Goal: Task Accomplishment & Management: Manage account settings

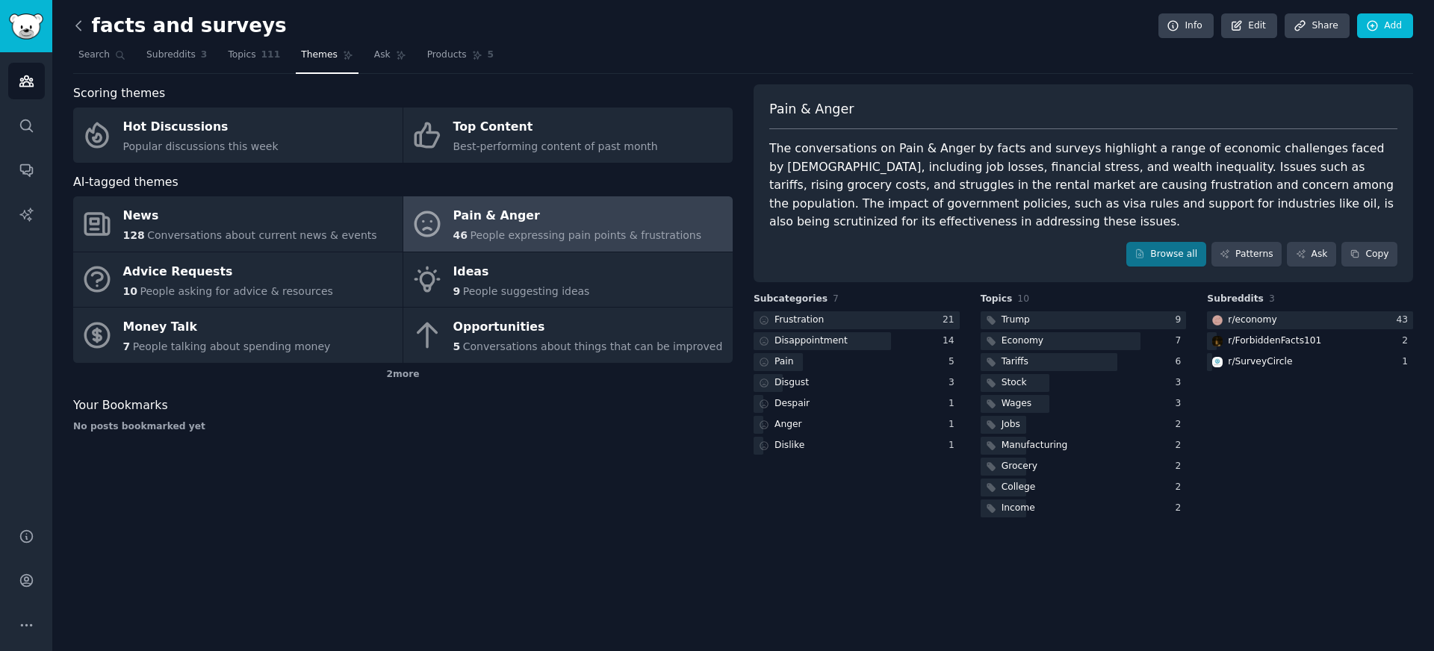
click at [80, 30] on icon at bounding box center [79, 26] width 16 height 16
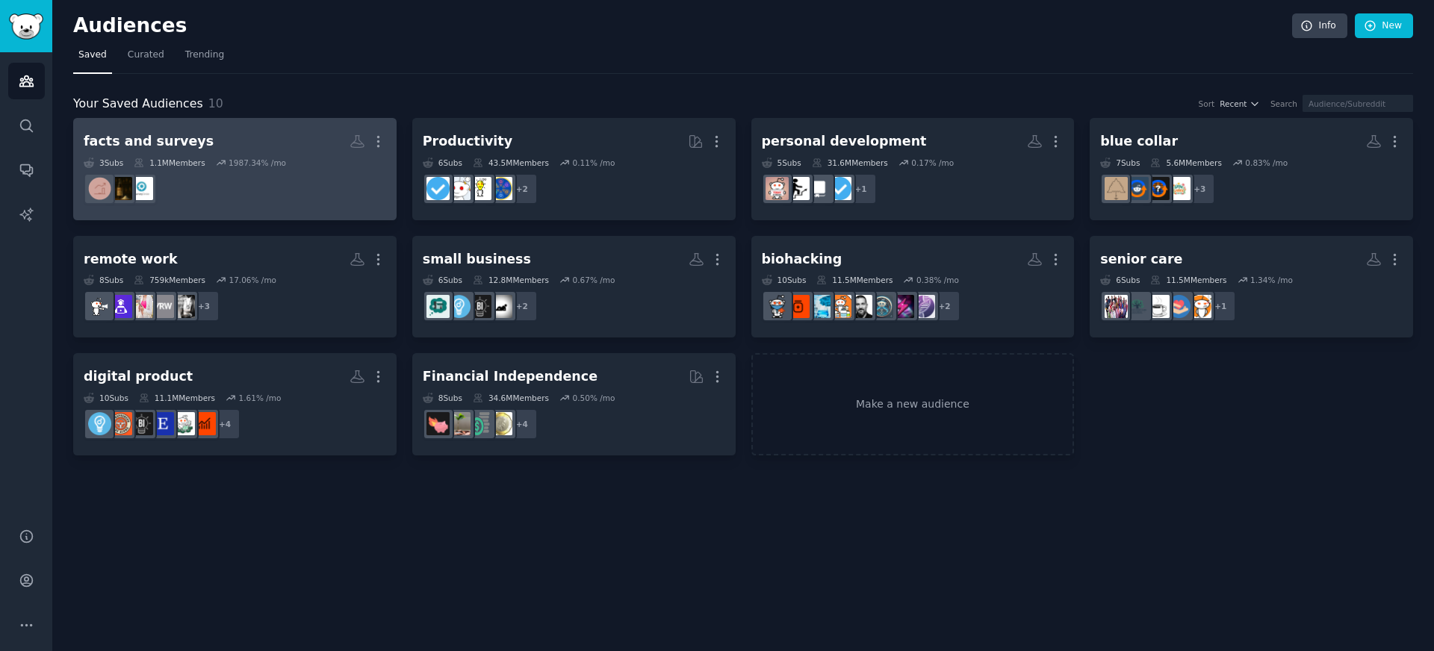
click at [271, 155] on div "facts and surveys More 3 Sub s 1.1M Members 1987.34 % /mo" at bounding box center [235, 168] width 303 height 81
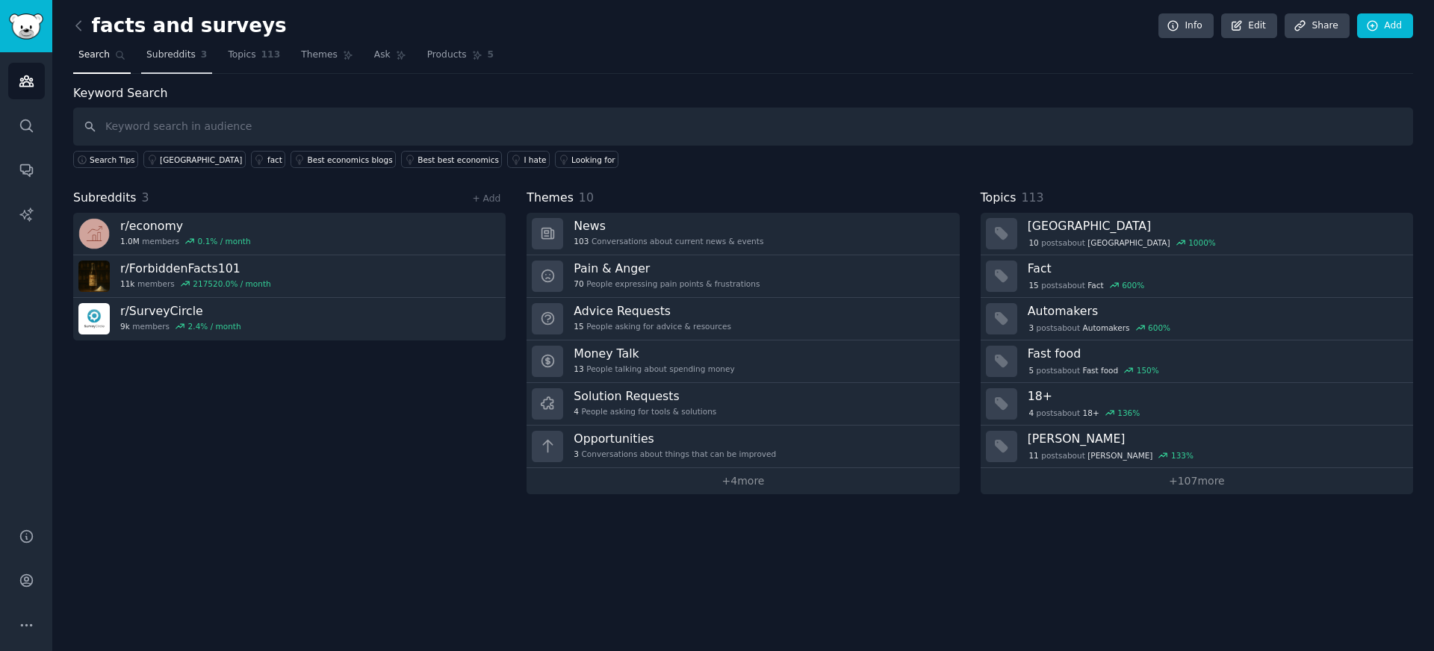
click at [183, 58] on span "Subreddits" at bounding box center [170, 55] width 49 height 13
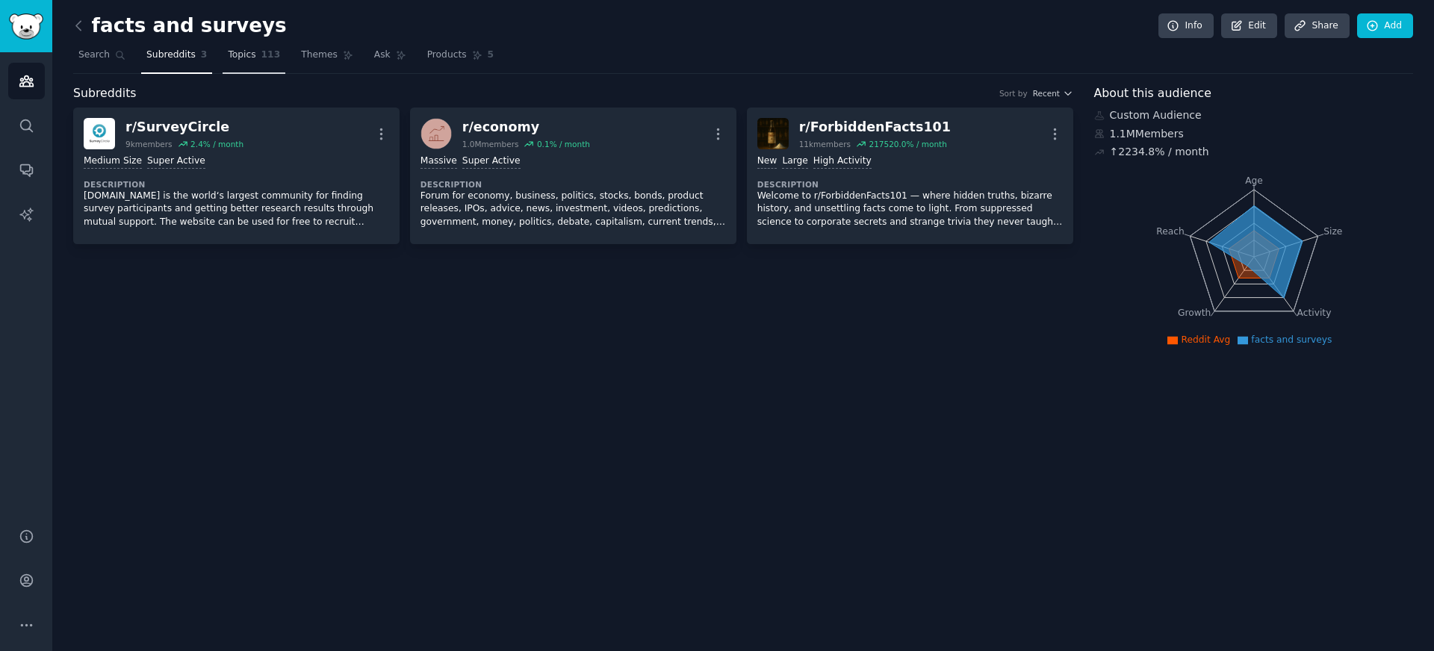
click at [244, 63] on link "Topics 113" at bounding box center [254, 58] width 63 height 31
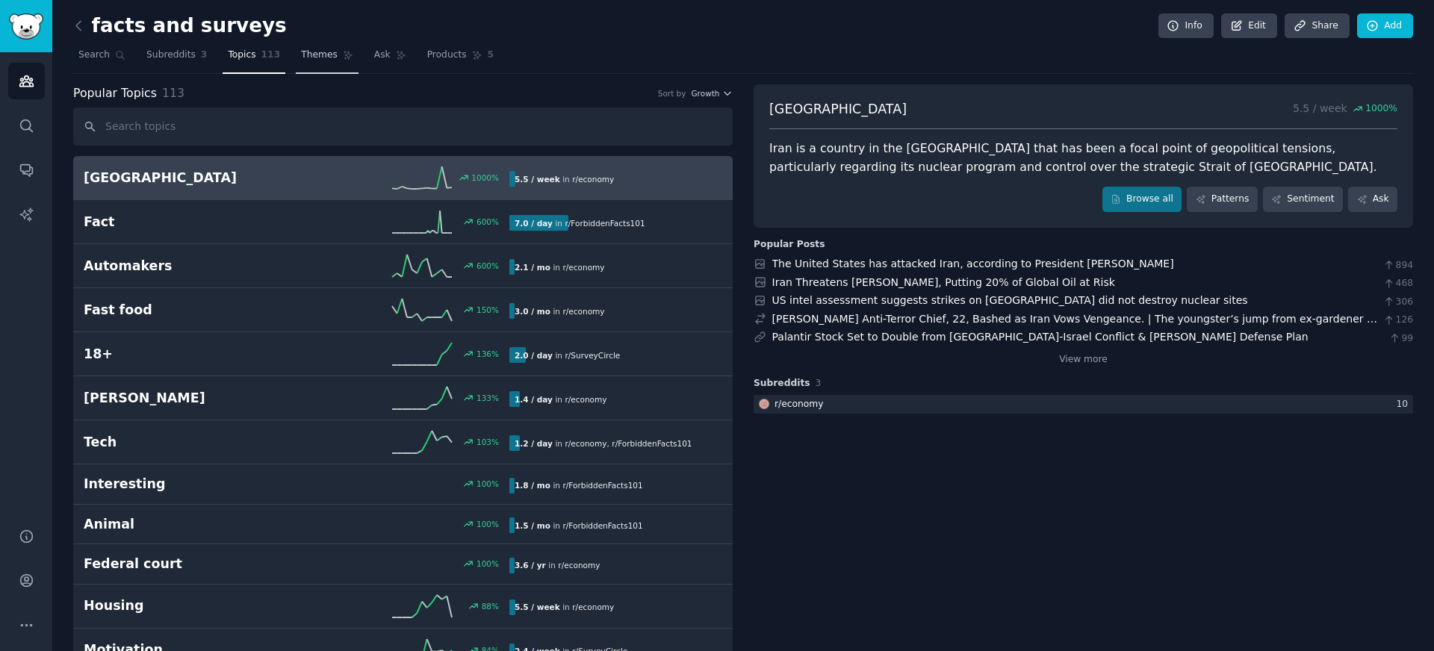
click at [306, 52] on span "Themes" at bounding box center [319, 55] width 37 height 13
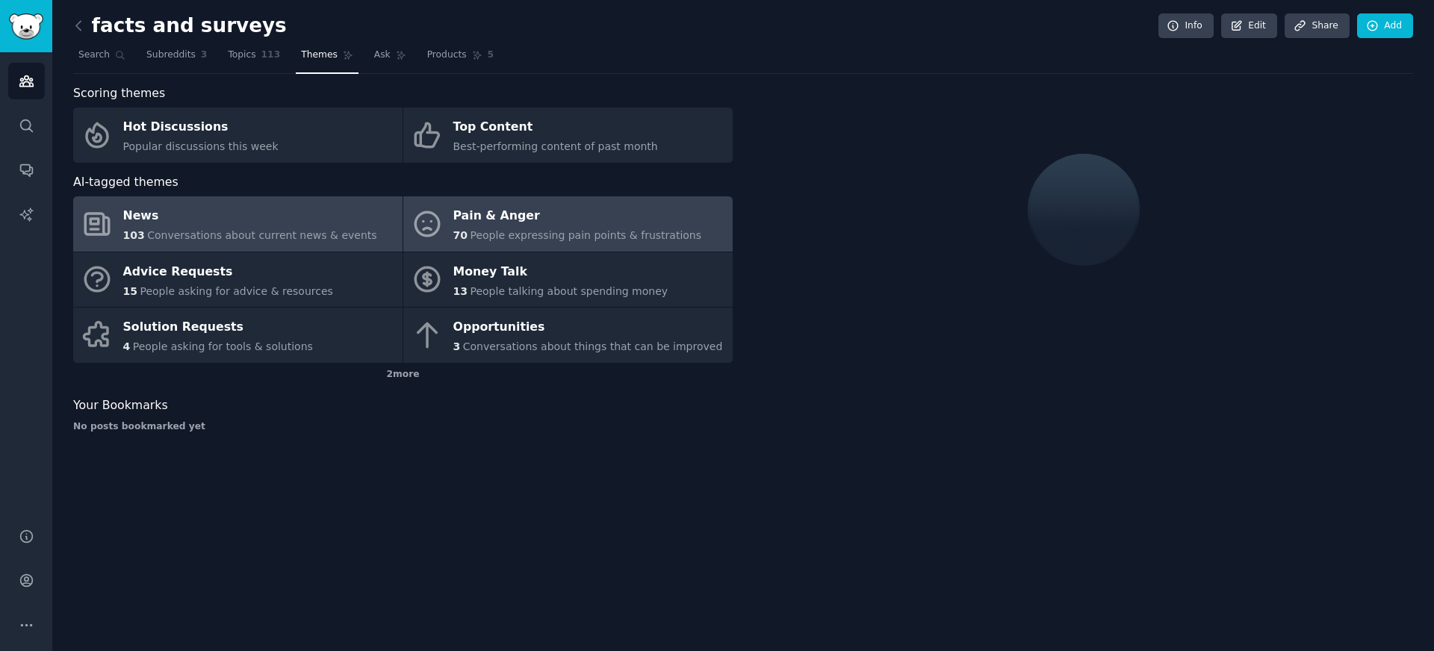
click at [560, 232] on span "People expressing pain points & frustrations" at bounding box center [586, 235] width 232 height 12
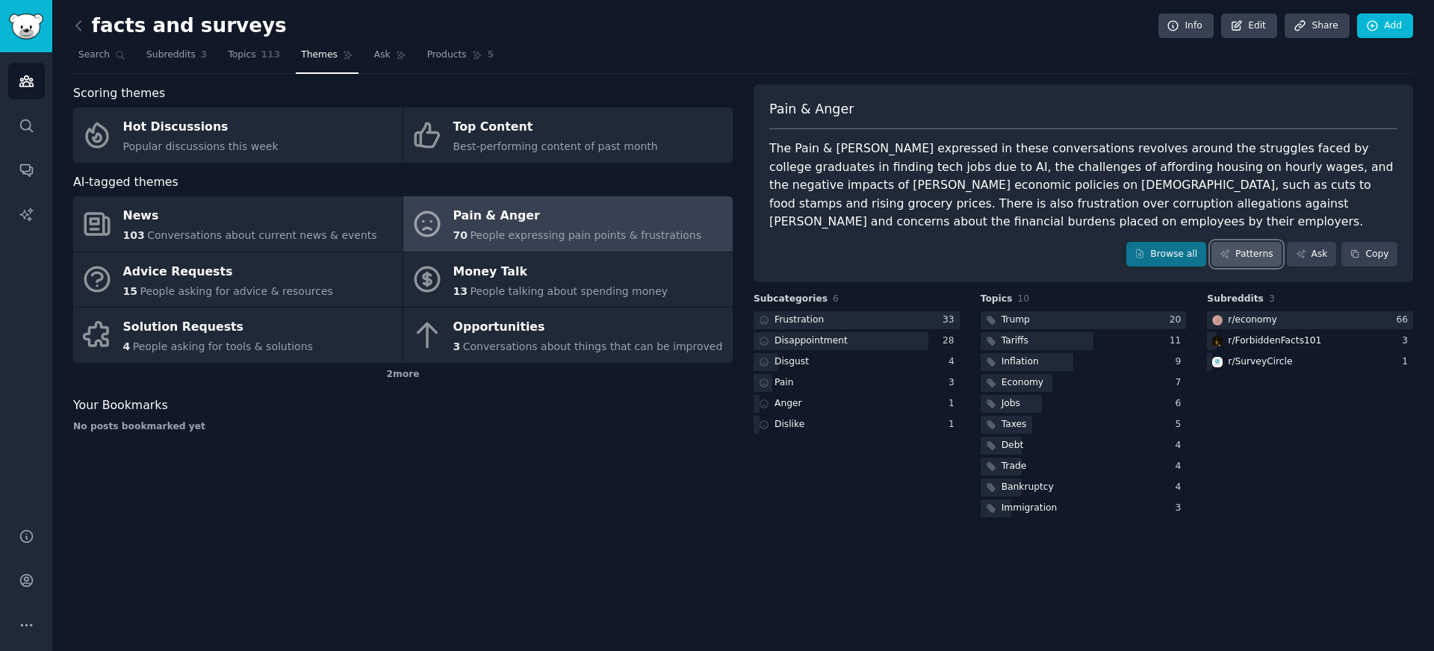
click at [1221, 254] on icon at bounding box center [1225, 254] width 10 height 10
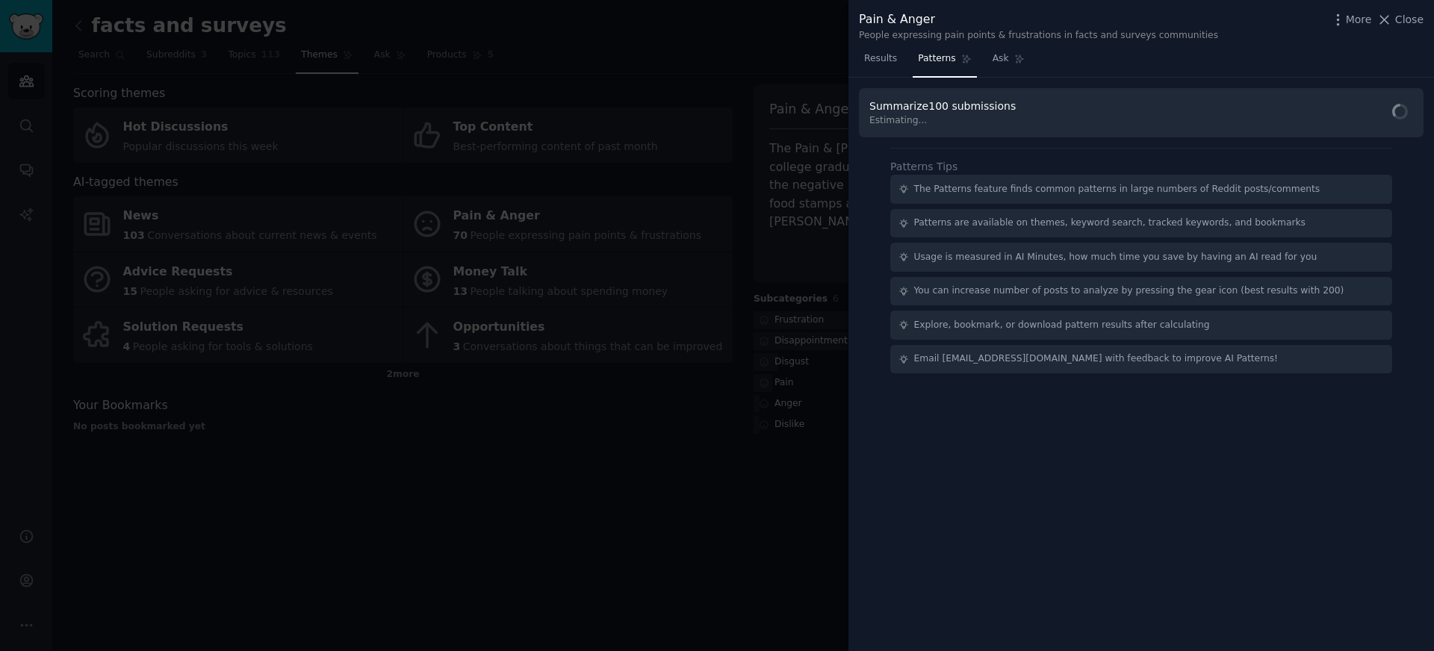
click at [1088, 64] on div "Results Patterns Ask" at bounding box center [1142, 62] width 586 height 31
click at [1086, 45] on div "Pain & Anger People expressing pain points & frustrations in facts and surveys …" at bounding box center [1142, 23] width 586 height 47
click at [1274, 122] on button "Re-calculate" at bounding box center [1260, 113] width 93 height 29
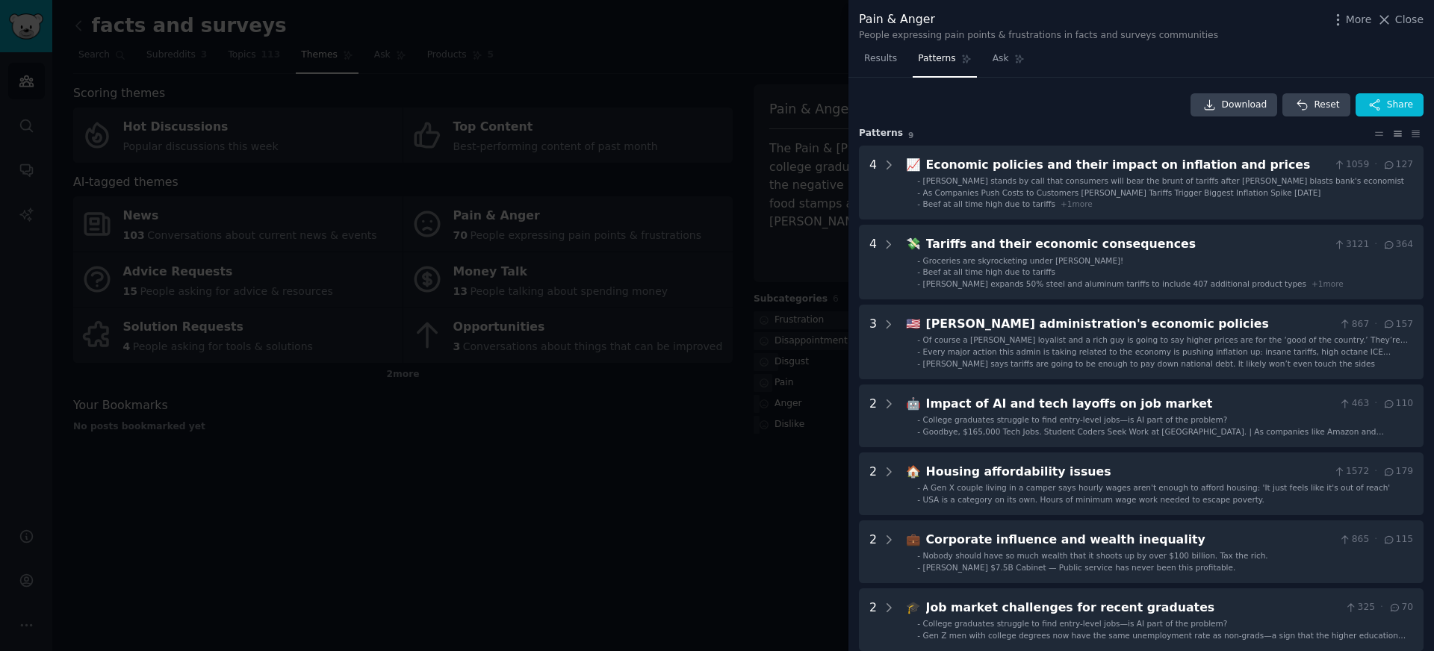
click at [1150, 71] on div "Results Patterns Ask" at bounding box center [1142, 62] width 586 height 31
click at [1407, 14] on span "Close" at bounding box center [1409, 20] width 28 height 16
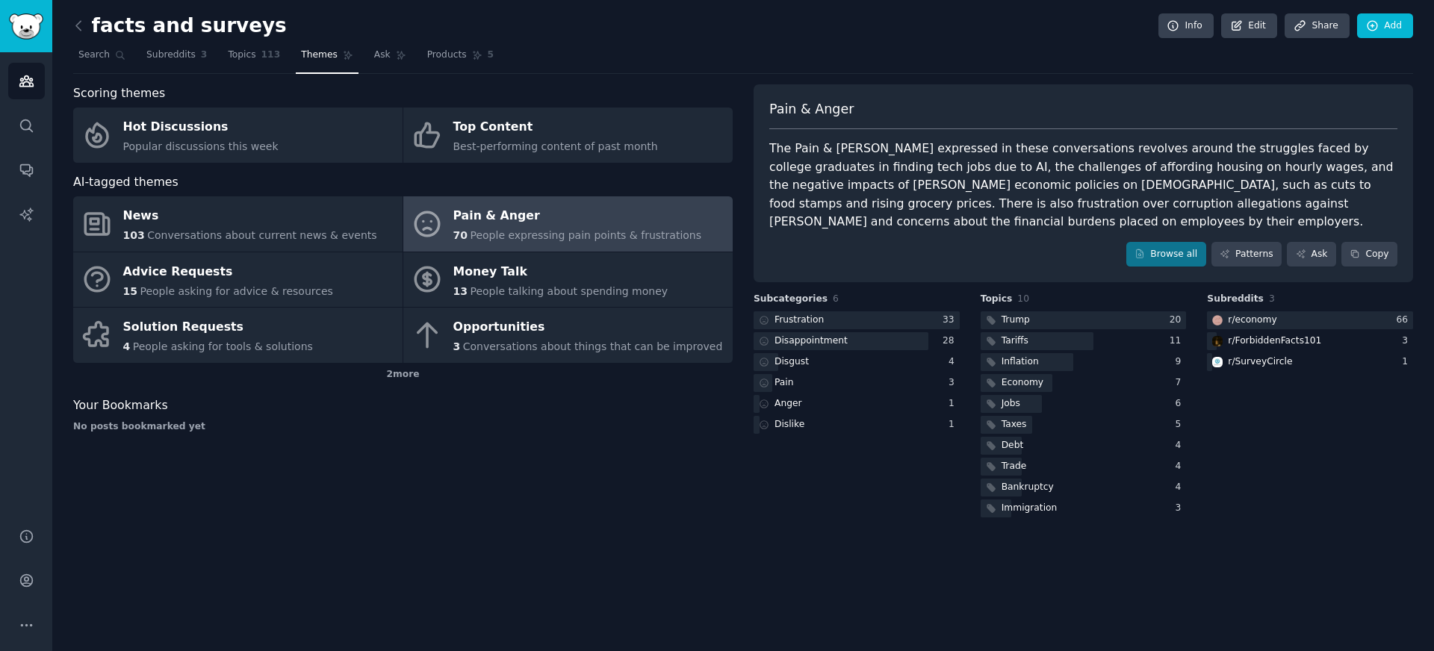
click at [338, 434] on div "Scoring themes Hot Discussions Popular discussions this week Top Content Best-p…" at bounding box center [403, 302] width 660 height 436
click at [92, 26] on h2 "facts and surveys" at bounding box center [180, 26] width 214 height 24
click at [79, 28] on icon at bounding box center [79, 26] width 16 height 16
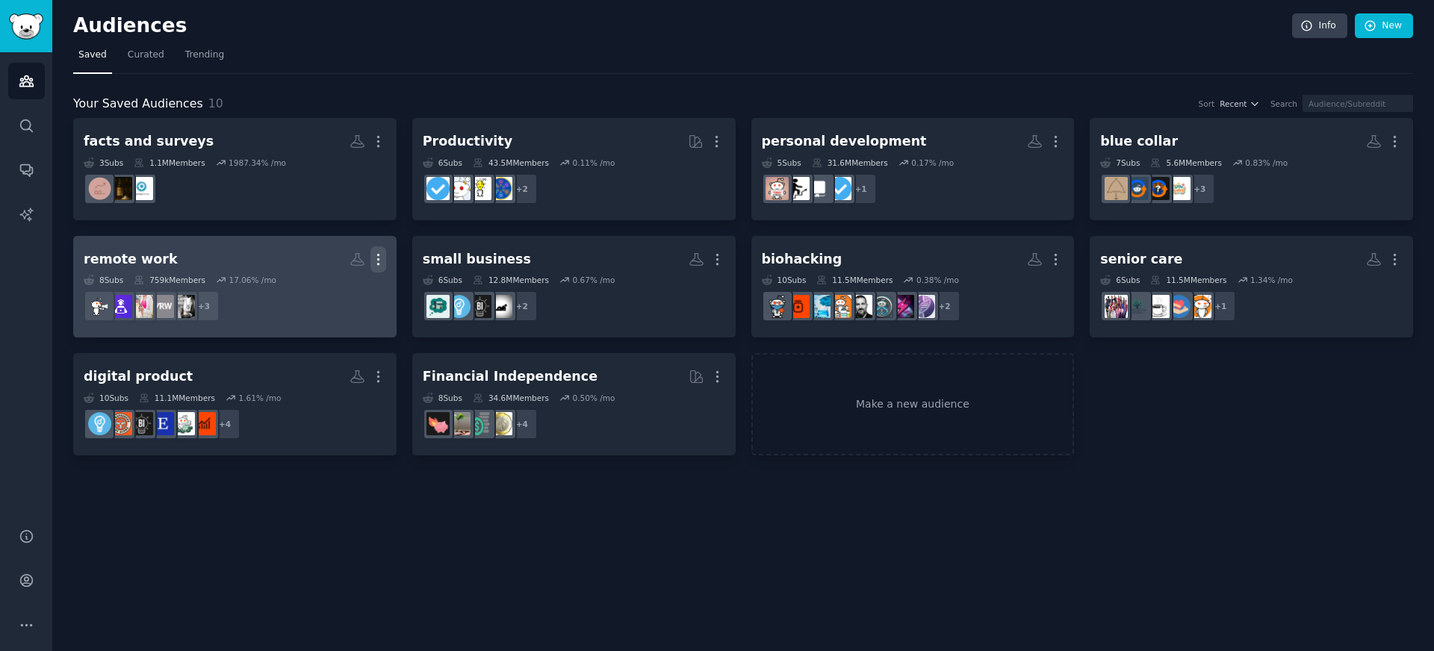
click at [380, 253] on icon "button" at bounding box center [379, 260] width 16 height 16
click at [297, 326] on dd "+ 3" at bounding box center [235, 306] width 303 height 42
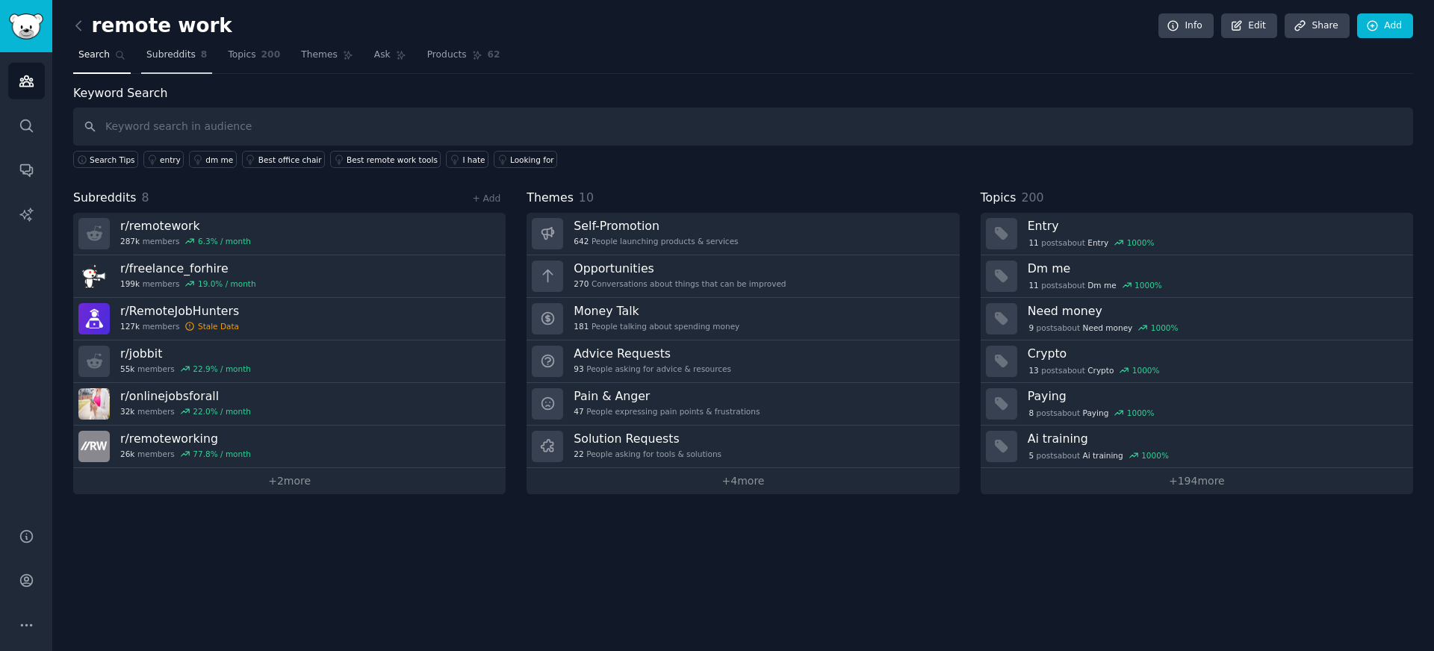
click at [185, 57] on span "Subreddits" at bounding box center [170, 55] width 49 height 13
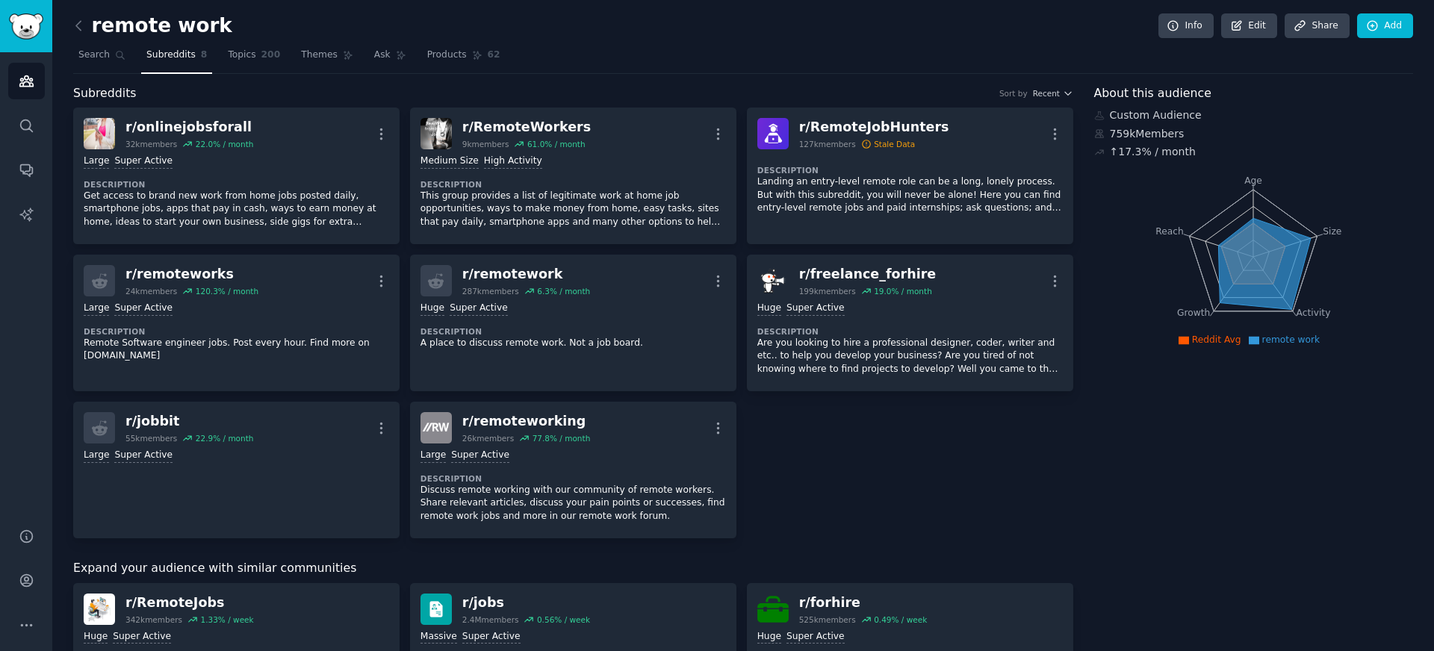
click at [89, 28] on link at bounding box center [82, 26] width 19 height 24
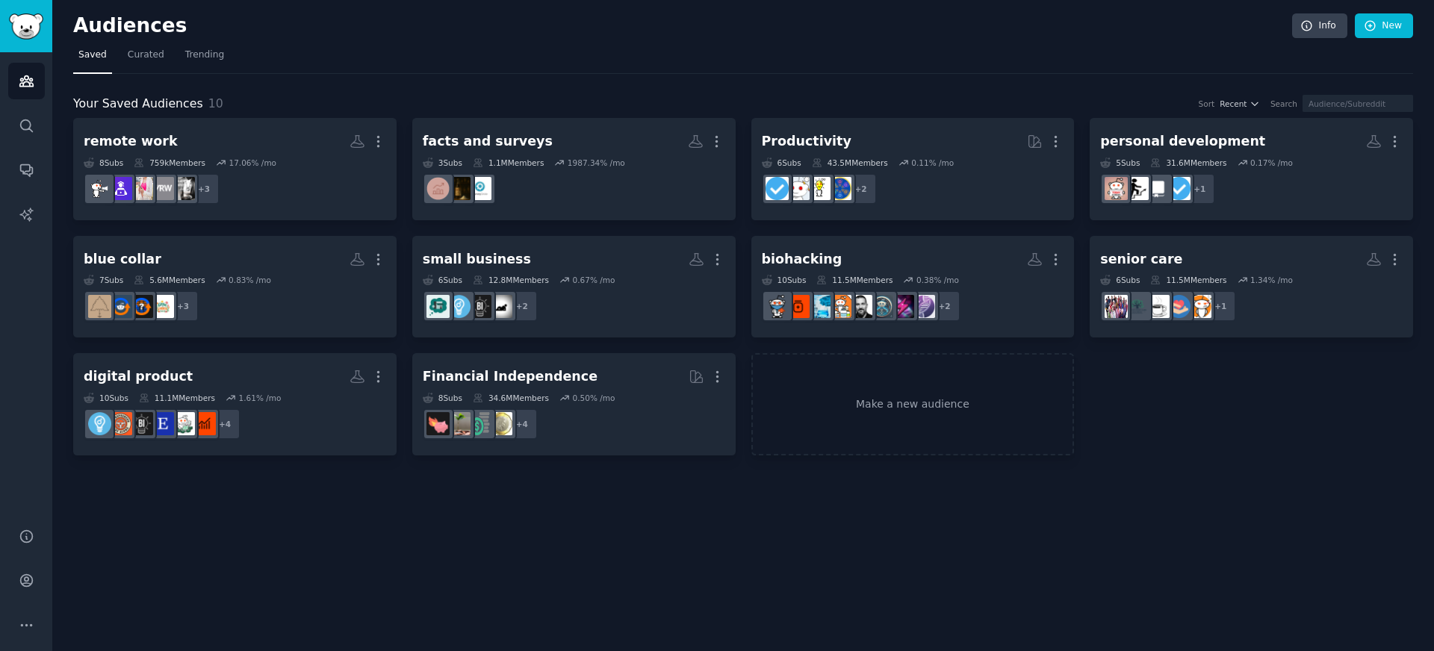
click at [519, 114] on div "Your Saved Audiences 10 Sort Recent Search remote work Custom Audience More 8 S…" at bounding box center [743, 275] width 1340 height 361
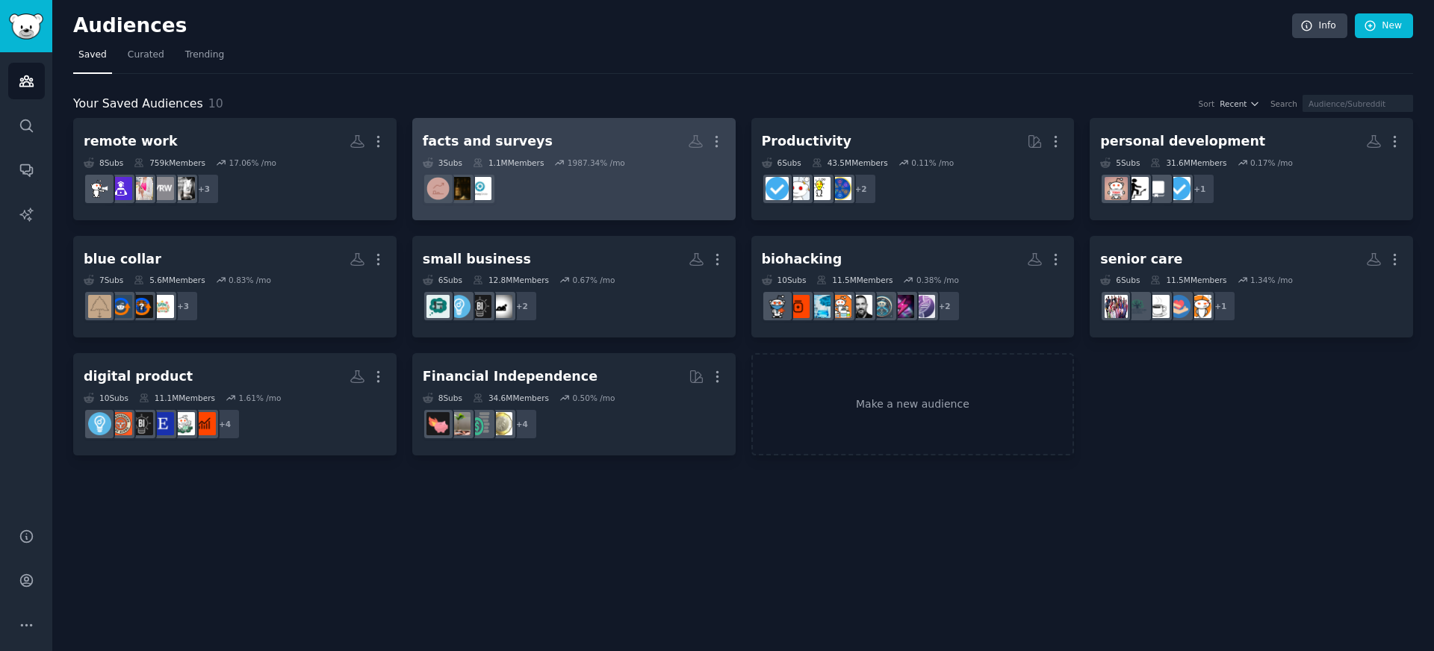
click at [519, 120] on link "facts and surveys More 3 Sub s 1.1M Members 1987.34 % /mo" at bounding box center [573, 169] width 323 height 102
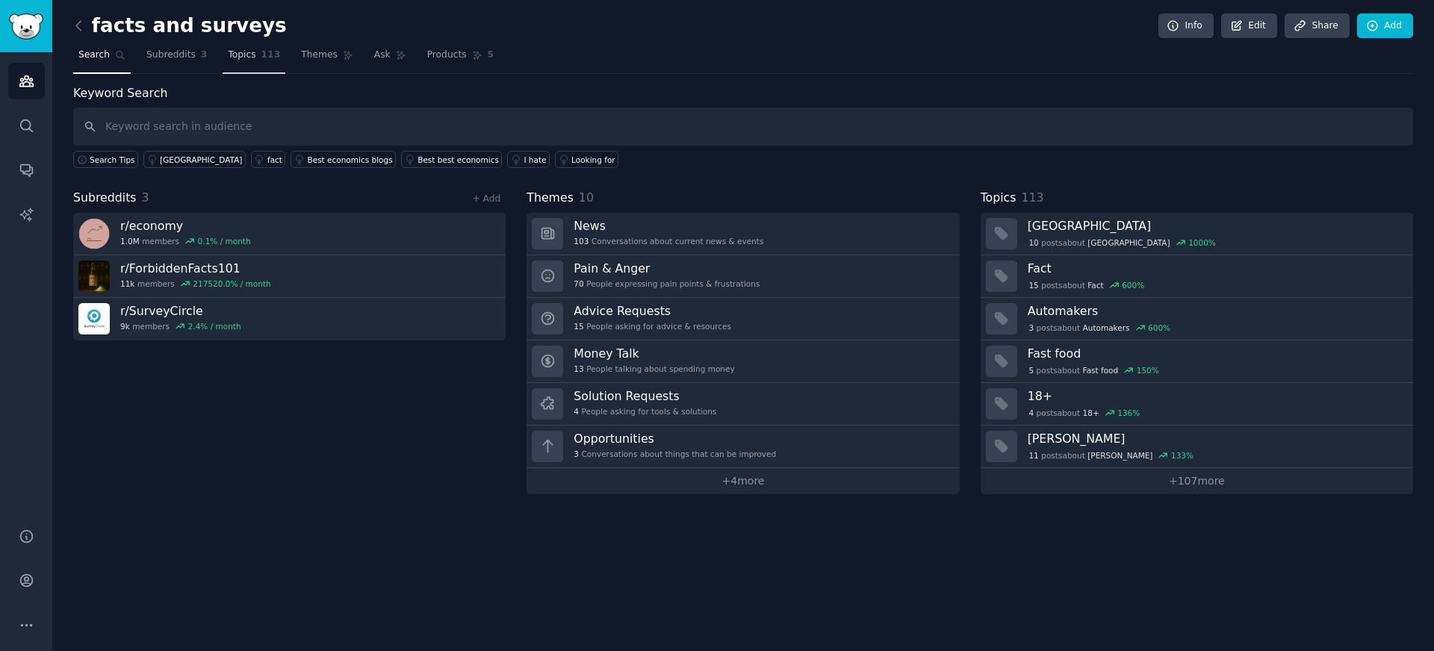
click at [223, 58] on link "Topics 113" at bounding box center [254, 58] width 63 height 31
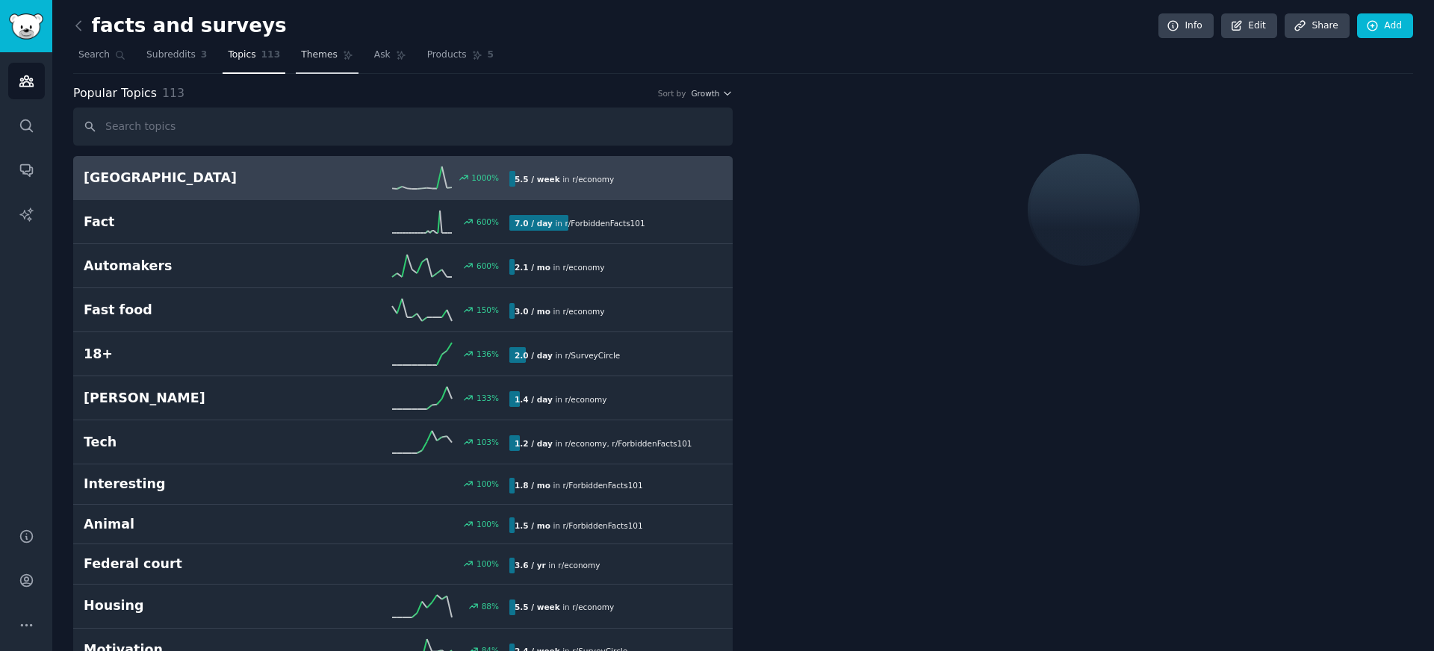
click at [296, 58] on link "Themes" at bounding box center [327, 58] width 63 height 31
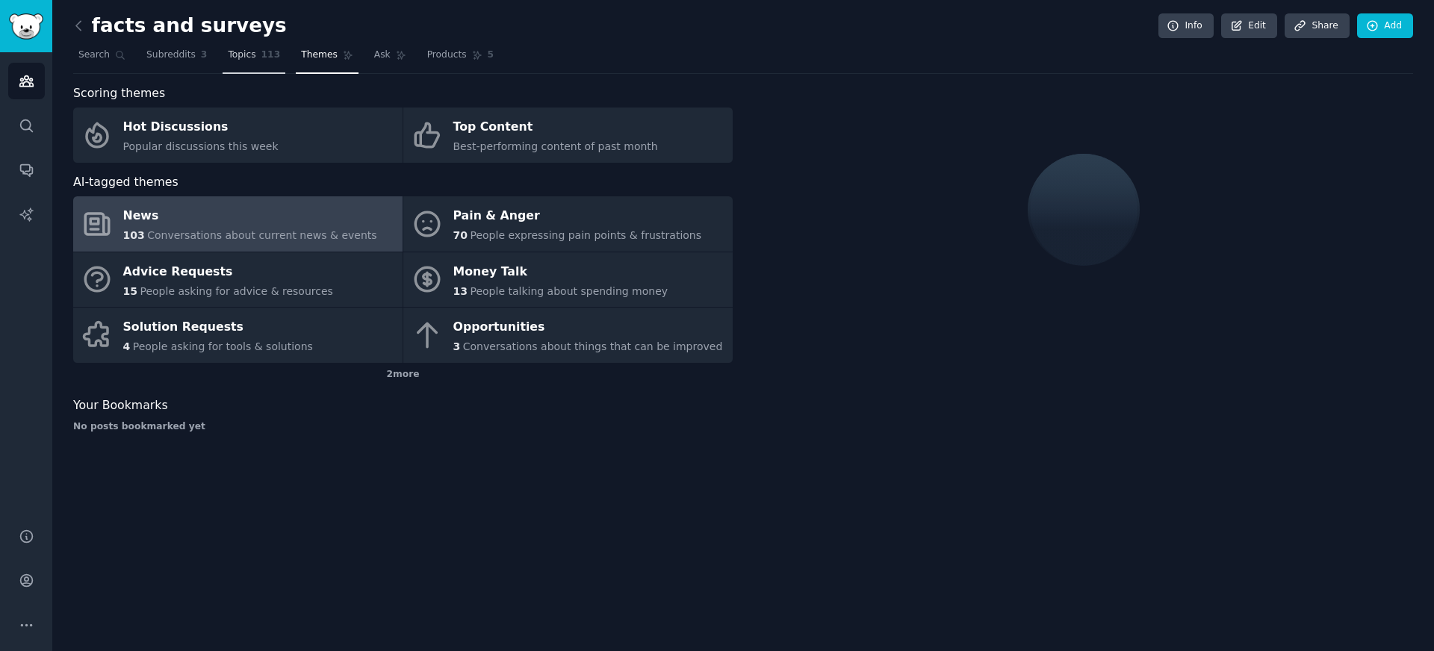
click at [270, 57] on span "113" at bounding box center [270, 55] width 19 height 13
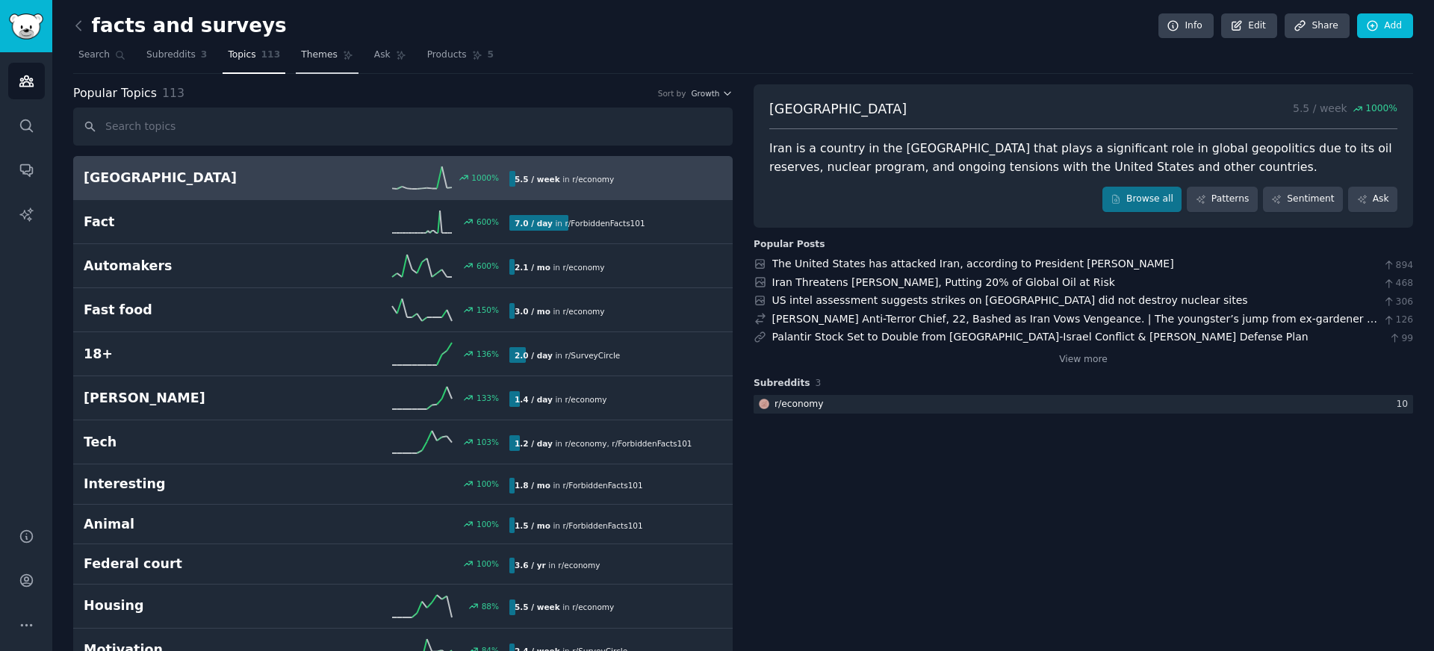
click at [300, 66] on link "Themes" at bounding box center [327, 58] width 63 height 31
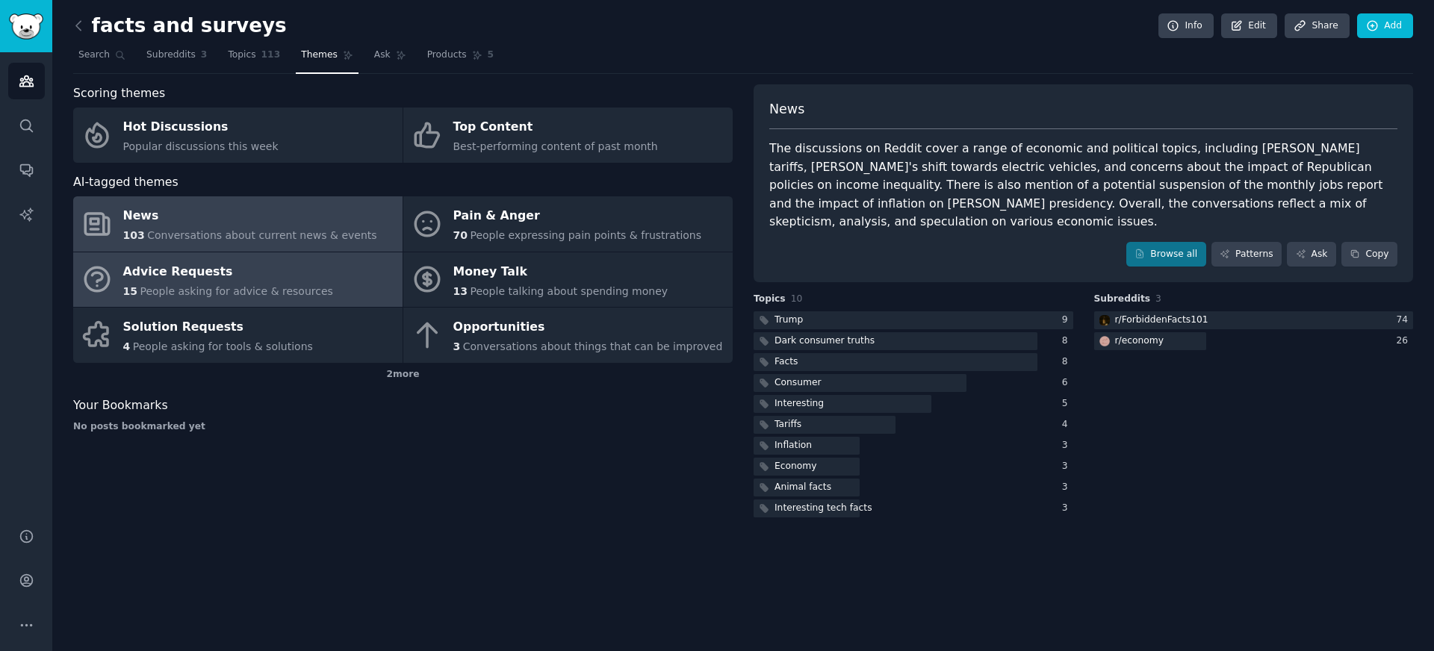
drag, startPoint x: 297, startPoint y: 285, endPoint x: 273, endPoint y: 343, distance: 62.6
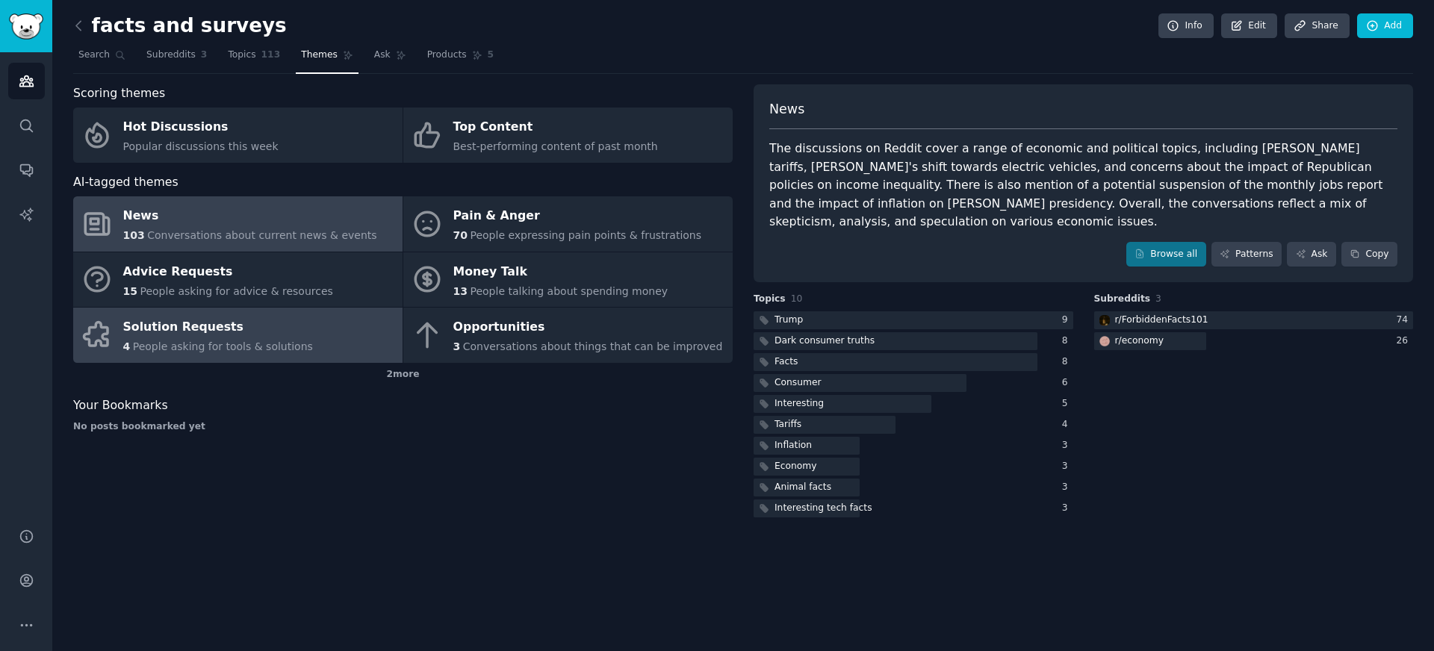
click at [273, 343] on span "People asking for tools & solutions" at bounding box center [223, 347] width 180 height 12
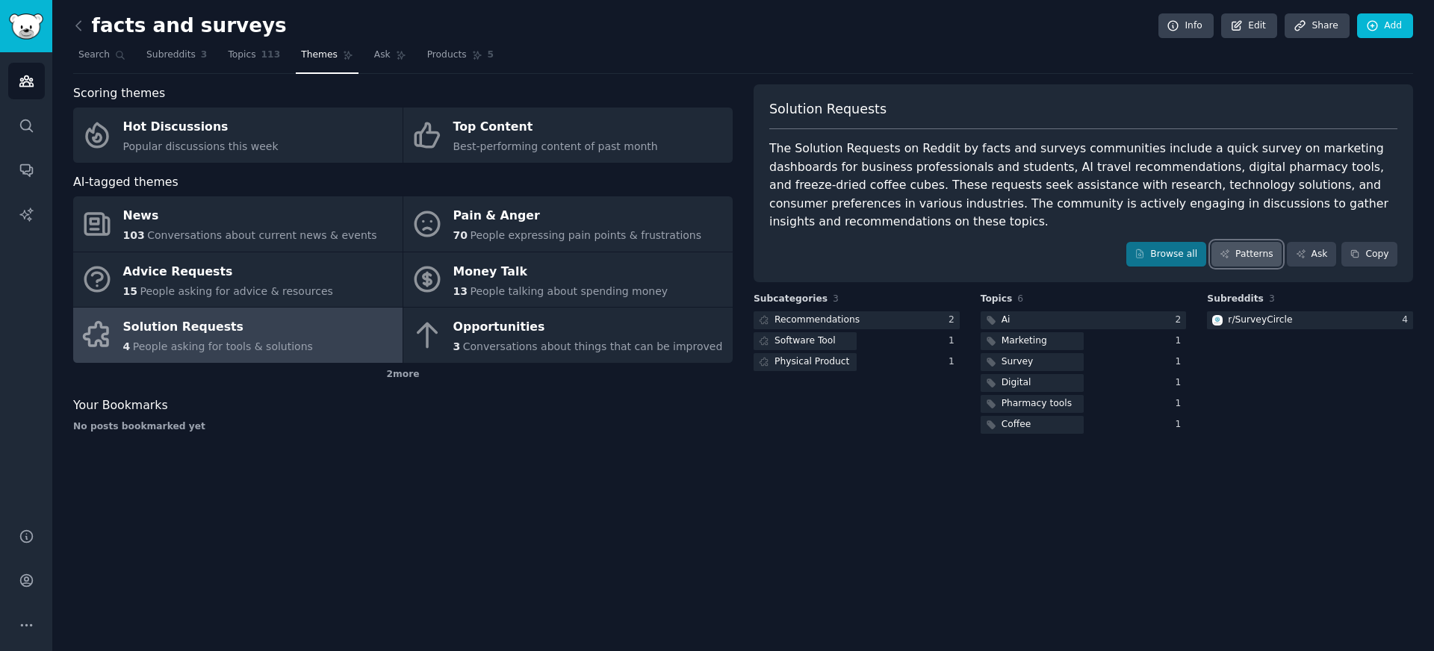
click at [1259, 257] on link "Patterns" at bounding box center [1247, 254] width 70 height 25
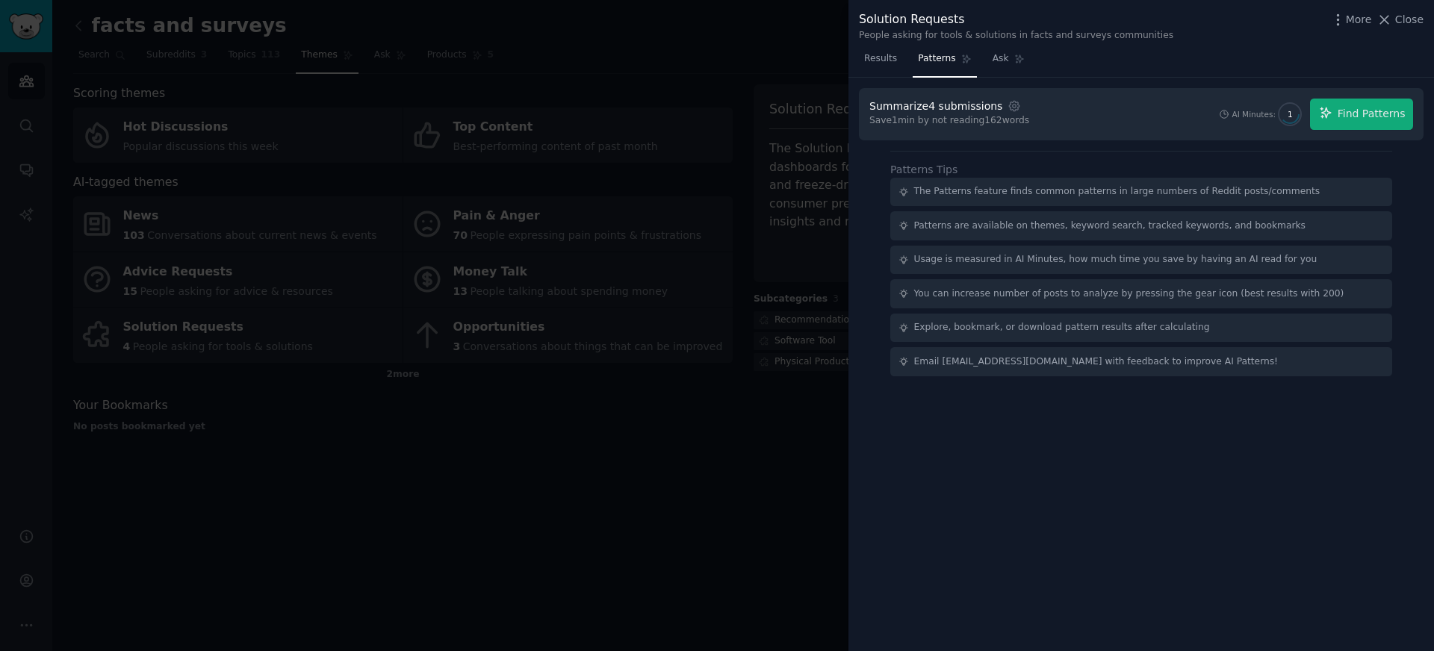
click at [1274, 117] on div "AI Minutes:" at bounding box center [1254, 114] width 44 height 10
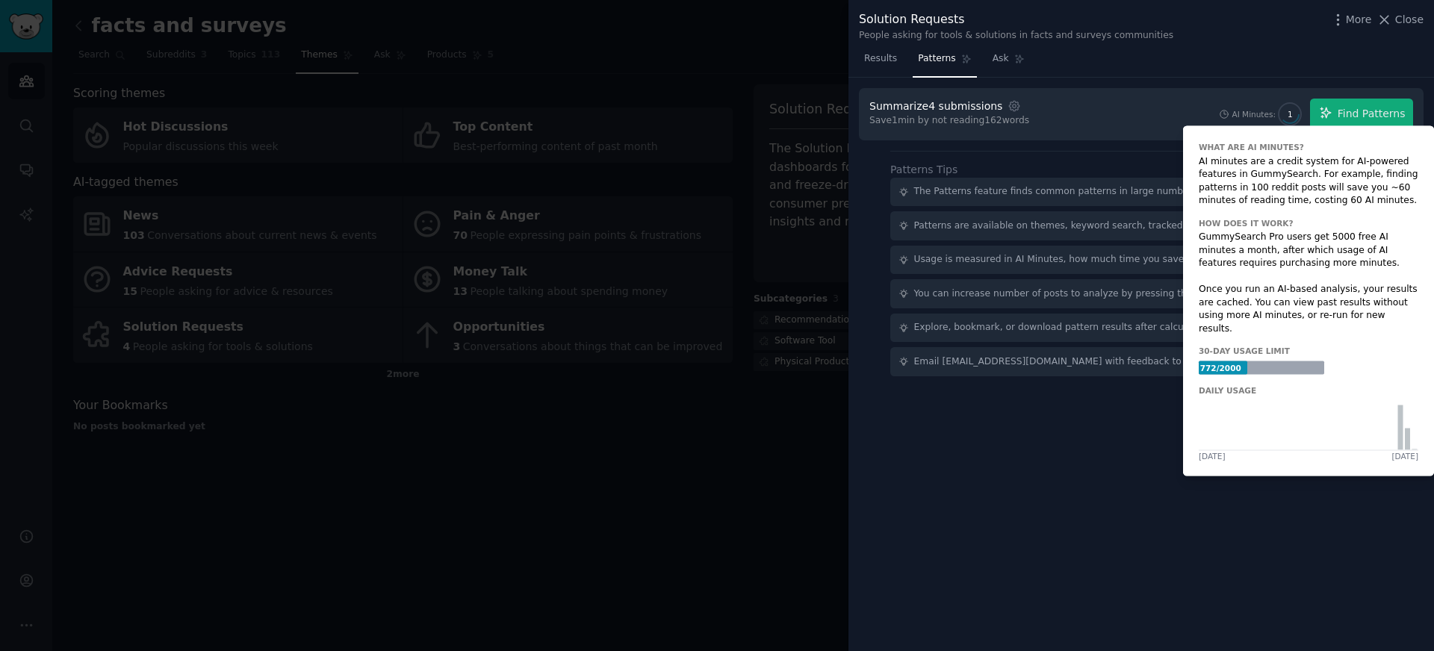
click at [1261, 80] on div "Summarize 4 submissions Settings Save 1 min by not reading 162 words AI Minutes…" at bounding box center [1142, 365] width 586 height 574
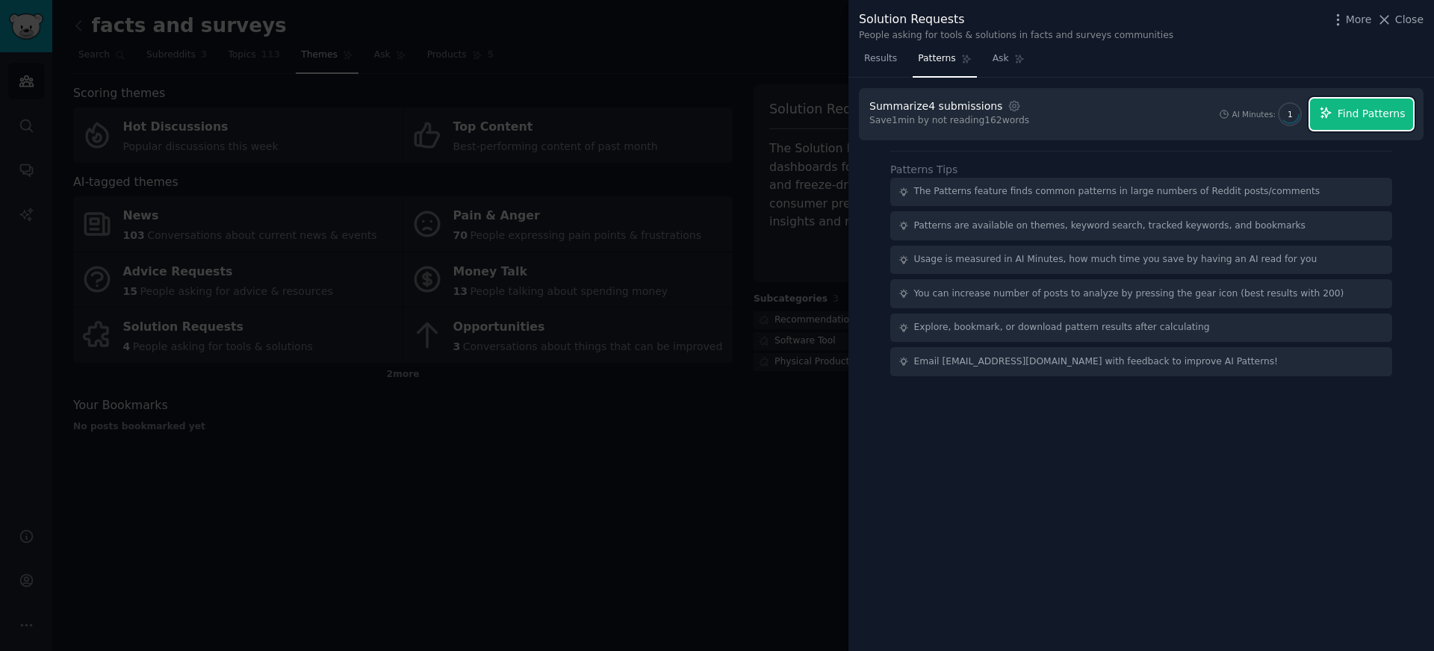
click at [1349, 120] on span "Find Patterns" at bounding box center [1372, 114] width 68 height 16
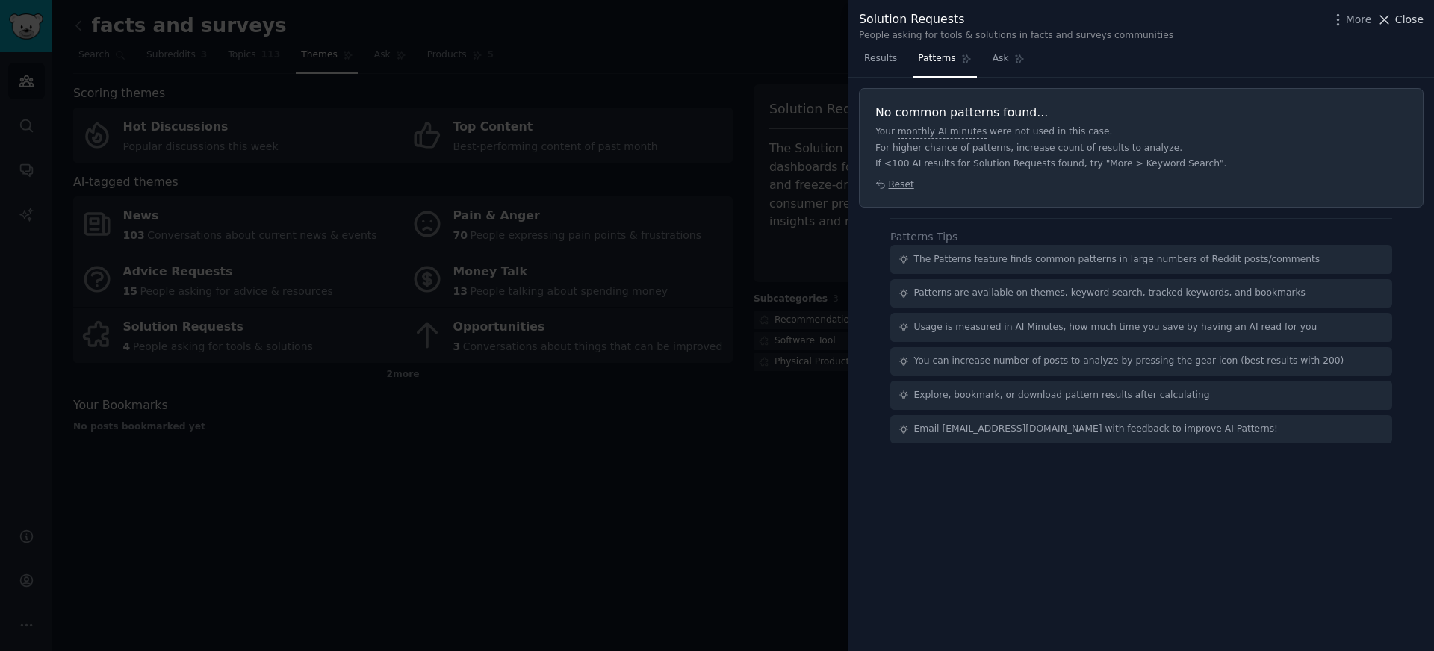
click at [1412, 19] on span "Close" at bounding box center [1409, 20] width 28 height 16
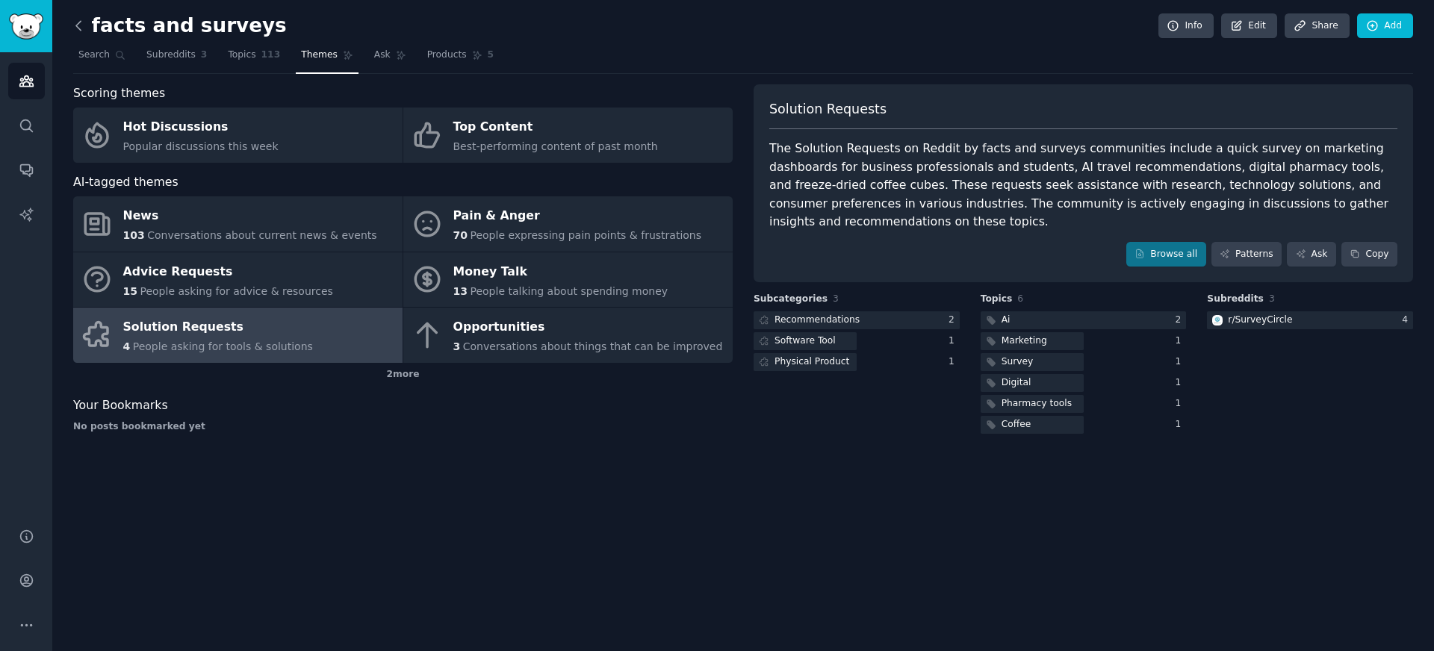
click at [81, 31] on icon at bounding box center [79, 26] width 16 height 16
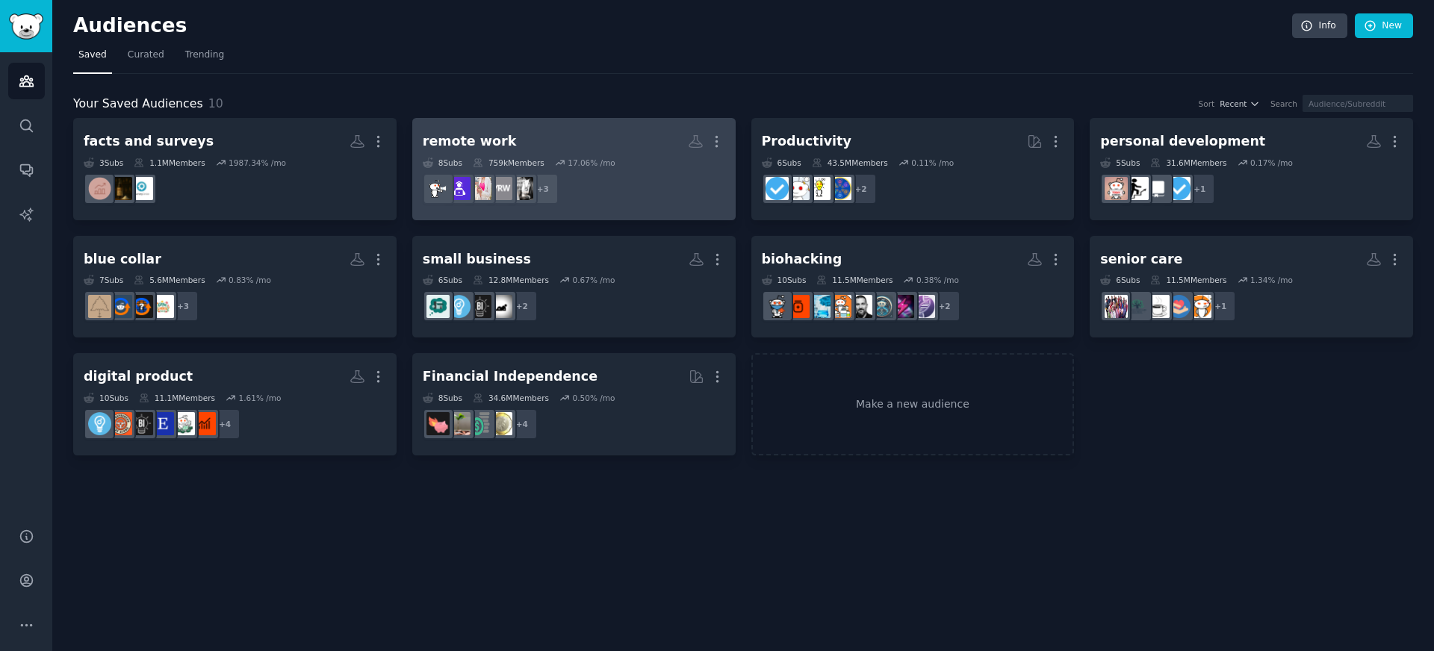
click at [438, 140] on div "remote work" at bounding box center [470, 141] width 94 height 19
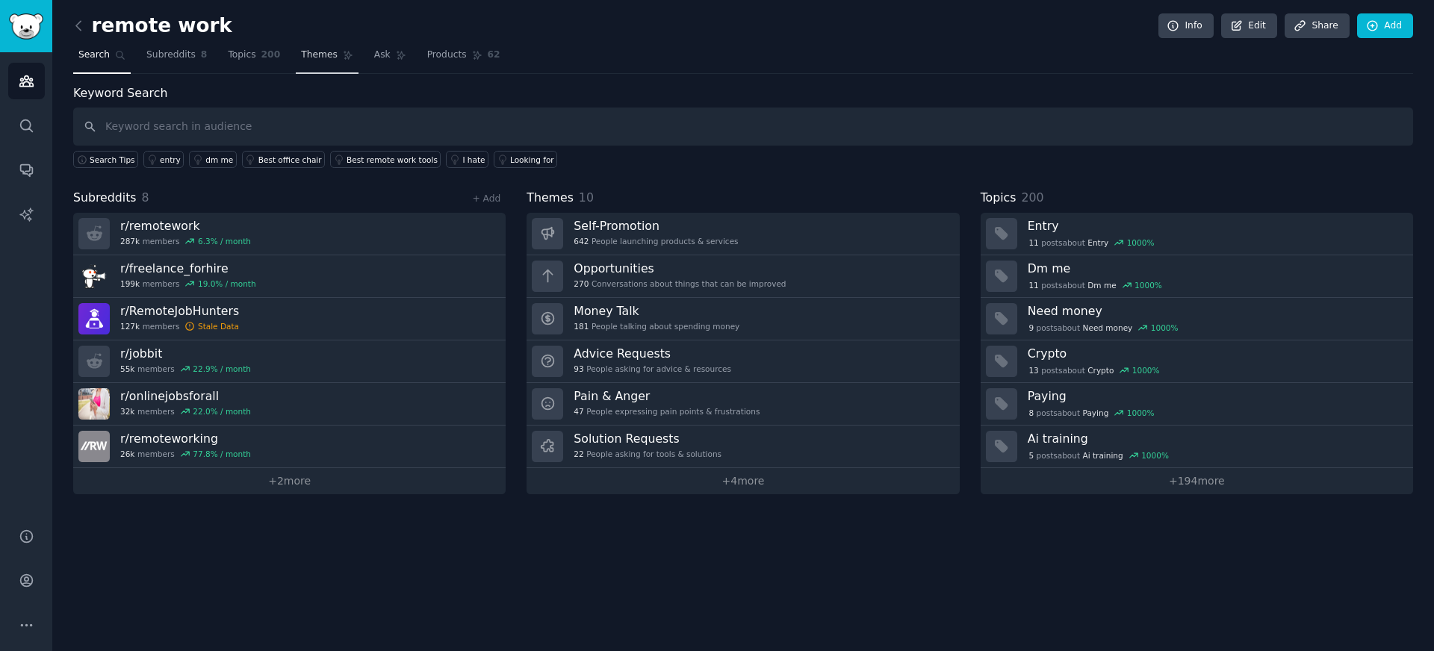
click at [304, 61] on span "Themes" at bounding box center [319, 55] width 37 height 13
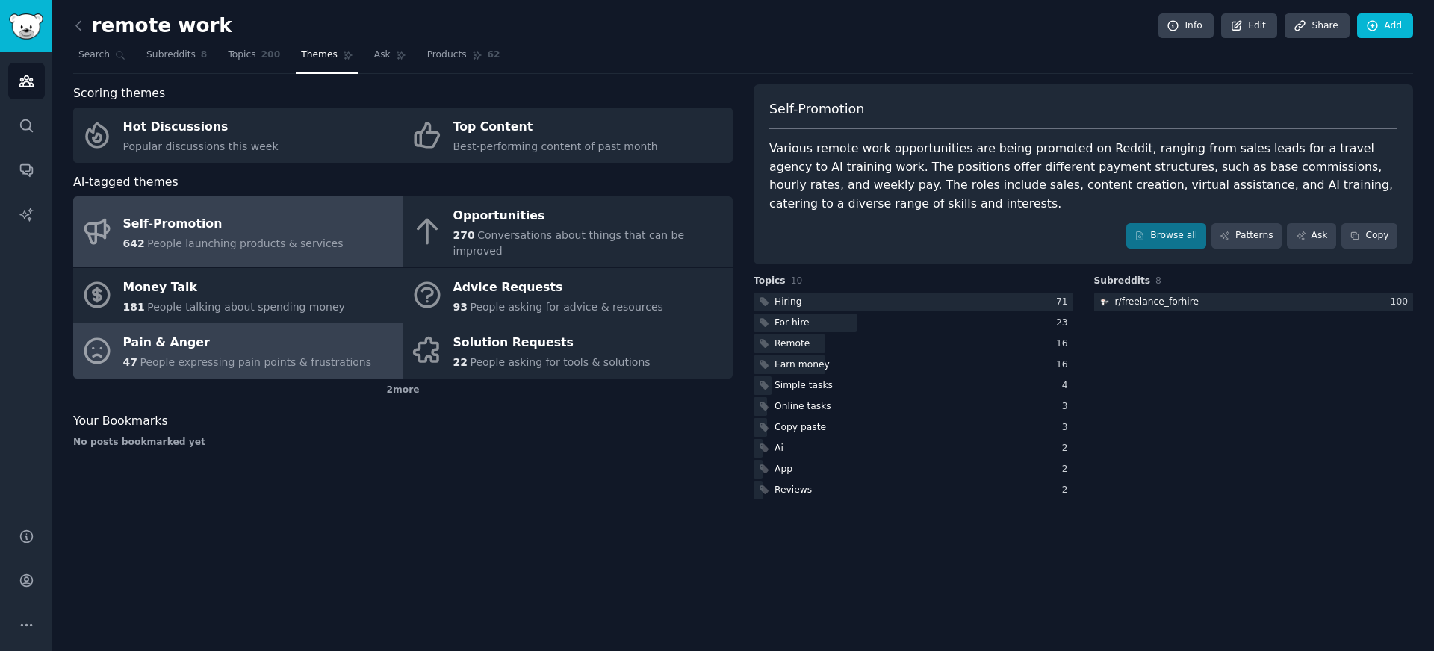
click at [264, 333] on div "Pain & Anger" at bounding box center [247, 344] width 249 height 24
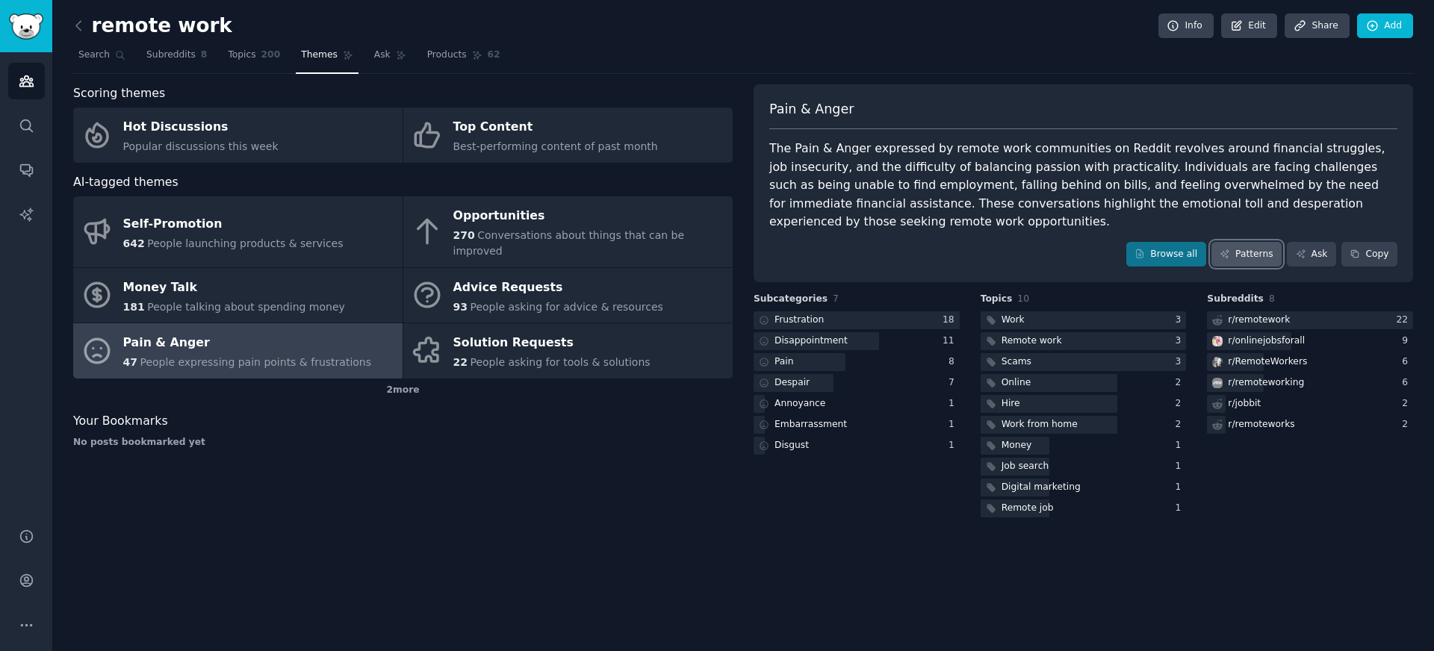
click at [1255, 252] on link "Patterns" at bounding box center [1247, 254] width 70 height 25
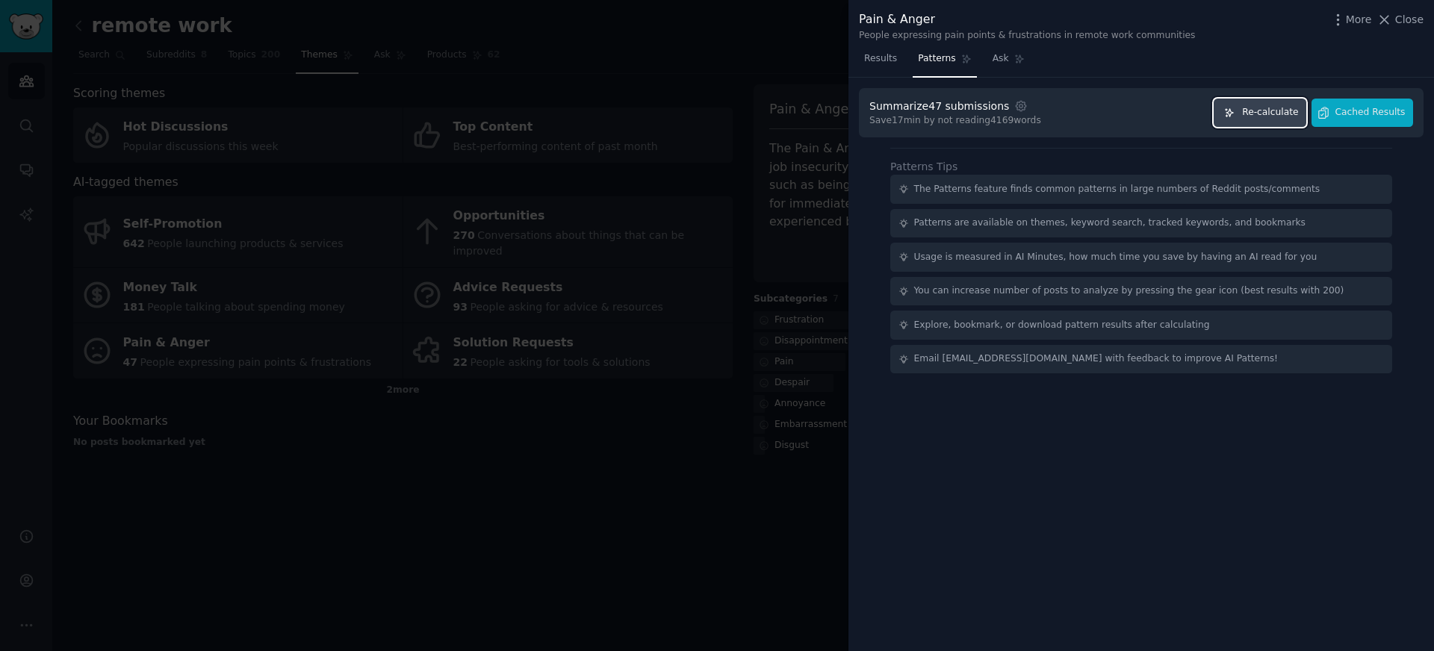
click at [1266, 111] on span "Re-calculate" at bounding box center [1270, 112] width 56 height 13
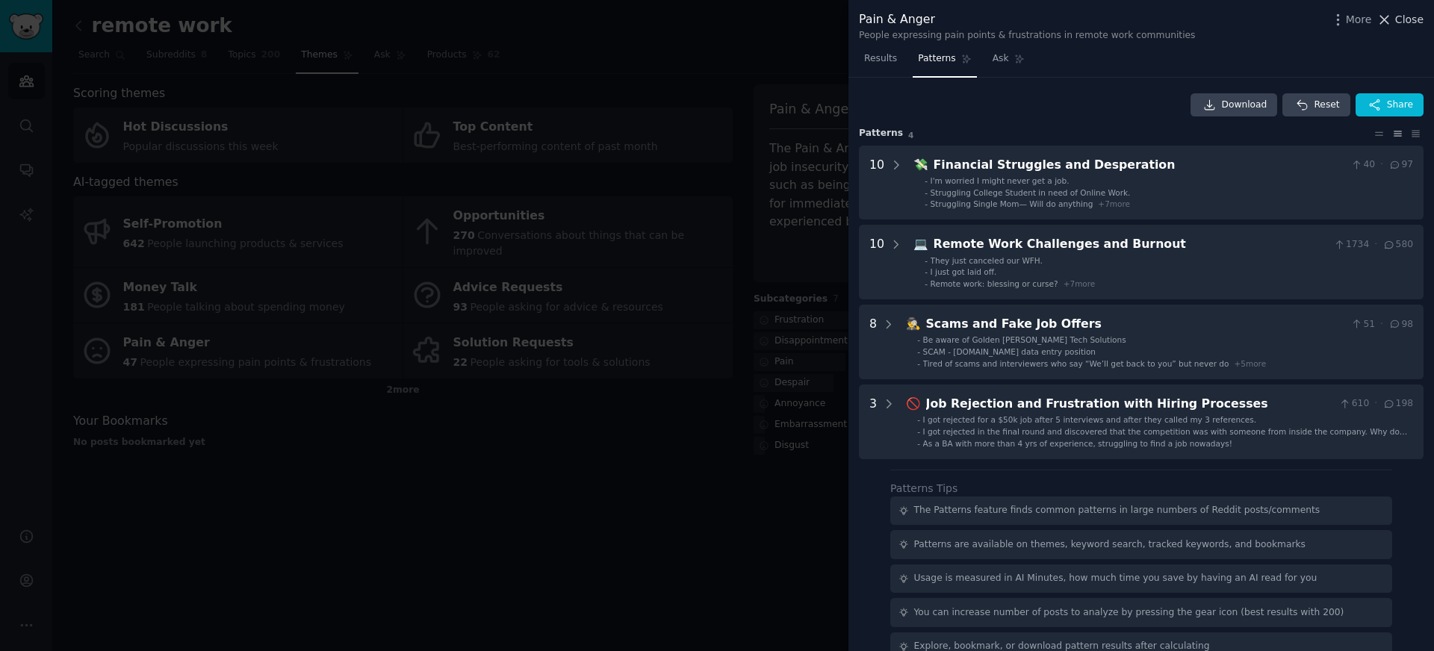
click at [1400, 18] on span "Close" at bounding box center [1409, 20] width 28 height 16
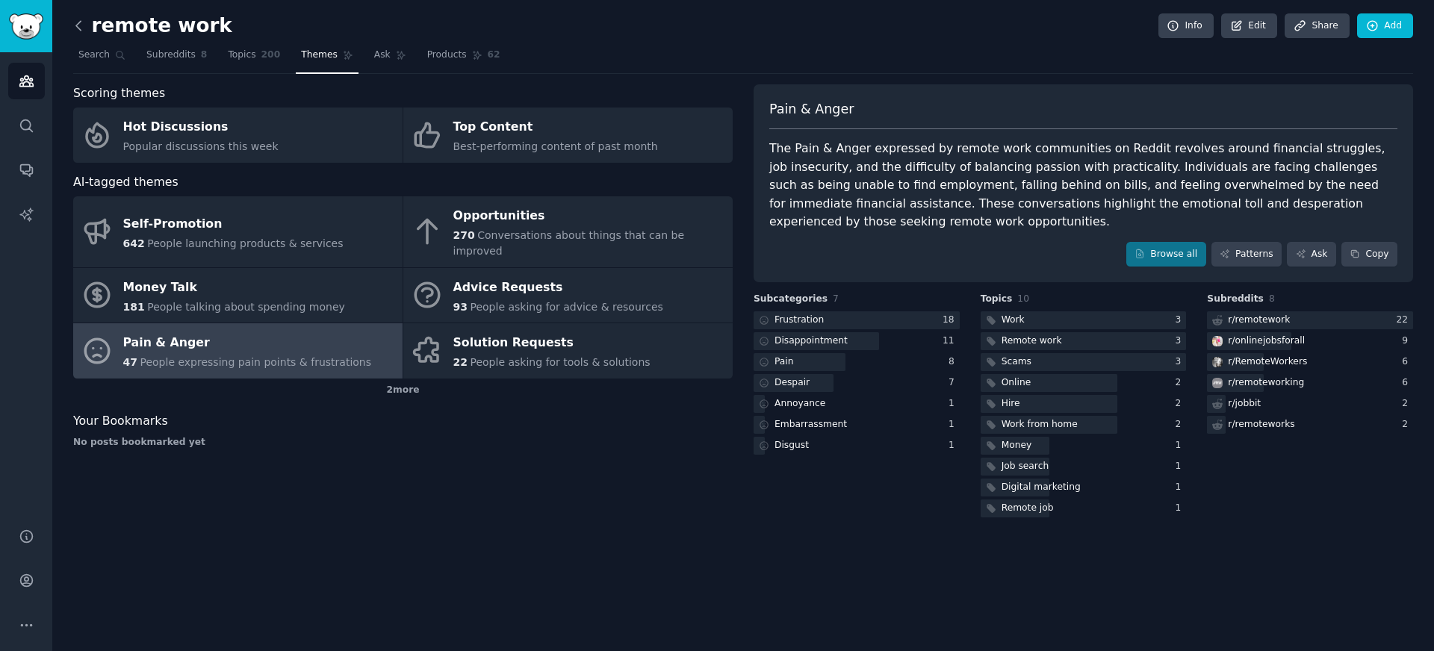
click at [84, 26] on icon at bounding box center [79, 26] width 16 height 16
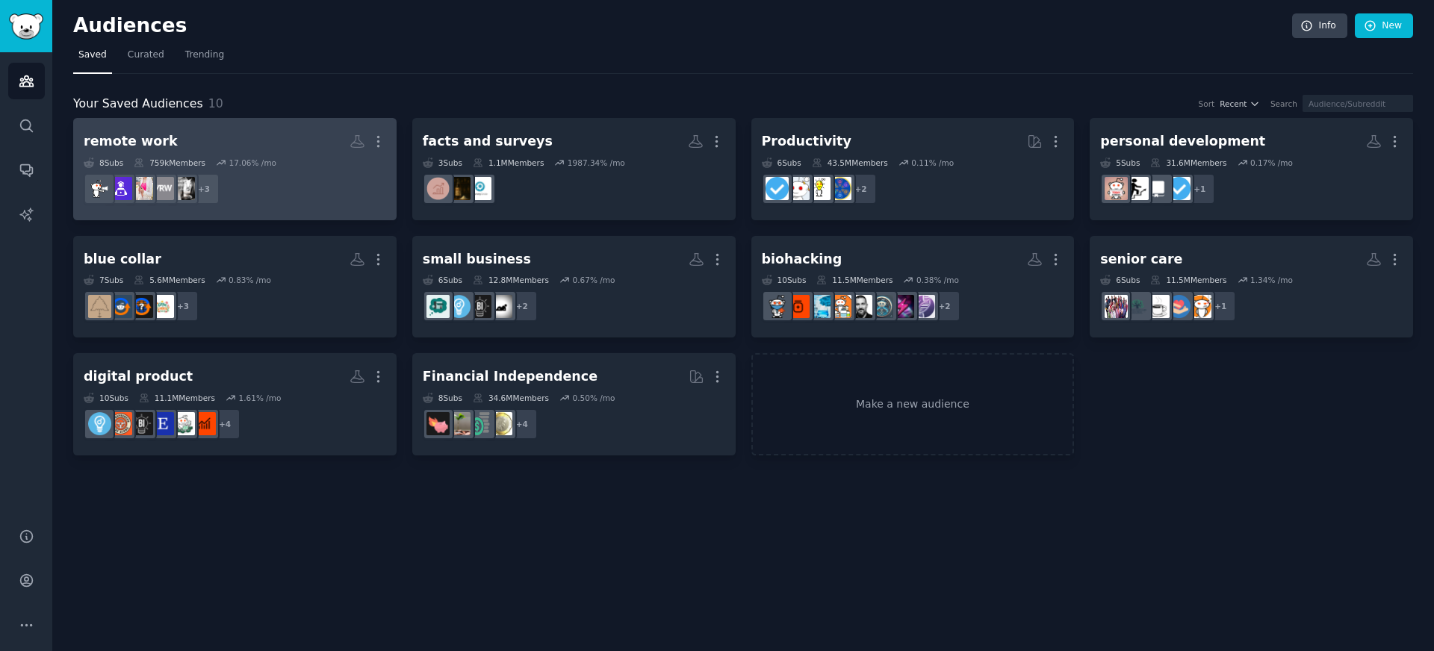
click at [276, 160] on div "8 Sub s 759k Members 17.06 % /mo" at bounding box center [235, 163] width 303 height 10
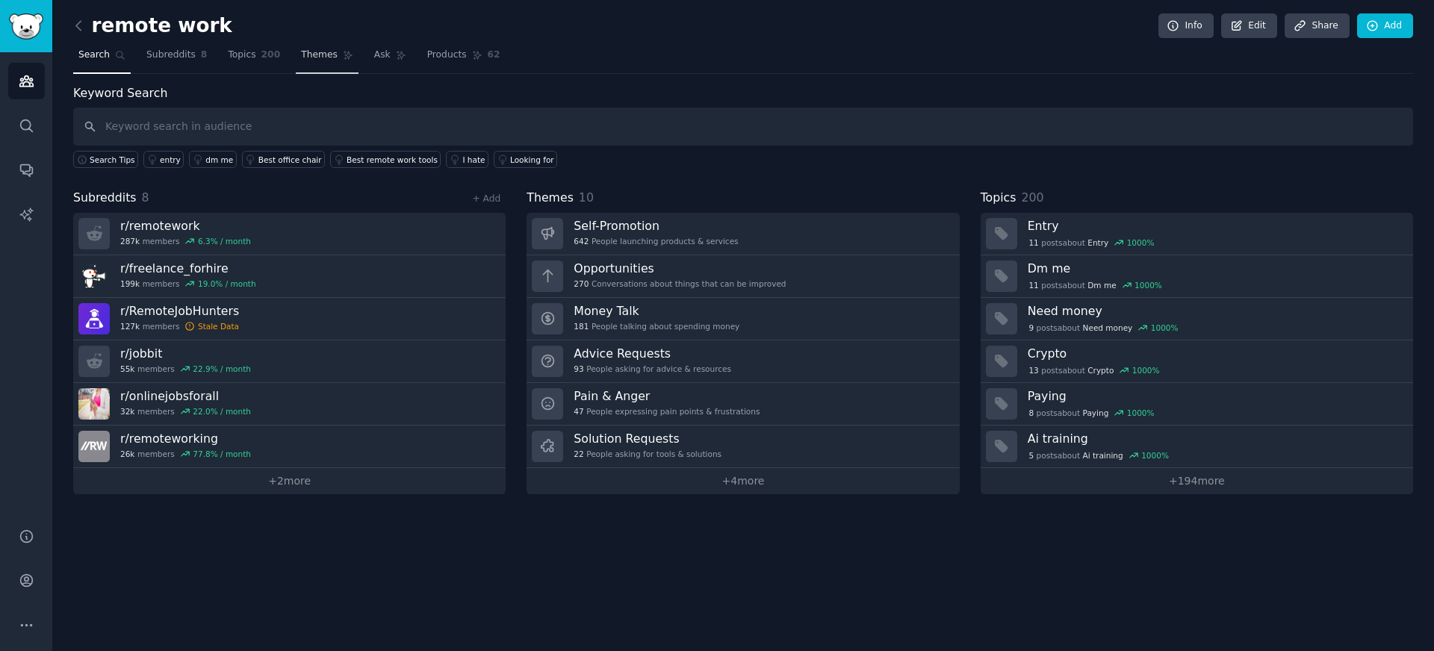
click at [305, 63] on link "Themes" at bounding box center [327, 58] width 63 height 31
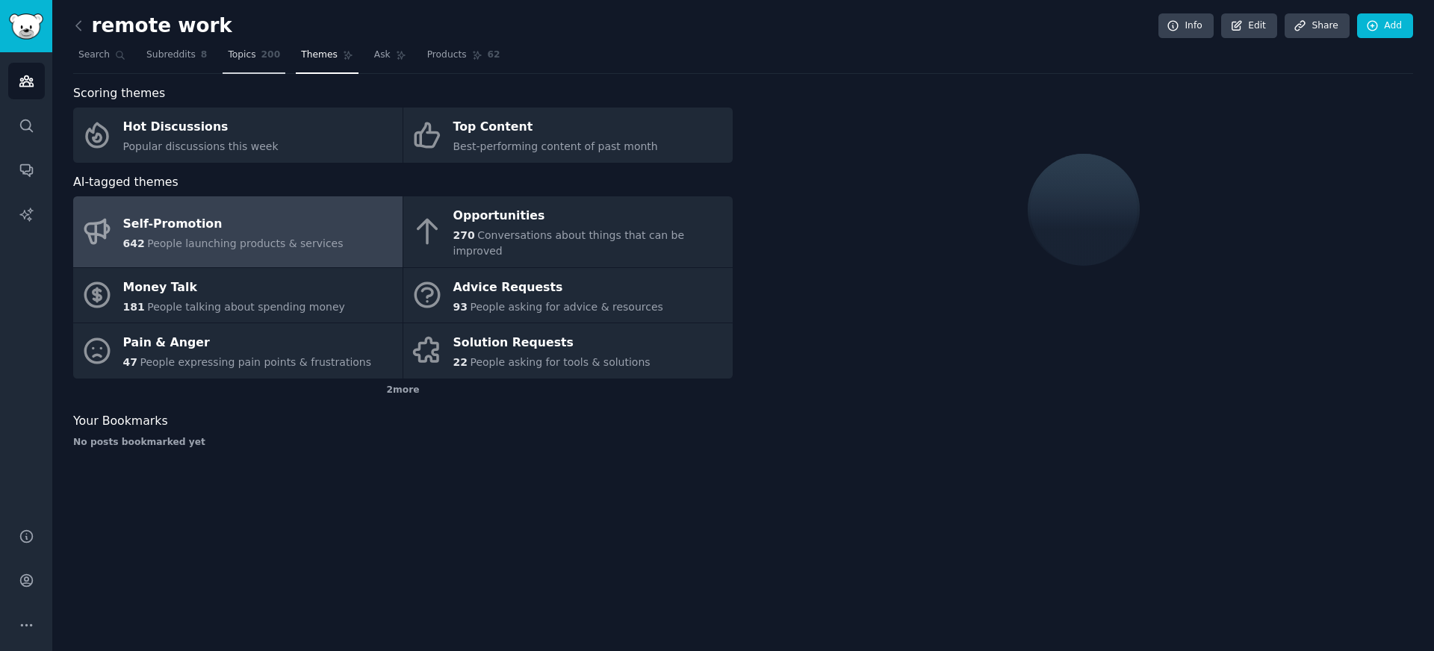
click at [258, 67] on link "Topics 200" at bounding box center [254, 58] width 63 height 31
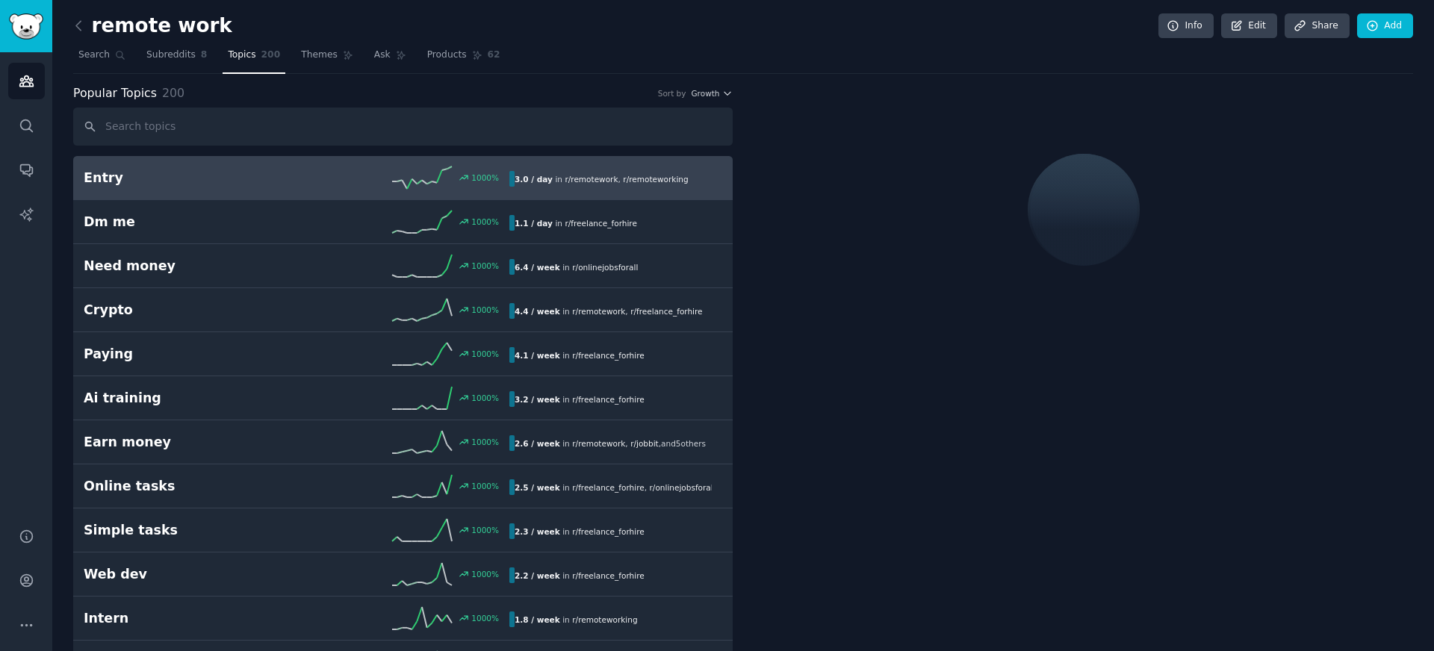
click at [291, 61] on nav "Search Subreddits 8 Topics 200 Themes Ask Products 62" at bounding box center [743, 58] width 1340 height 31
click at [301, 61] on span "Themes" at bounding box center [319, 55] width 37 height 13
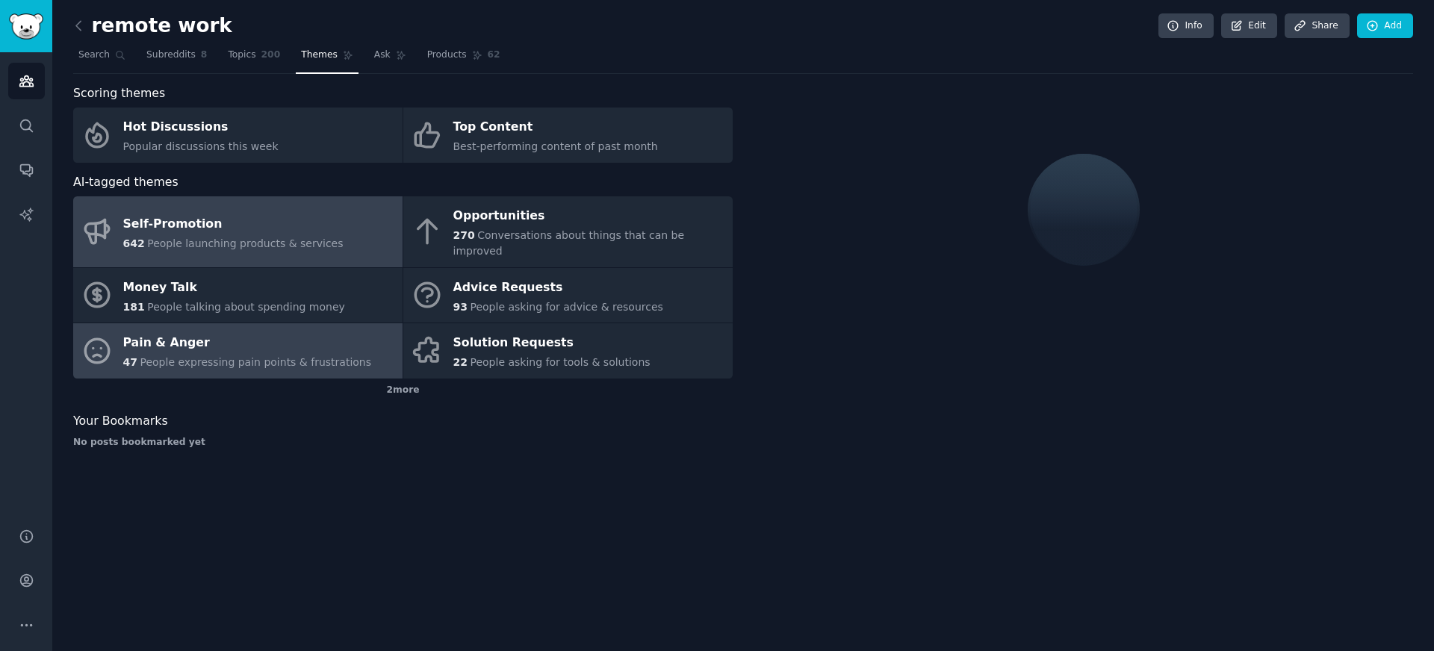
click at [244, 332] on div "Pain & Anger" at bounding box center [247, 344] width 249 height 24
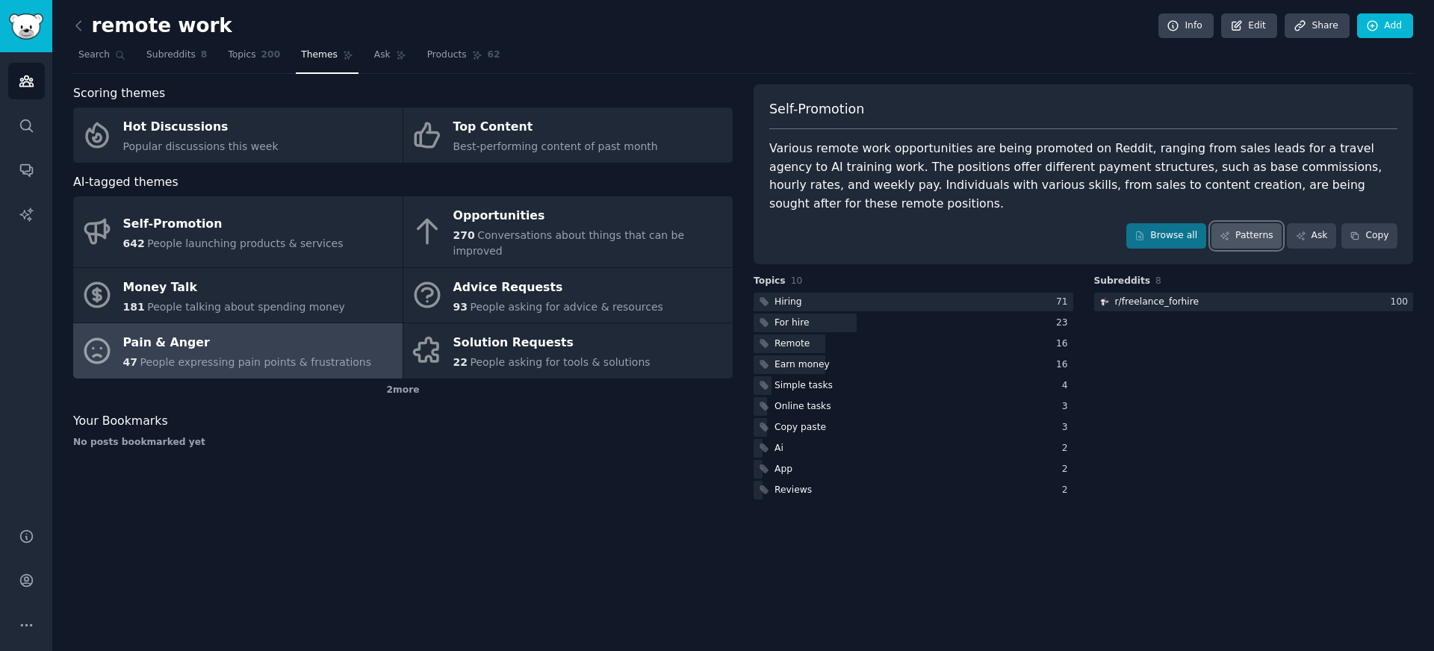
click at [1235, 223] on link "Patterns" at bounding box center [1247, 235] width 70 height 25
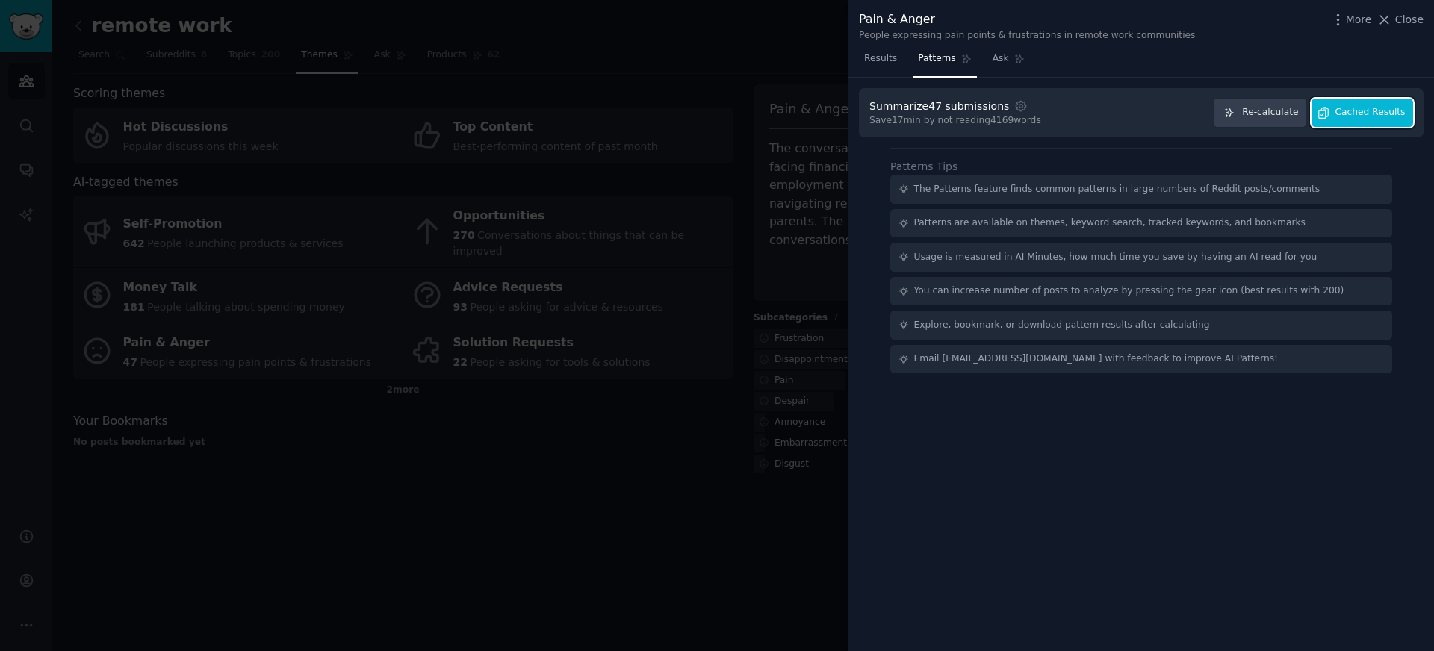
click at [1395, 109] on span "Cached Results" at bounding box center [1371, 112] width 70 height 13
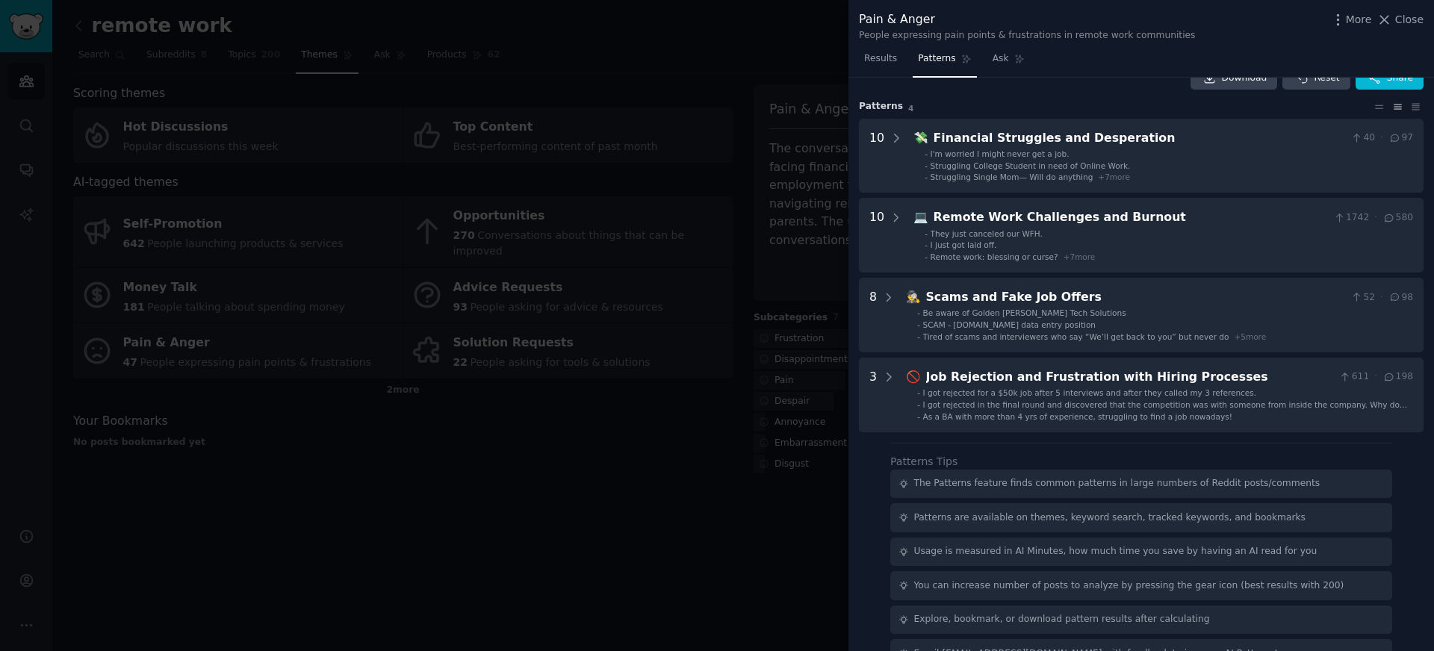
scroll to position [28, 0]
click at [714, 459] on div at bounding box center [717, 325] width 1434 height 651
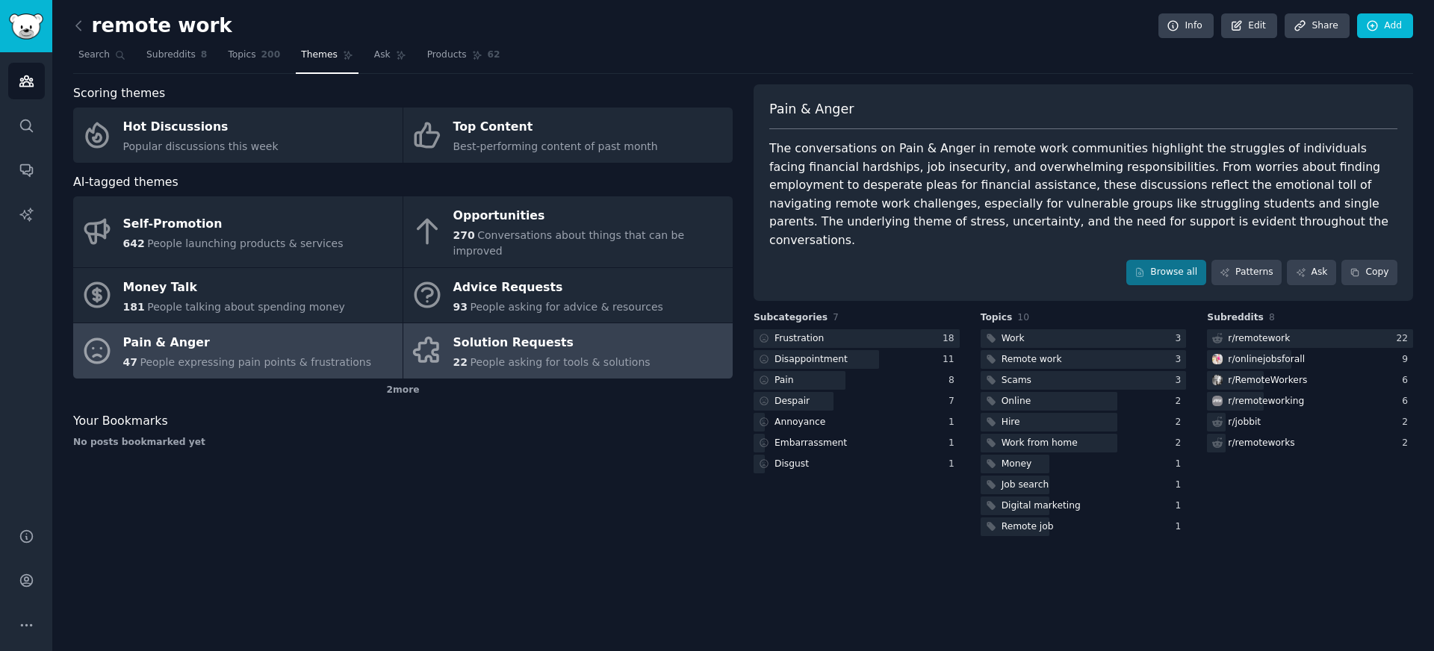
click at [503, 356] on span "People asking for tools & solutions" at bounding box center [560, 362] width 180 height 12
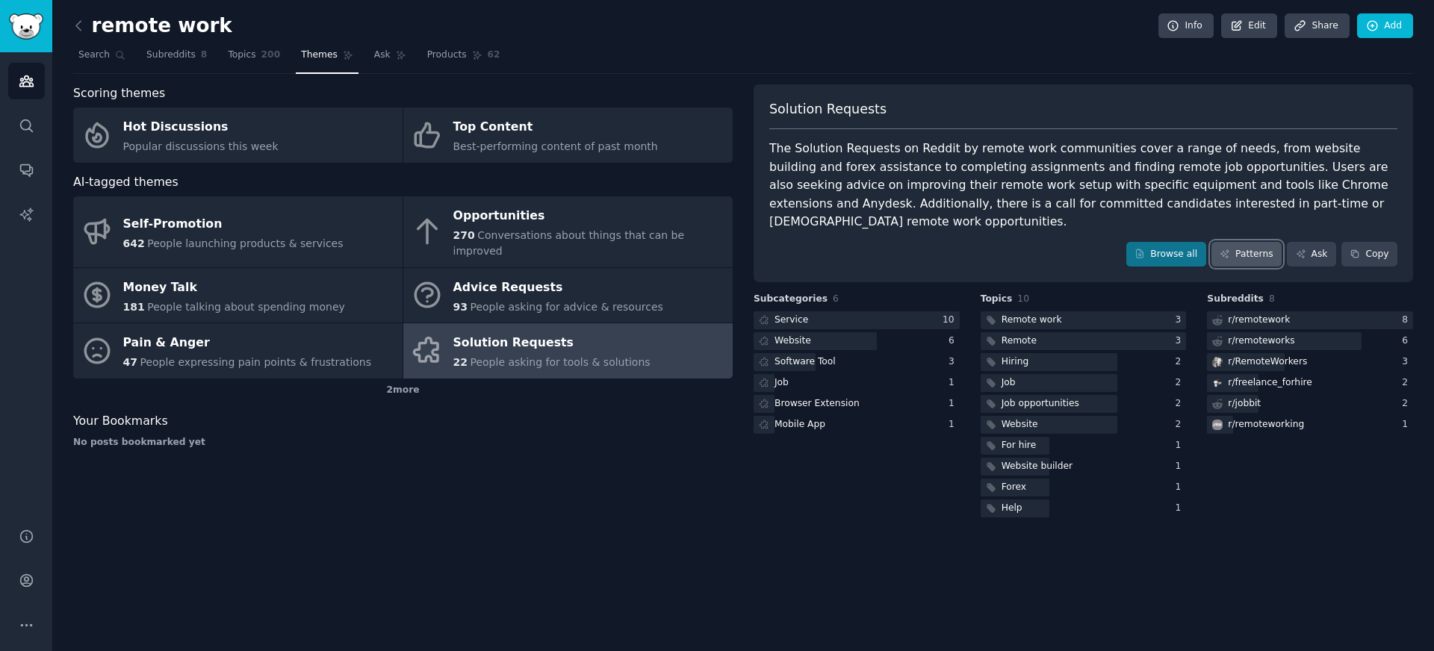
click at [1241, 242] on link "Patterns" at bounding box center [1247, 254] width 70 height 25
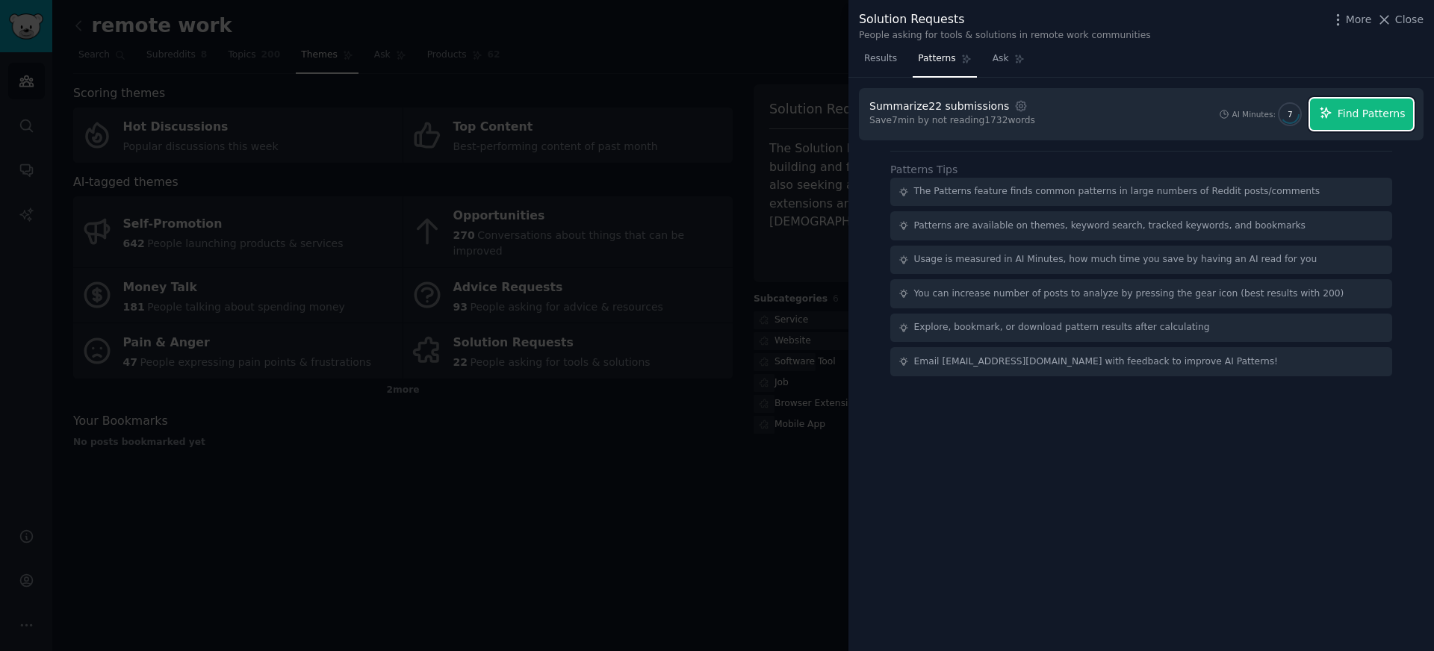
click at [1372, 125] on button "Find Patterns" at bounding box center [1361, 114] width 103 height 31
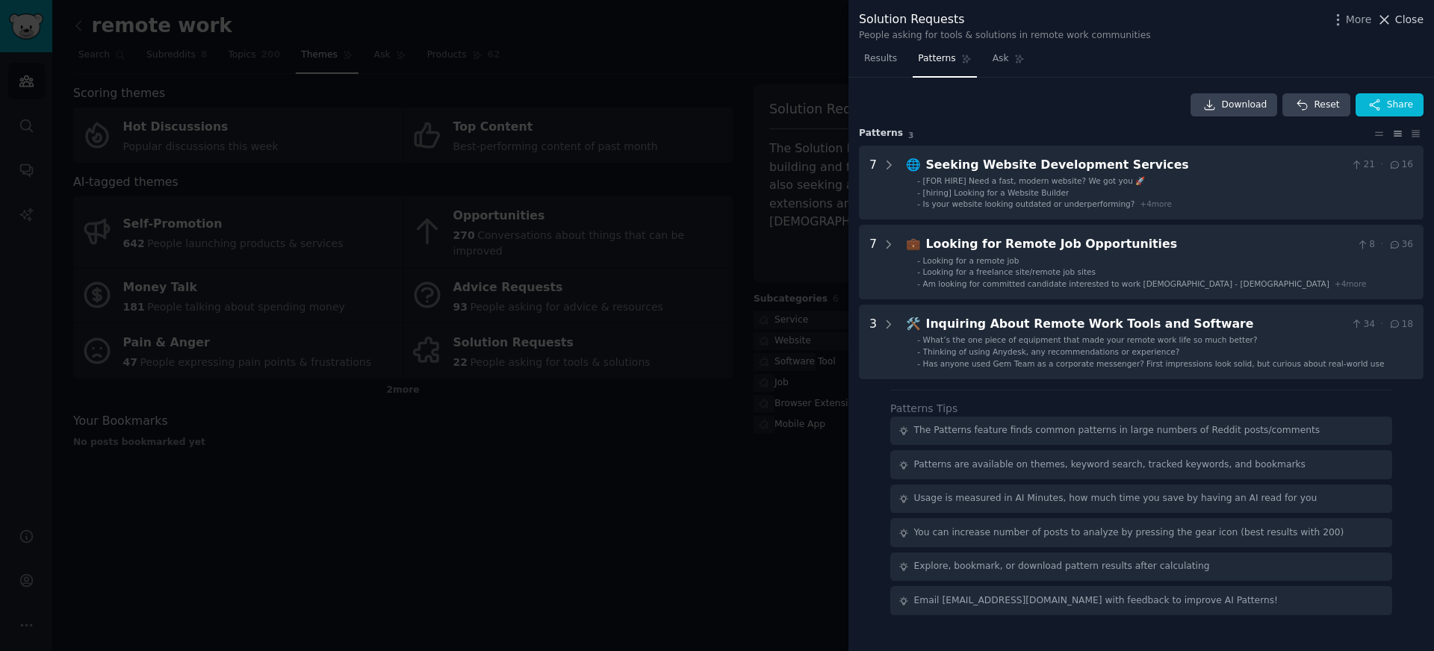
click at [1403, 21] on span "Close" at bounding box center [1409, 20] width 28 height 16
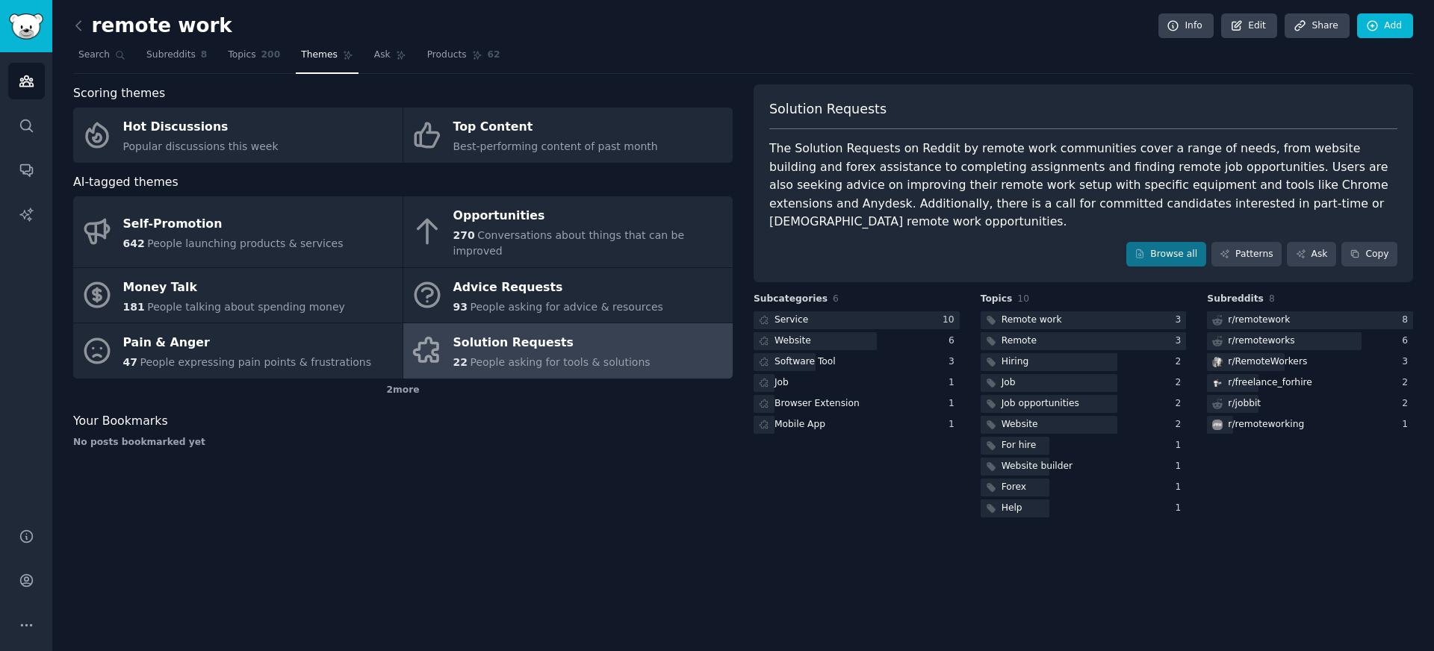
click at [86, 31] on link at bounding box center [82, 26] width 19 height 24
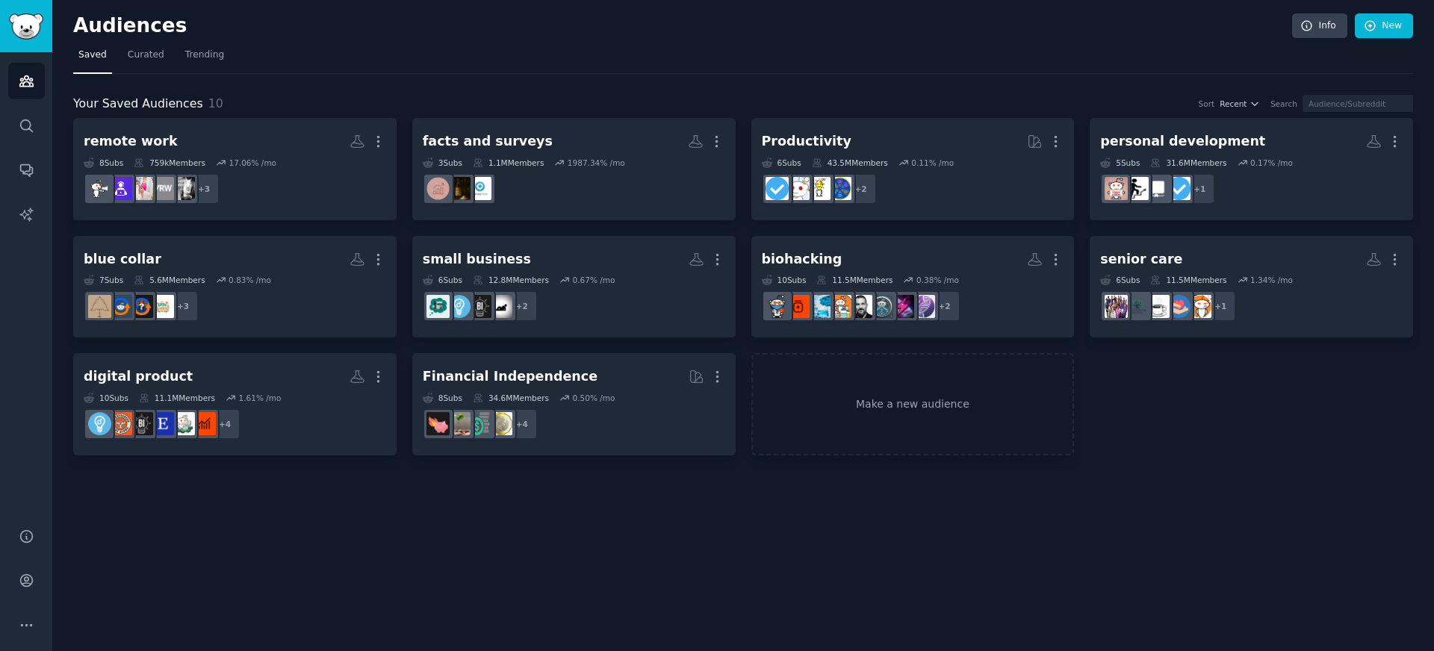
click at [596, 548] on div "Audiences Info New Saved Curated Trending Your Saved Audiences 10 Sort Recent S…" at bounding box center [743, 325] width 1382 height 651
click at [863, 71] on nav "Saved Curated Trending" at bounding box center [743, 58] width 1340 height 31
click at [866, 51] on nav "Saved Curated Trending" at bounding box center [743, 58] width 1340 height 31
click at [187, 57] on span "Trending" at bounding box center [204, 55] width 39 height 13
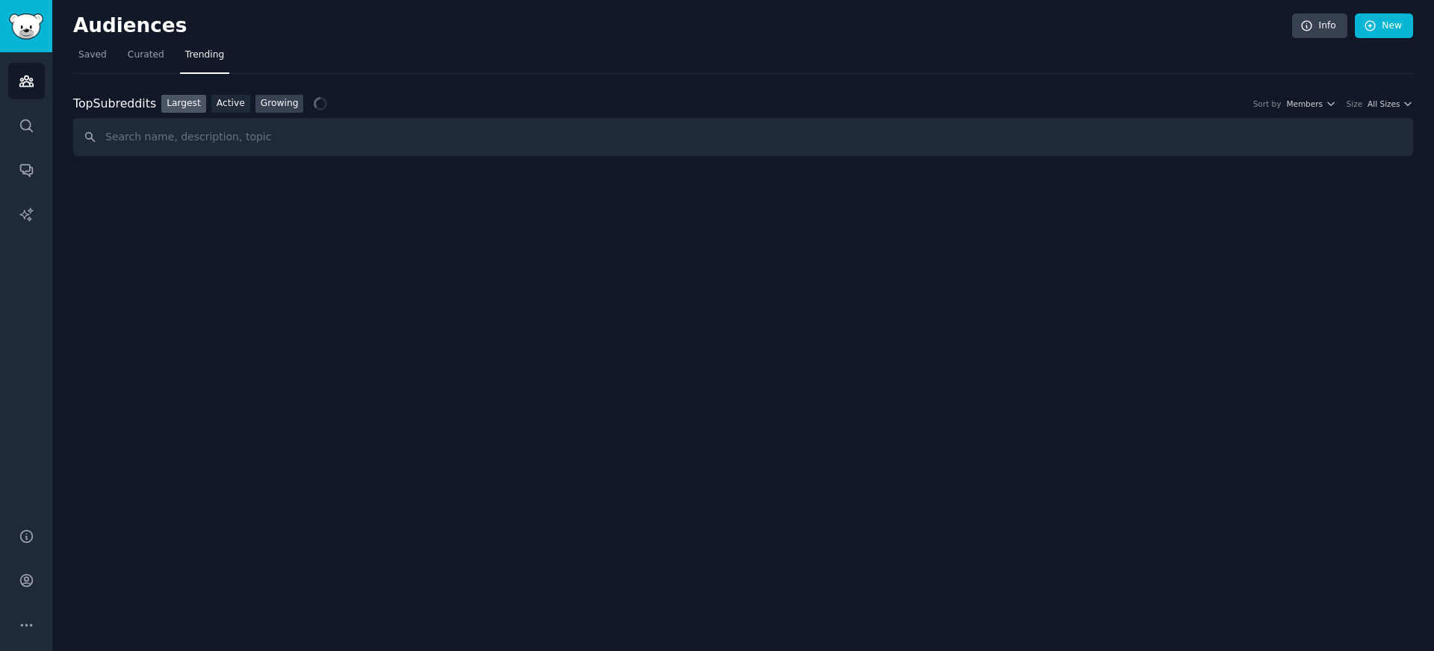
click at [284, 109] on link "Growing" at bounding box center [279, 104] width 49 height 19
click at [1384, 111] on div "Top Subreddits Top Subreddits Largest Active Growing Sort by Member Growth Time…" at bounding box center [743, 104] width 1340 height 19
click at [1383, 109] on div "Top Subreddits Top Subreddits Largest Active Growing Sort by Member Growth Time…" at bounding box center [743, 104] width 1340 height 19
click at [1382, 102] on span "All Sizes" at bounding box center [1384, 104] width 32 height 10
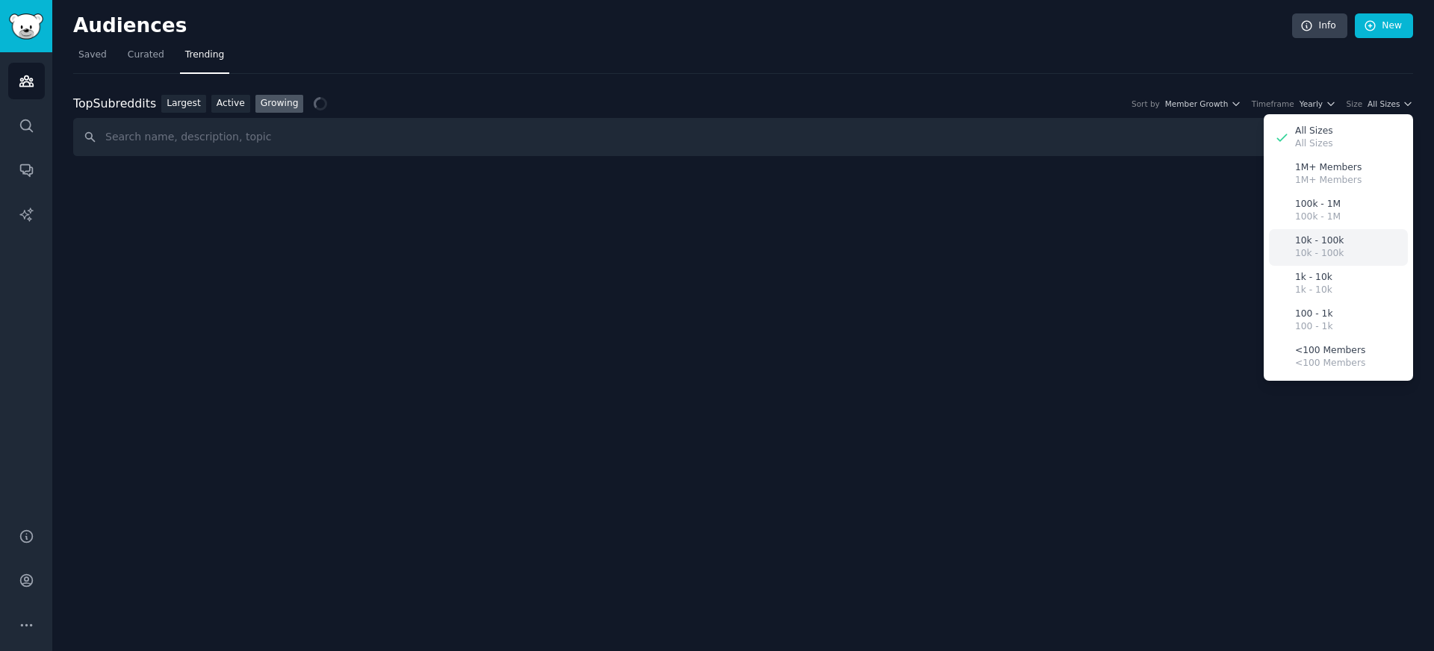
click at [1323, 235] on p "10k - 100k" at bounding box center [1319, 241] width 49 height 13
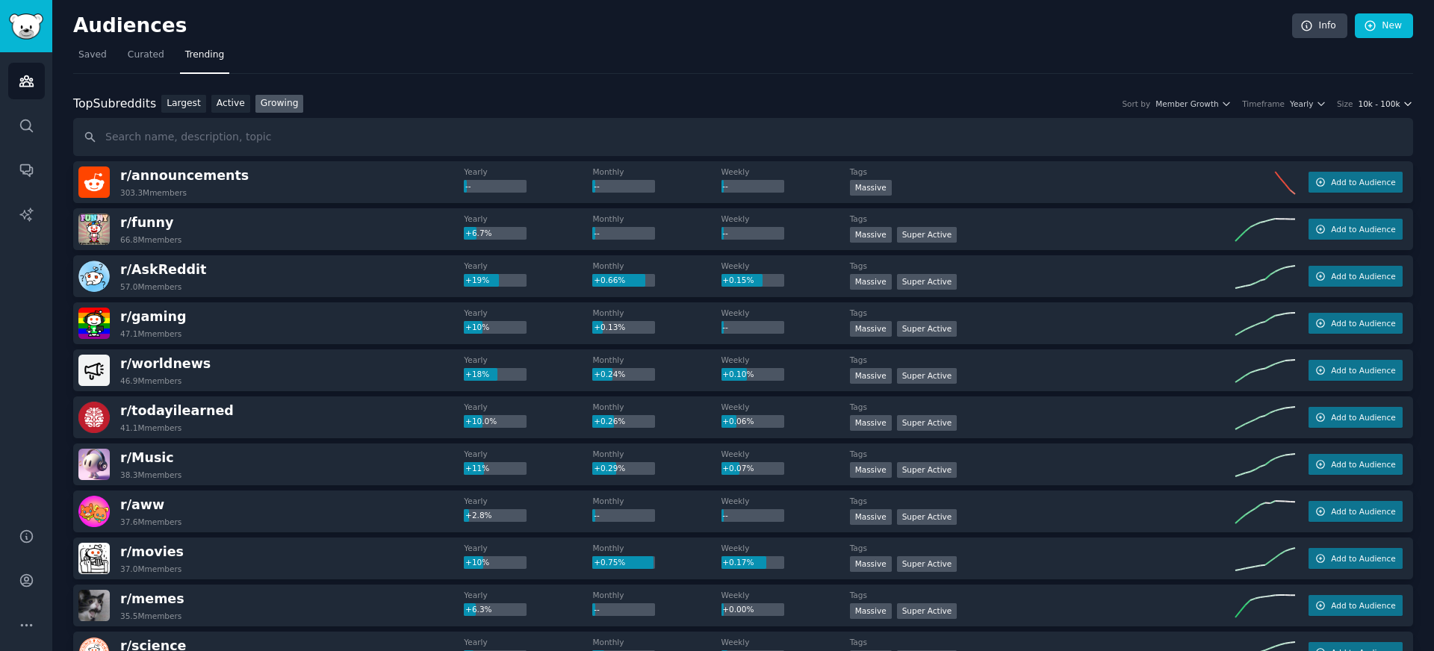
click at [1383, 106] on span "10k - 100k" at bounding box center [1379, 104] width 42 height 10
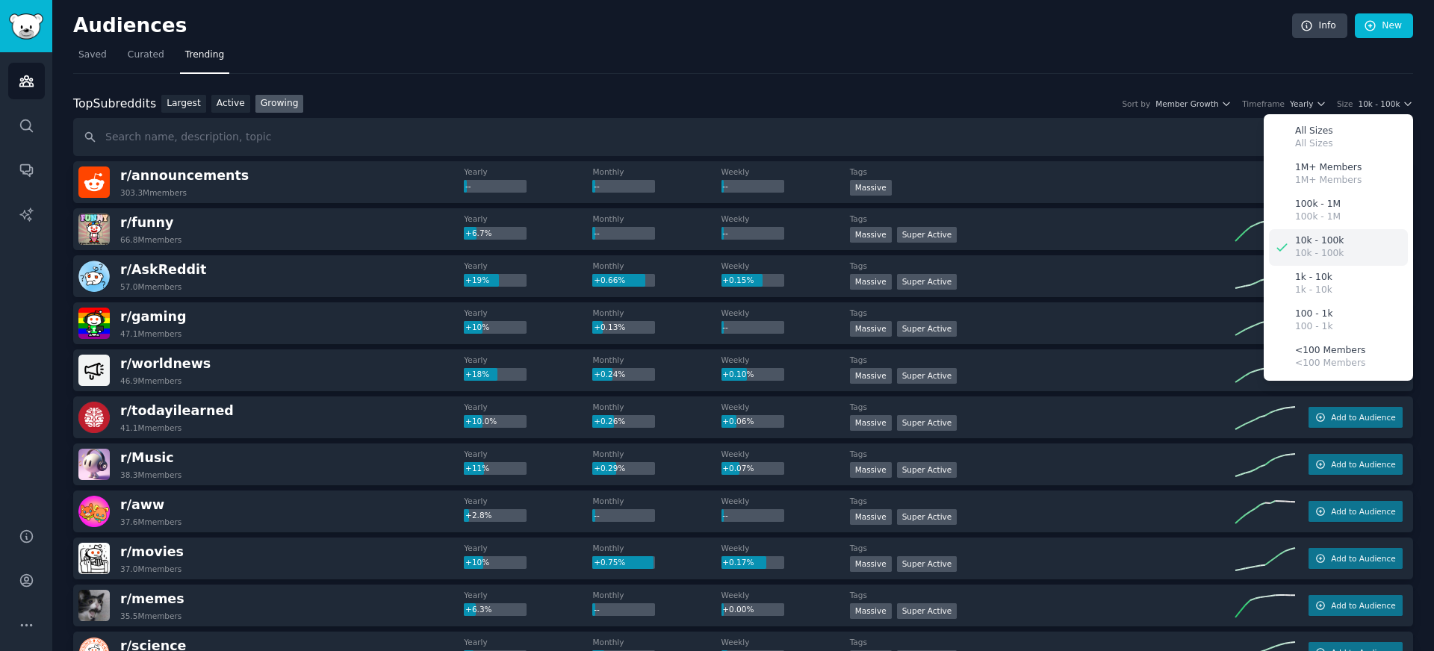
click at [1296, 247] on p "10k - 100k" at bounding box center [1319, 253] width 49 height 13
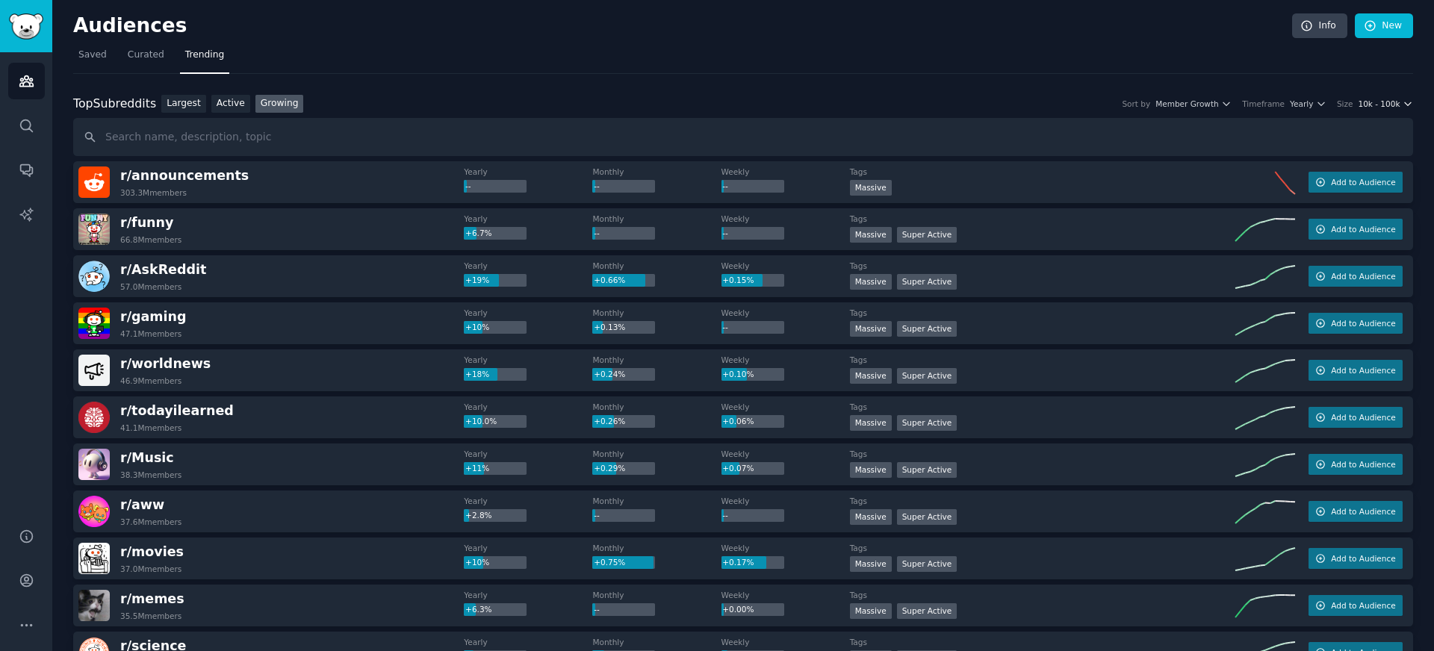
click at [1364, 105] on span "10k - 100k" at bounding box center [1379, 104] width 42 height 10
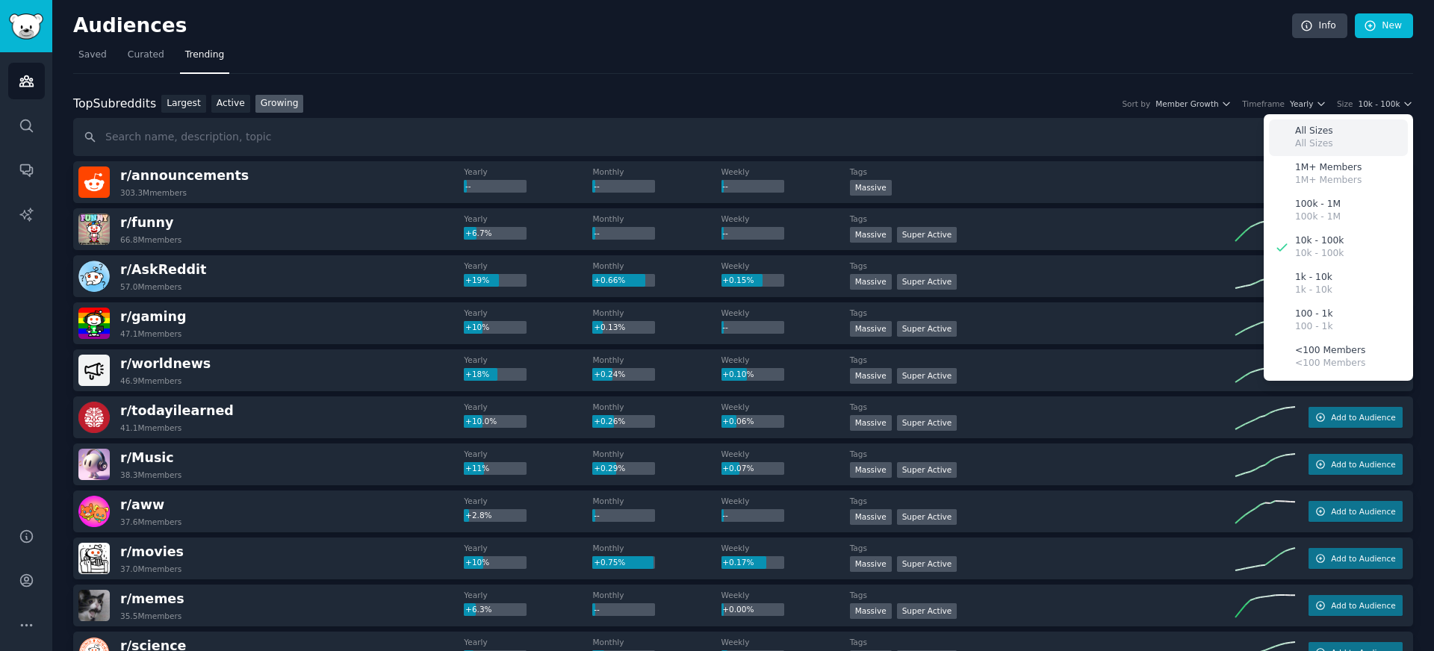
click at [1316, 134] on p "All Sizes" at bounding box center [1314, 131] width 38 height 13
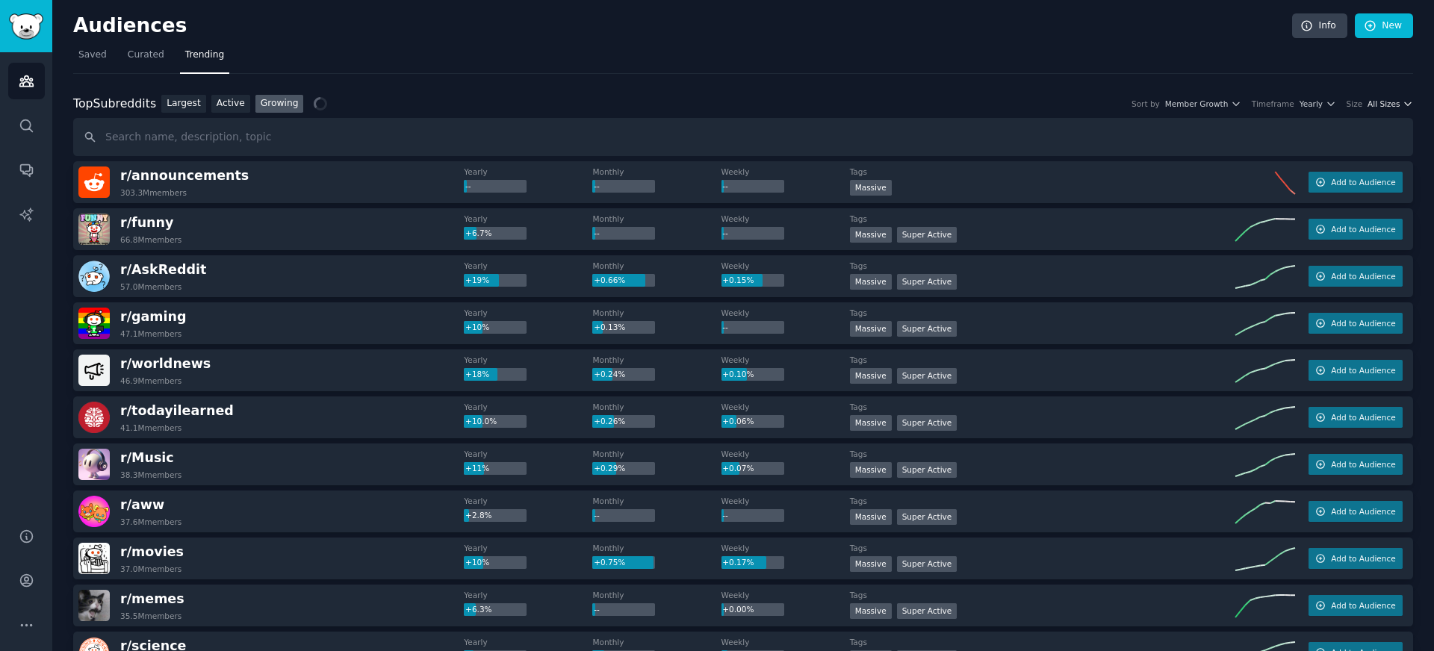
click at [1383, 106] on span "All Sizes" at bounding box center [1384, 104] width 32 height 10
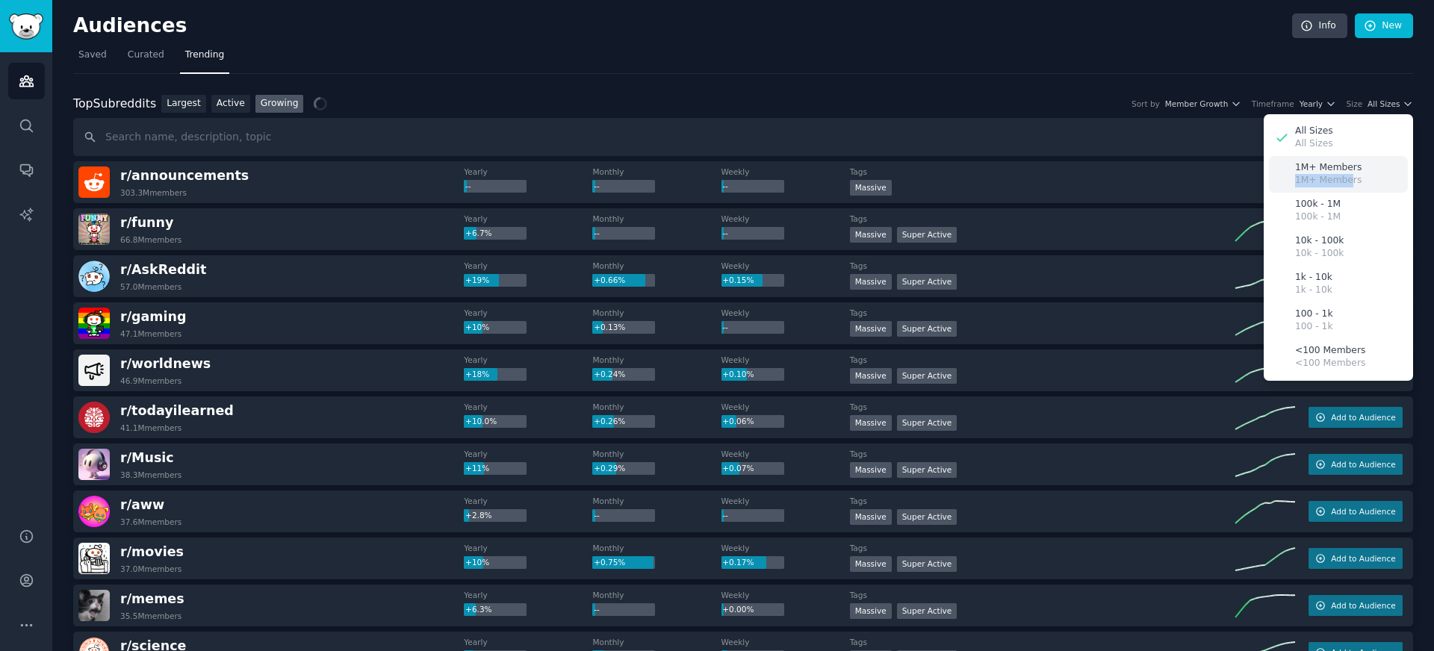
click at [1345, 175] on p "1M+ Members" at bounding box center [1328, 180] width 66 height 13
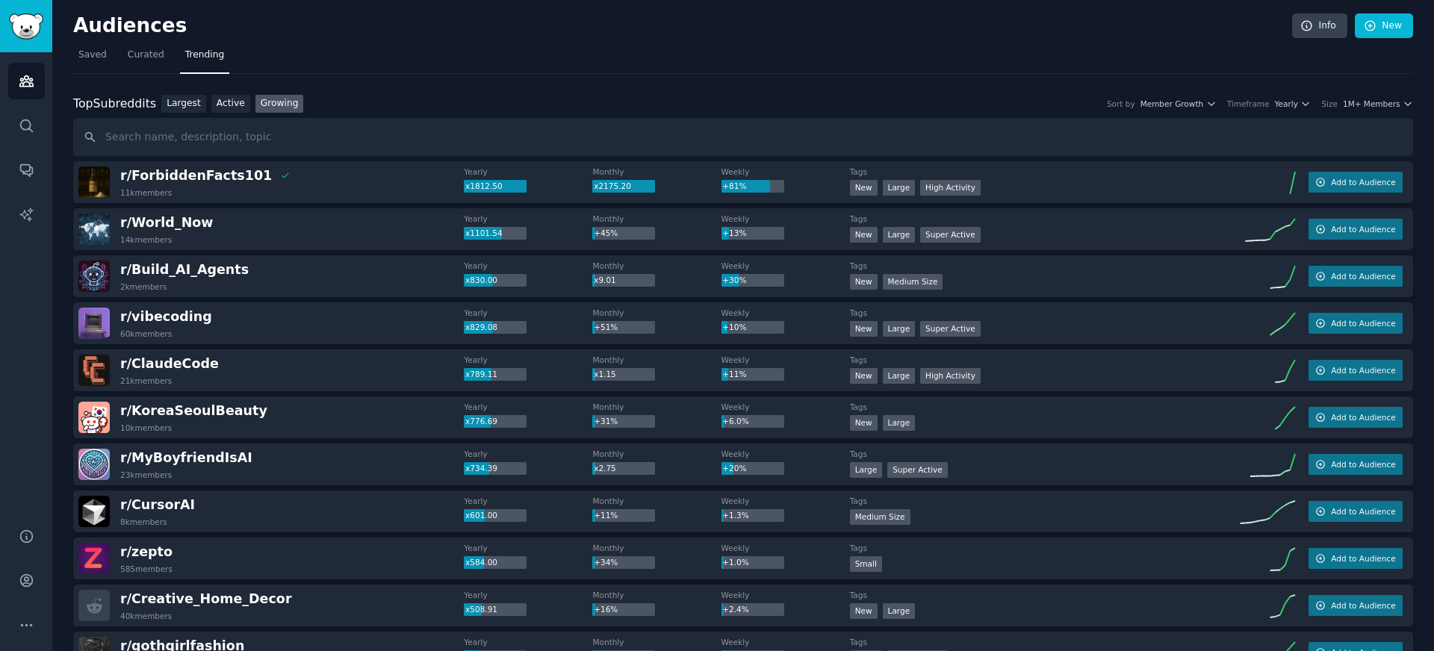
click at [1386, 109] on div "Top Subreddits Top Subreddits Largest Active Growing Sort by Member Growth Time…" at bounding box center [743, 104] width 1340 height 19
click at [1383, 105] on span "1M+ Members" at bounding box center [1372, 104] width 58 height 10
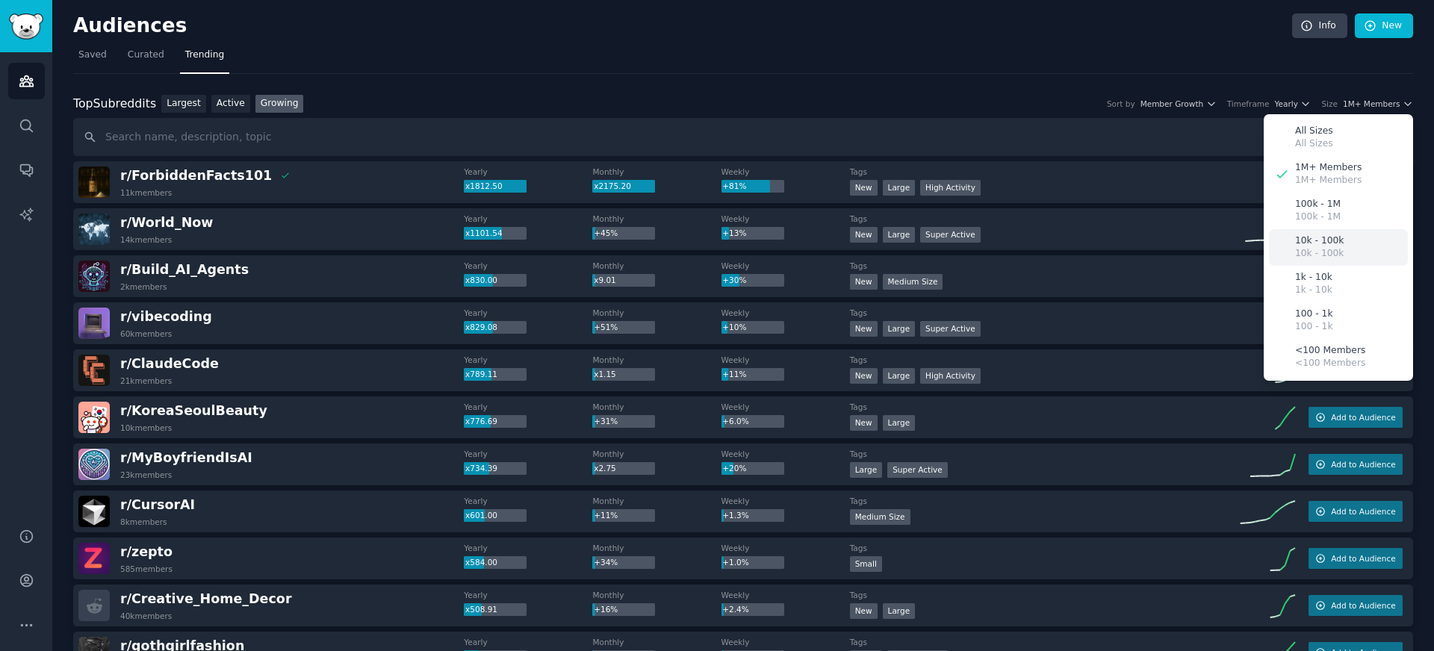
click at [1335, 245] on p "10k - 100k" at bounding box center [1319, 241] width 49 height 13
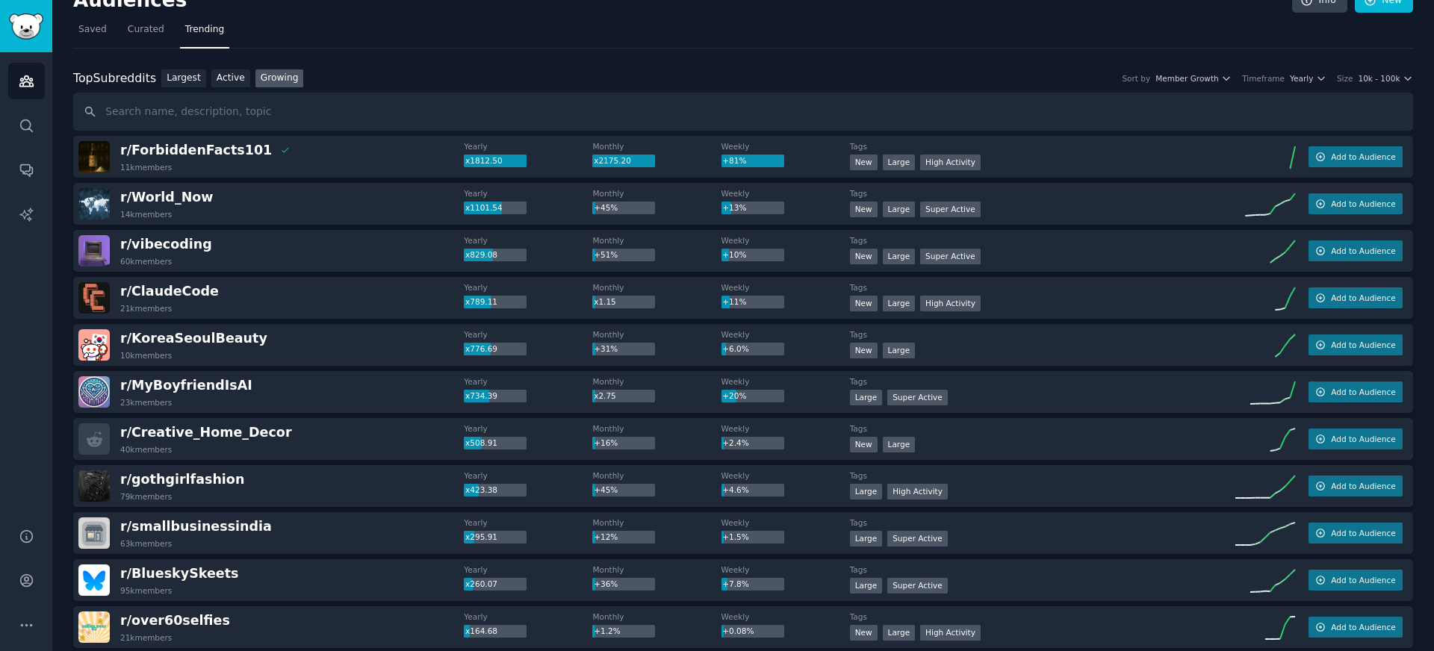
scroll to position [26, 0]
click at [353, 450] on div "r/ Creative_Home_Decor 40k members" at bounding box center [270, 438] width 385 height 31
click at [336, 441] on div "r/ Creative_Home_Decor 40k members" at bounding box center [270, 438] width 385 height 31
click at [238, 431] on span "r/ Creative_Home_Decor" at bounding box center [206, 431] width 172 height 15
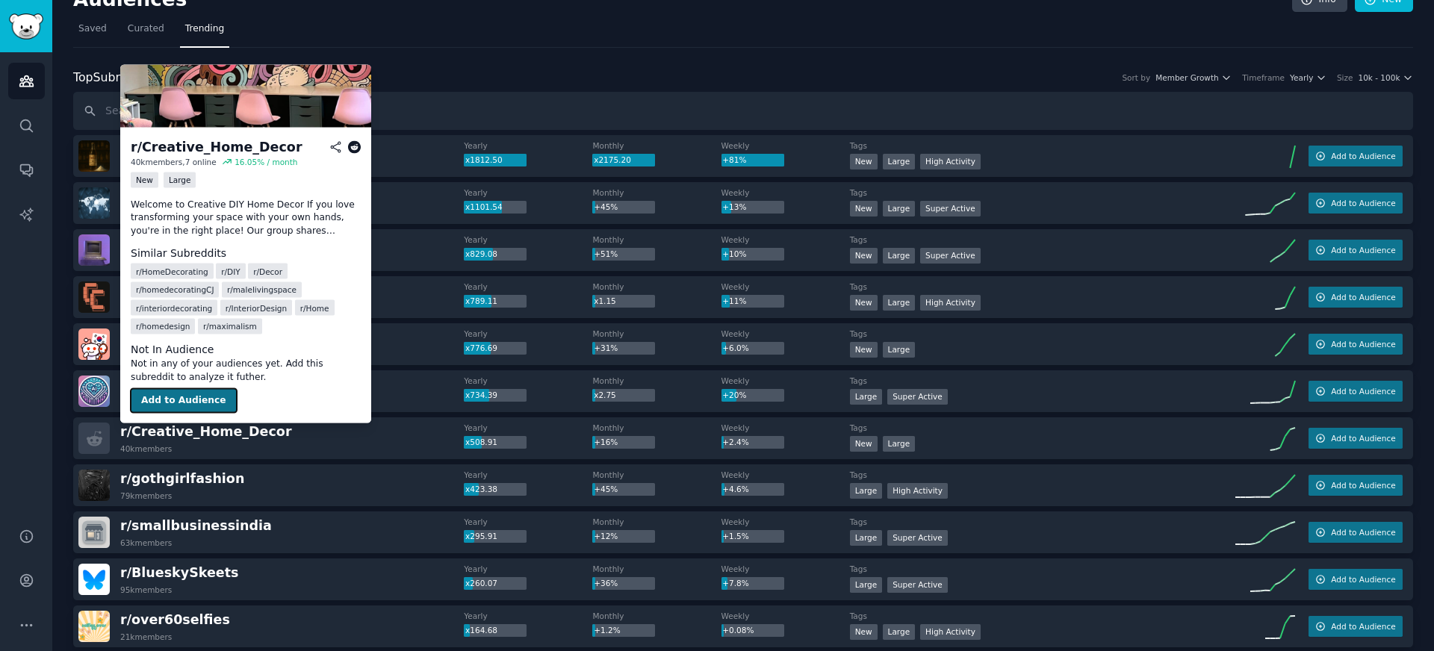
click at [211, 399] on button "Add to Audience" at bounding box center [184, 401] width 106 height 24
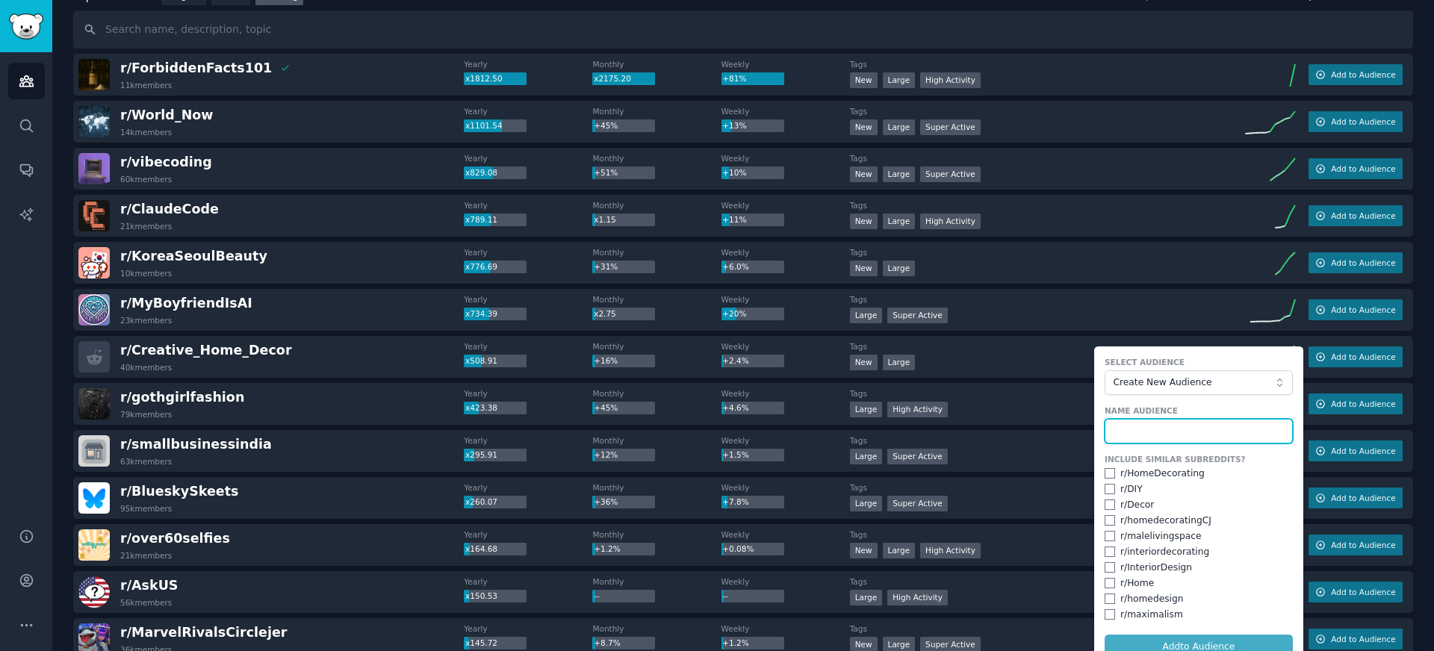
scroll to position [114, 0]
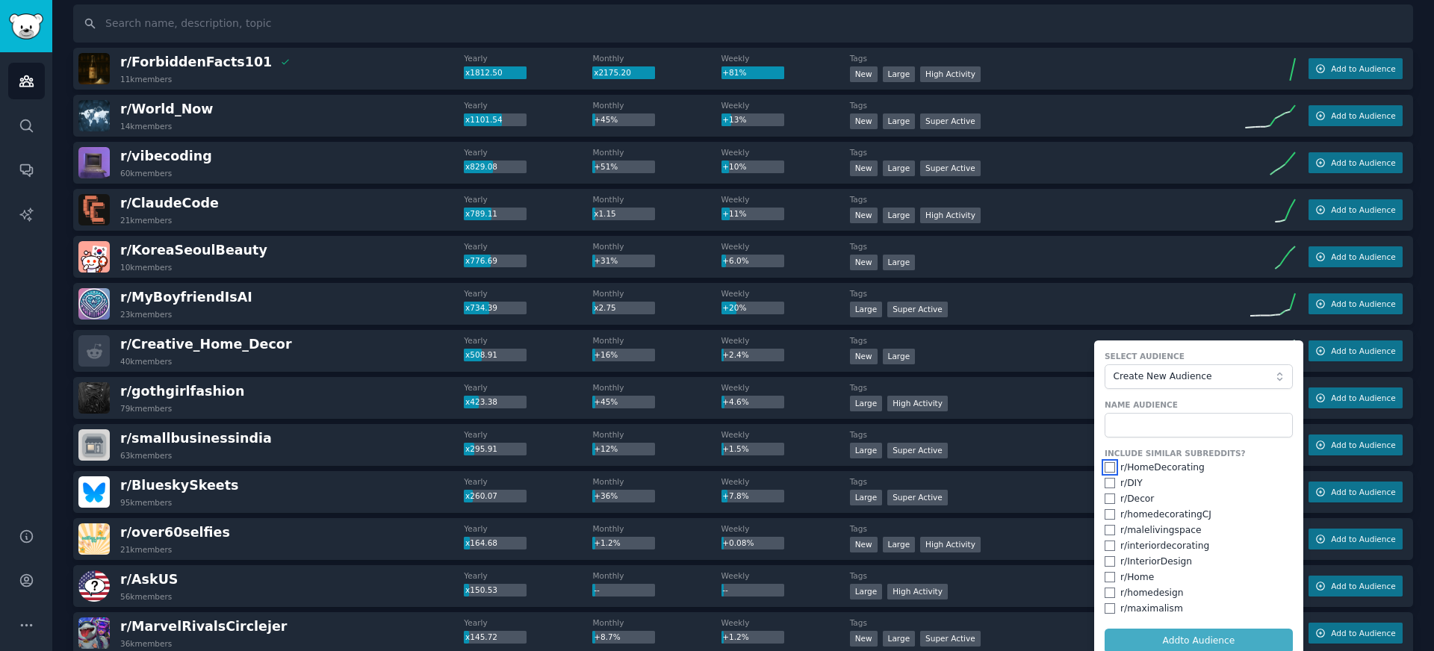
click at [1109, 468] on input "checkbox" at bounding box center [1110, 467] width 10 height 10
checkbox input "true"
click at [1109, 498] on input "checkbox" at bounding box center [1110, 499] width 10 height 10
checkbox input "true"
click at [1109, 518] on input "checkbox" at bounding box center [1110, 514] width 10 height 10
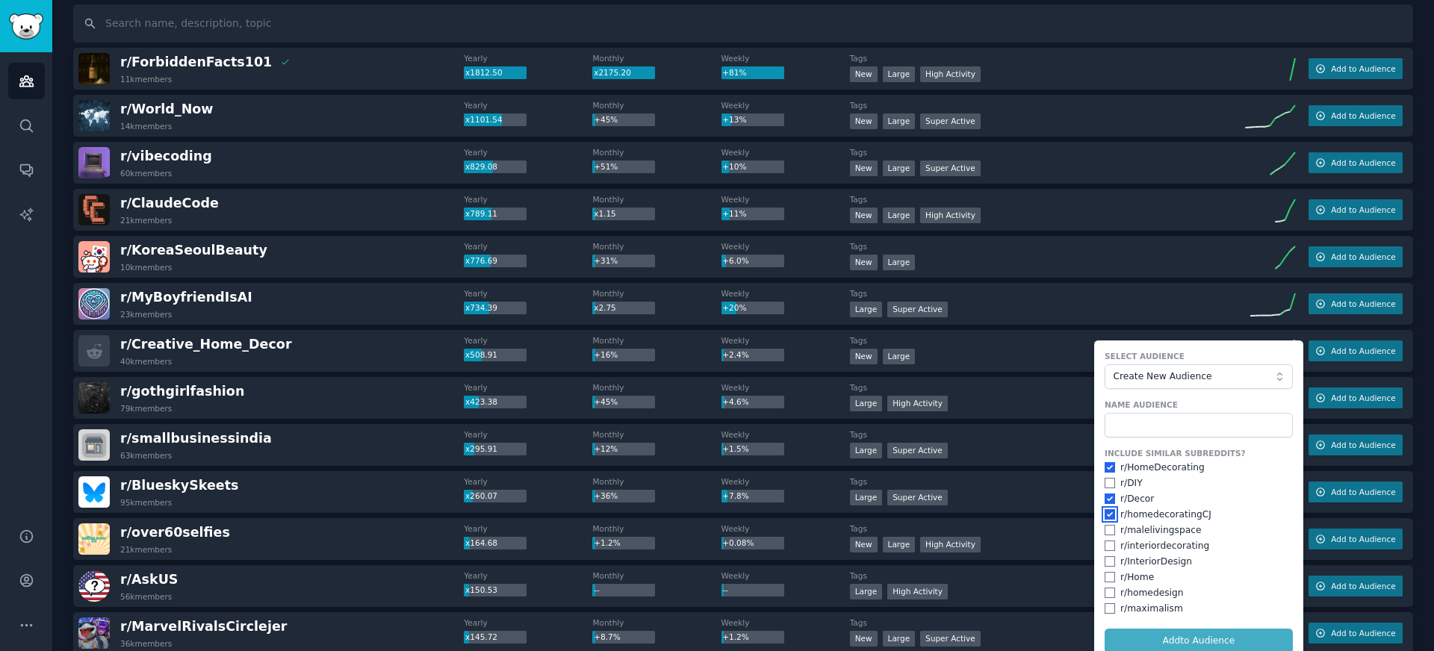
checkbox input "true"
click at [1110, 532] on input "checkbox" at bounding box center [1110, 530] width 10 height 10
checkbox input "true"
click at [1109, 550] on input "checkbox" at bounding box center [1110, 546] width 10 height 10
checkbox input "true"
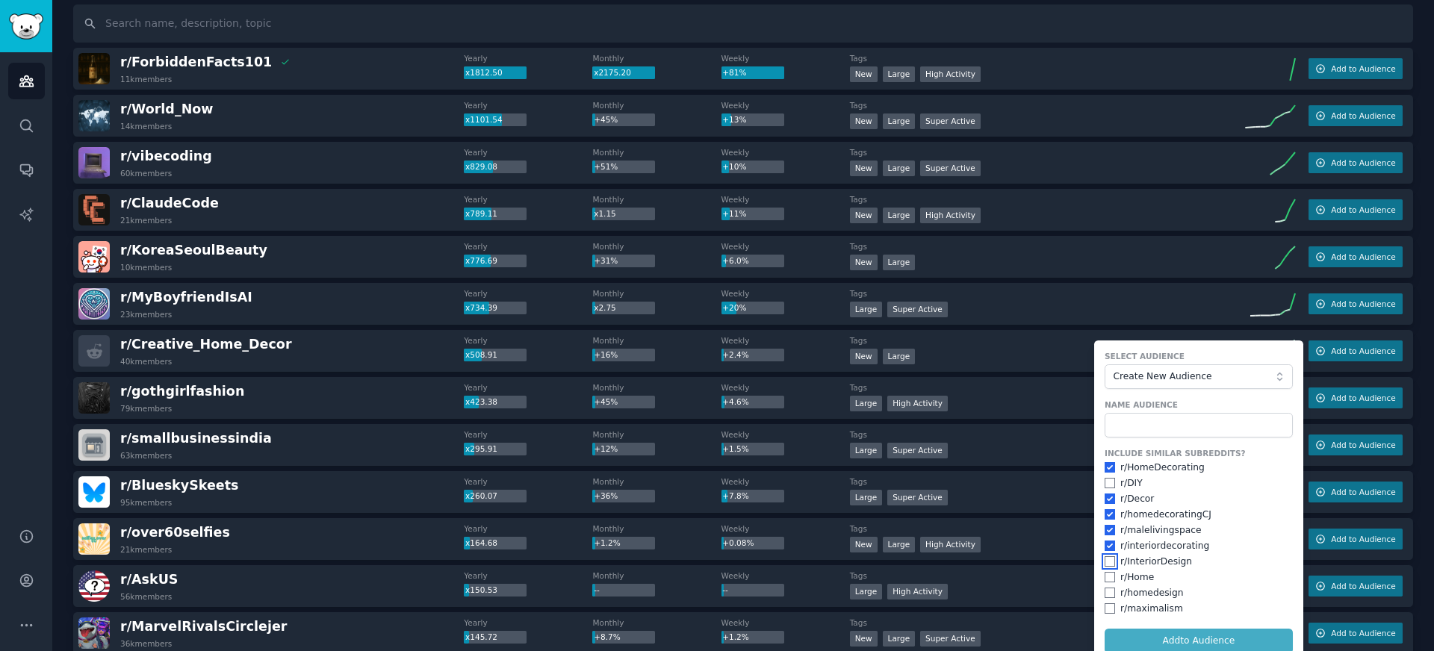
click at [1107, 563] on input "checkbox" at bounding box center [1110, 562] width 10 height 10
checkbox input "true"
click at [1105, 596] on input "checkbox" at bounding box center [1110, 593] width 10 height 10
checkbox input "true"
click at [1106, 610] on input "checkbox" at bounding box center [1110, 609] width 10 height 10
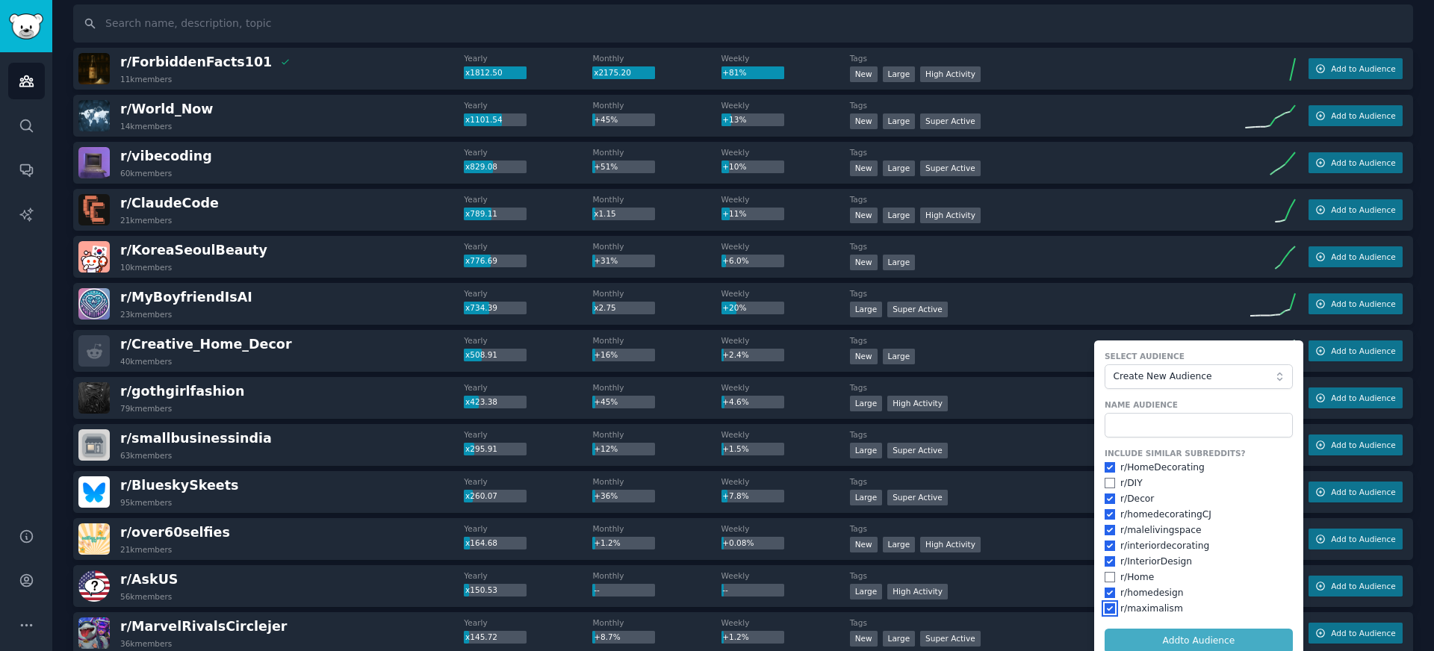
checkbox input "true"
click at [1106, 574] on input "checkbox" at bounding box center [1110, 577] width 10 height 10
checkbox input "true"
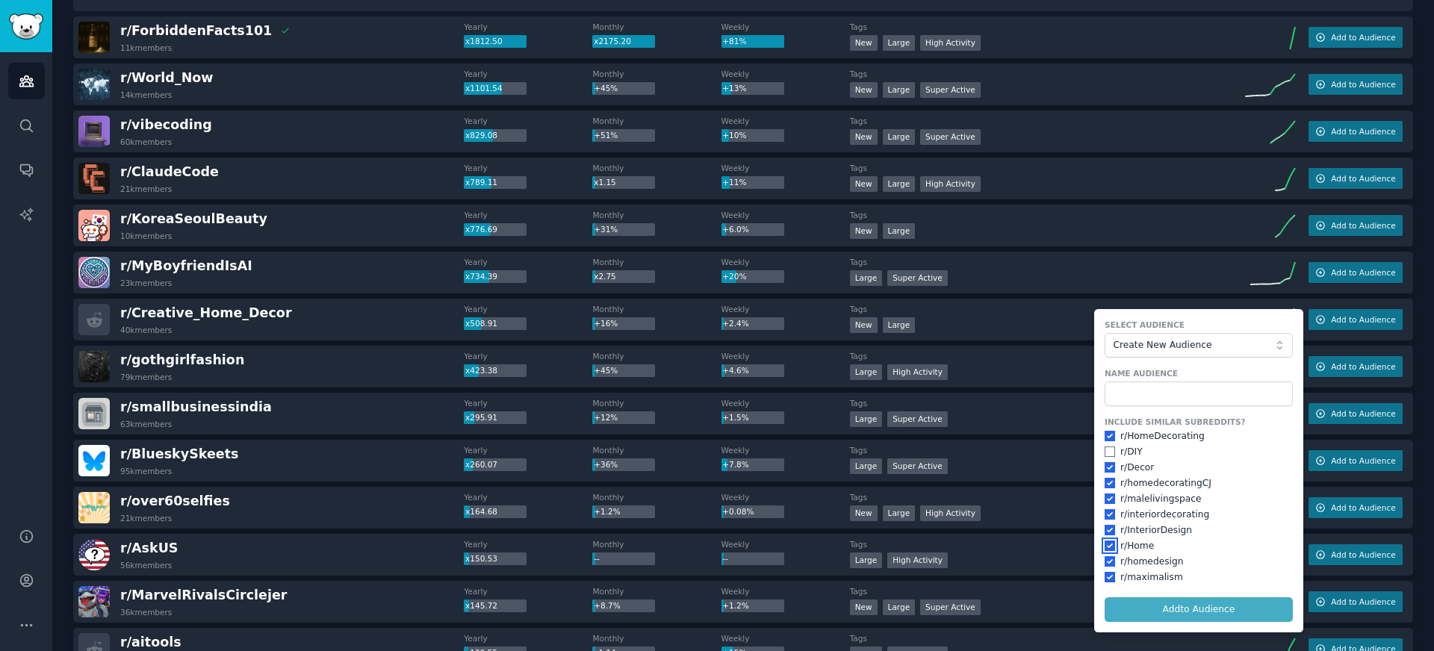
scroll to position [150, 0]
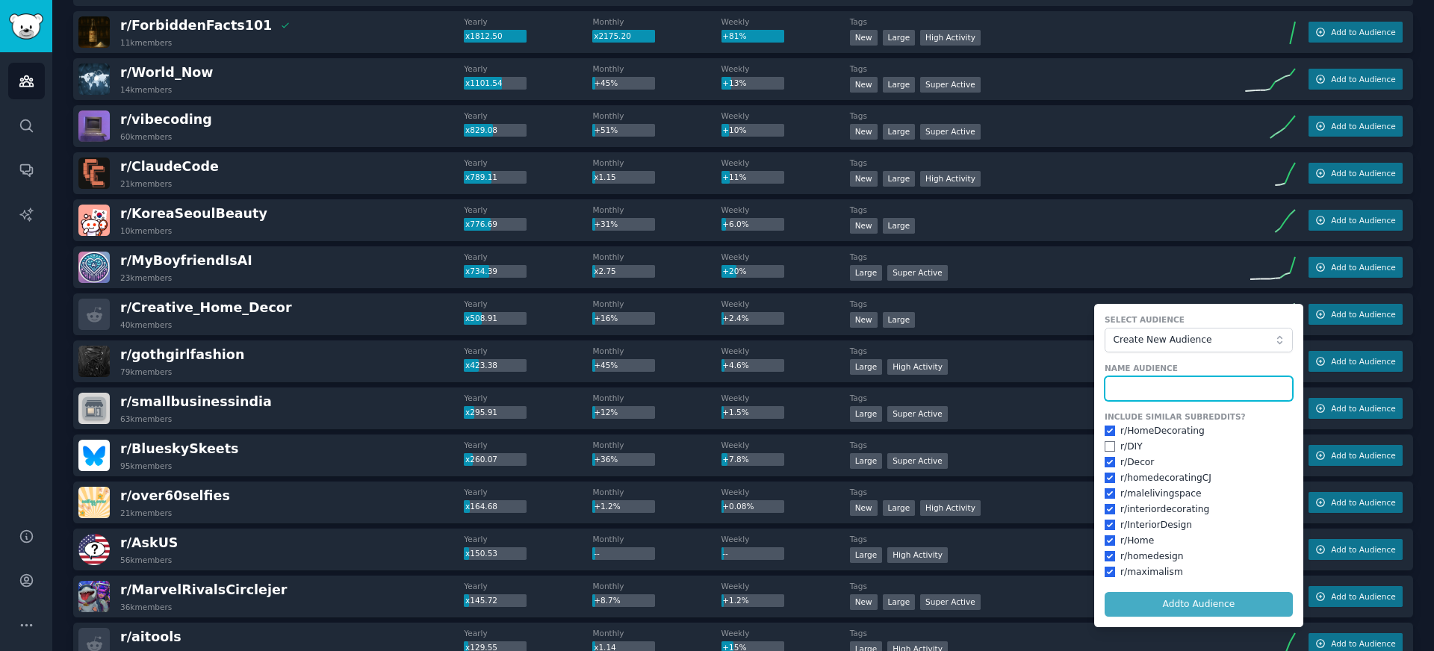
click at [1176, 380] on input "text" at bounding box center [1199, 388] width 188 height 25
type input "Home decor"
click at [1105, 592] on button "Add to Audience" at bounding box center [1199, 604] width 188 height 25
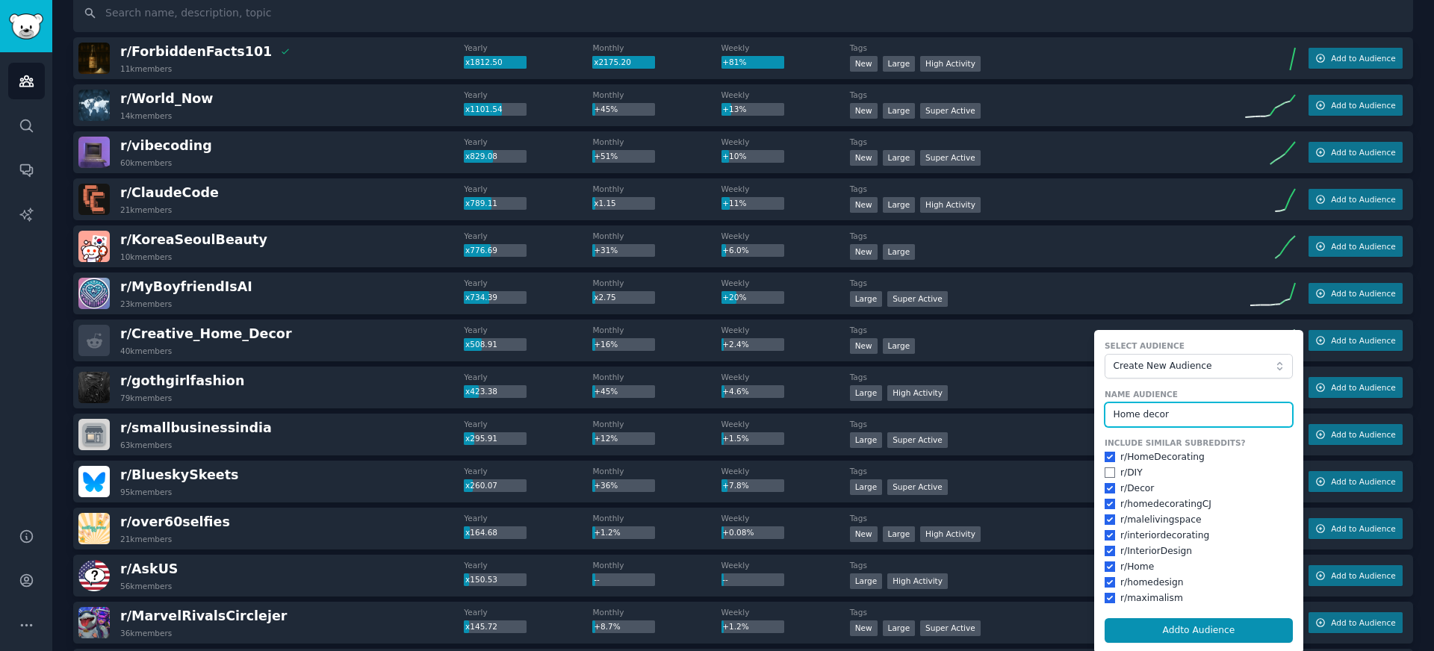
scroll to position [0, 0]
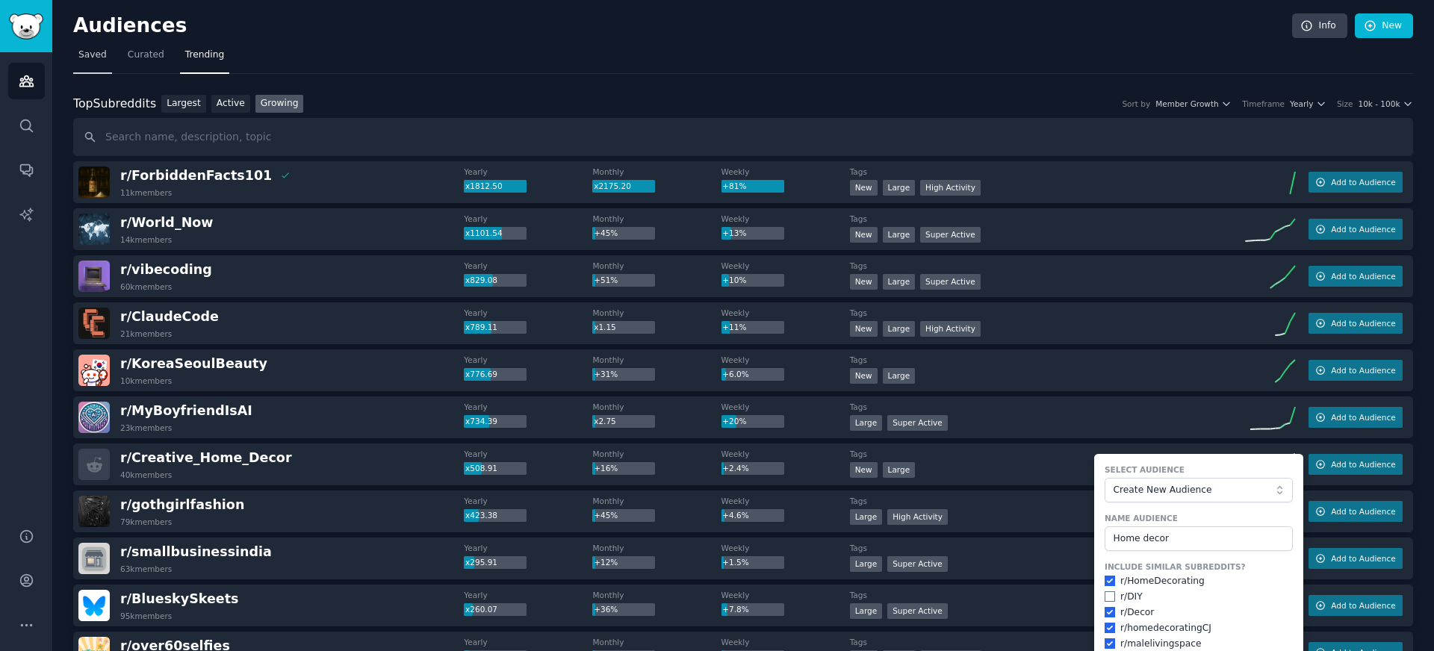
click at [97, 57] on span "Saved" at bounding box center [92, 55] width 28 height 13
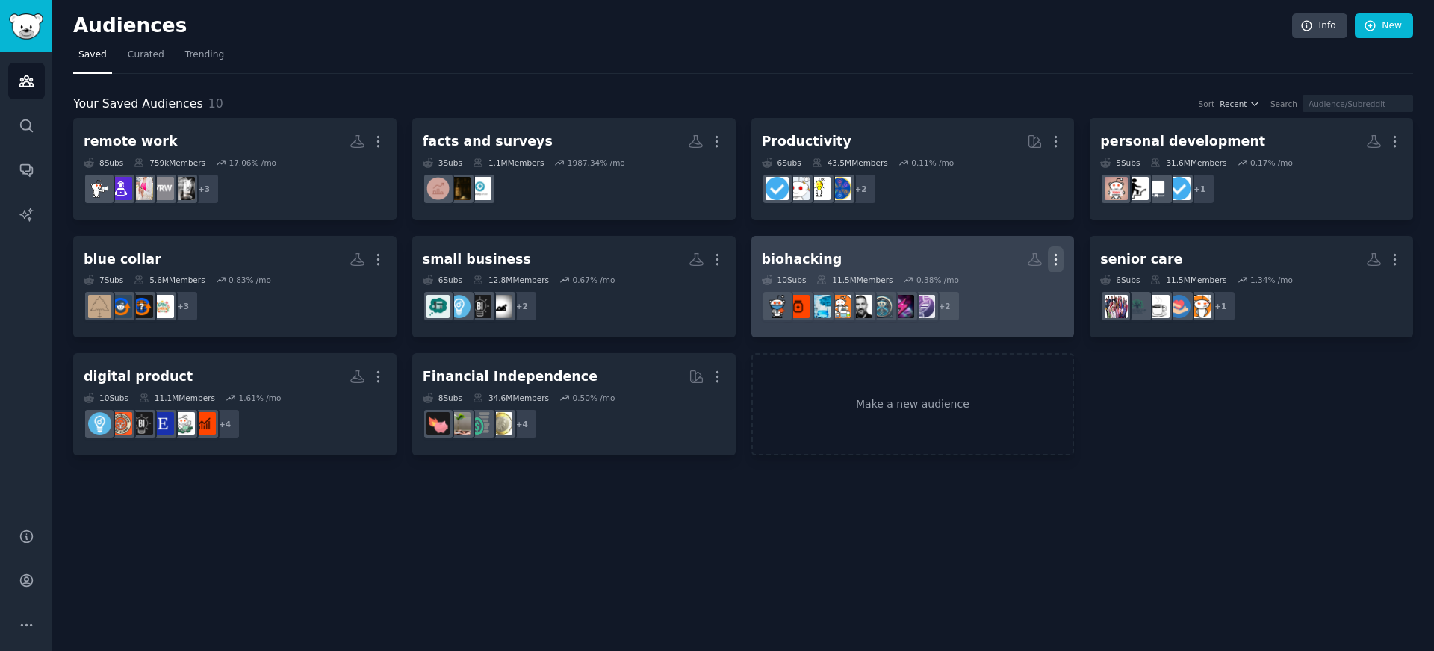
click at [1058, 258] on icon "button" at bounding box center [1056, 260] width 16 height 16
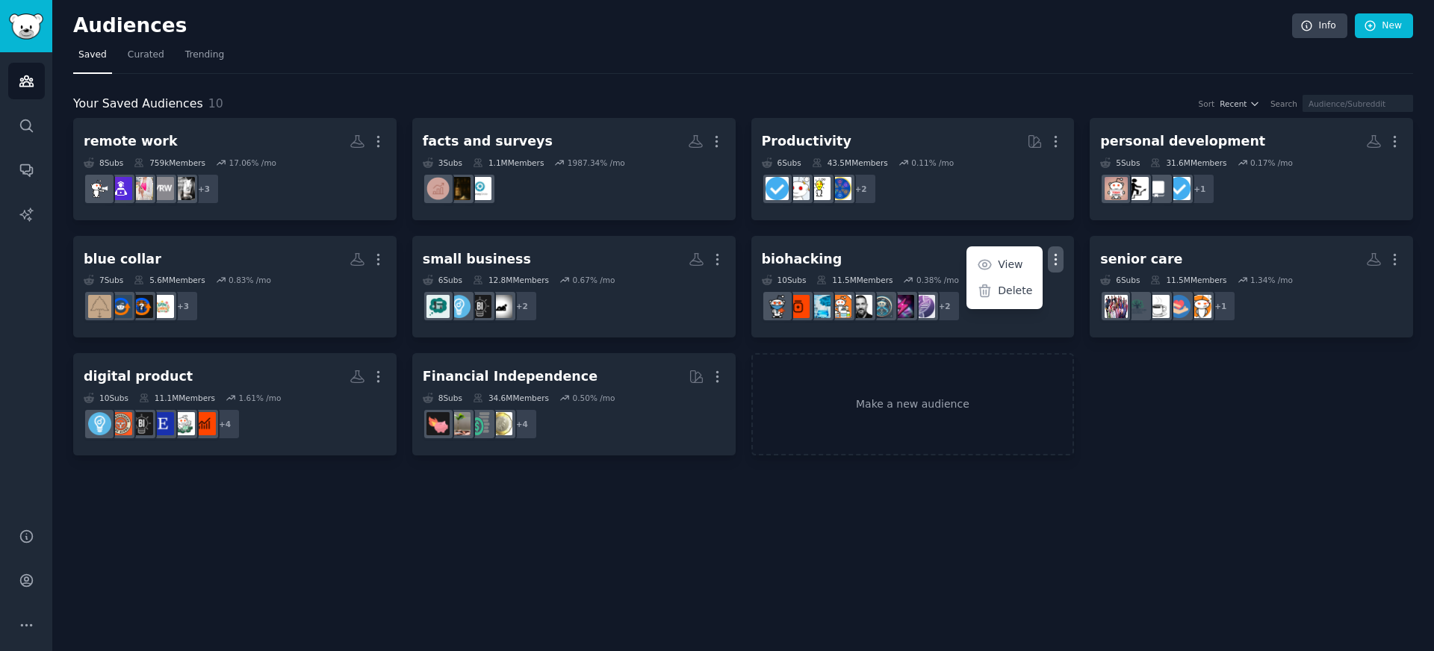
click at [1159, 441] on div "remote work More 8 Sub s 759k Members 17.06 % /mo + 3 facts and surveys More 3 …" at bounding box center [743, 287] width 1340 height 338
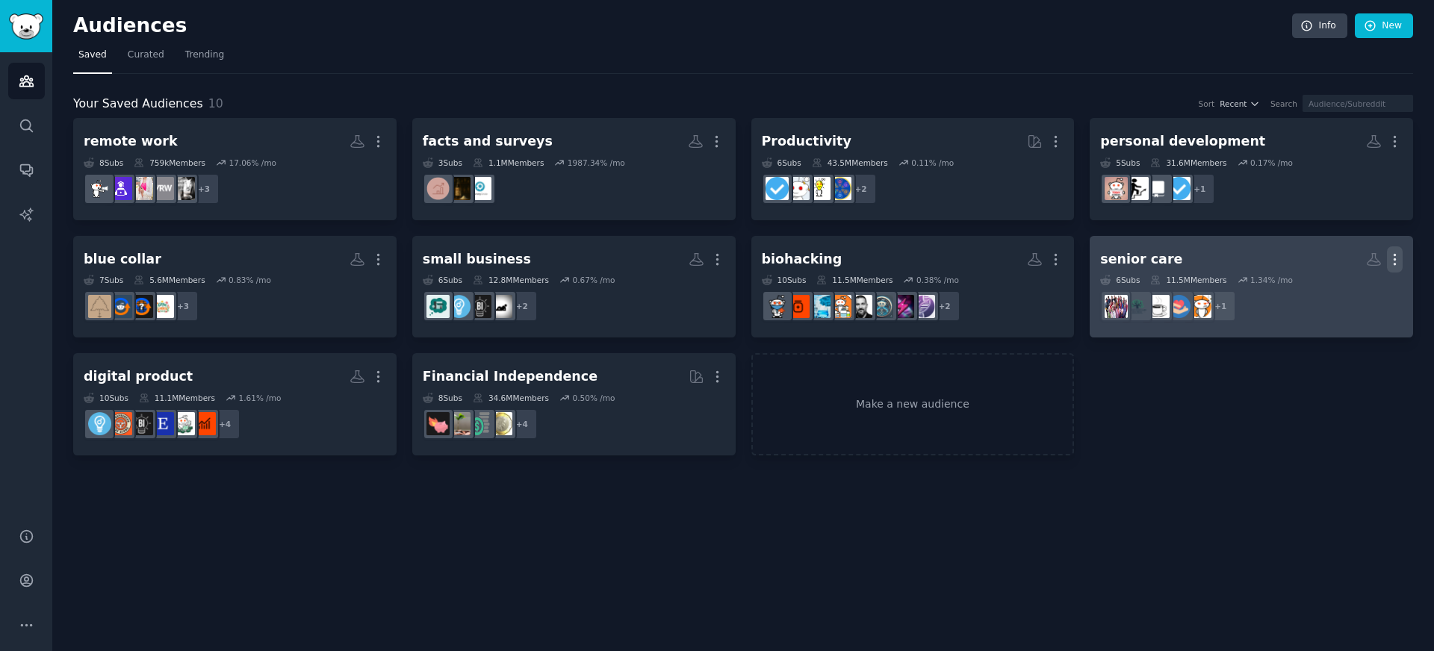
click at [1397, 257] on icon "button" at bounding box center [1395, 260] width 16 height 16
click at [1343, 298] on p "Delete" at bounding box center [1354, 291] width 34 height 16
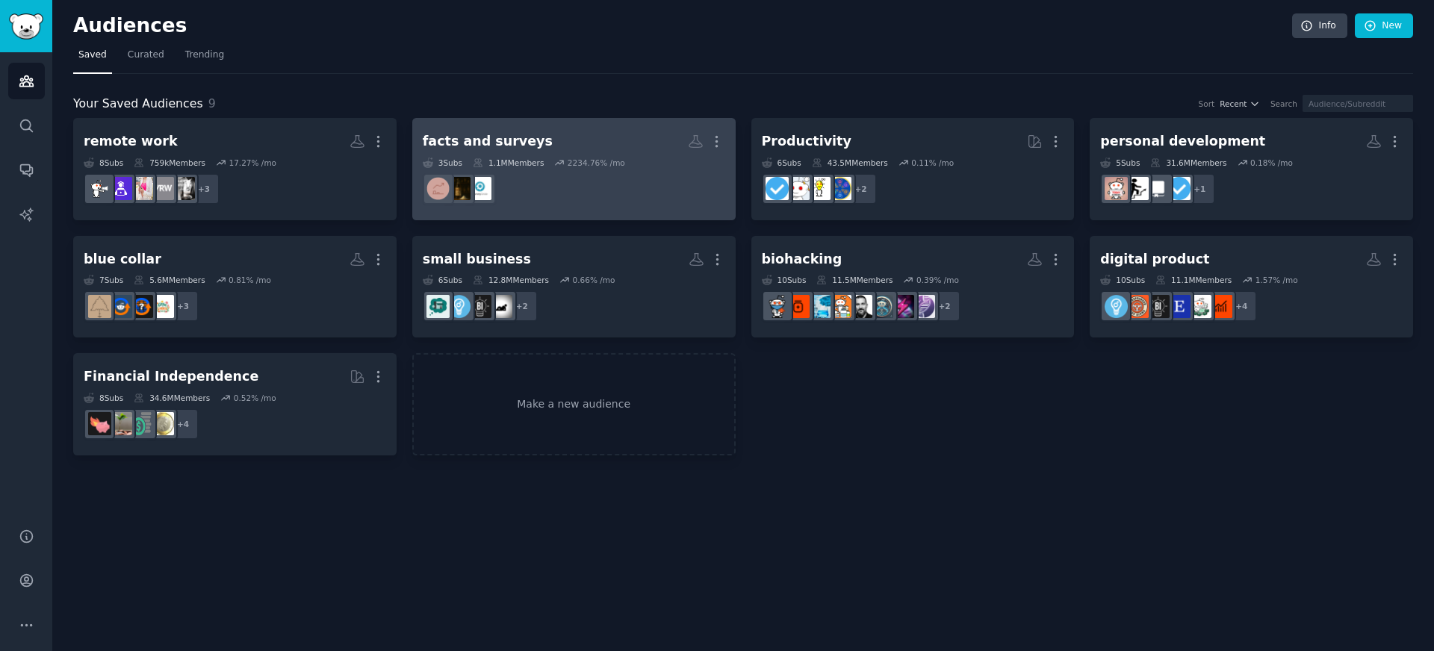
click at [725, 137] on link "facts and surveys More 3 Sub s 1.1M Members 2234.76 % /mo" at bounding box center [573, 169] width 323 height 102
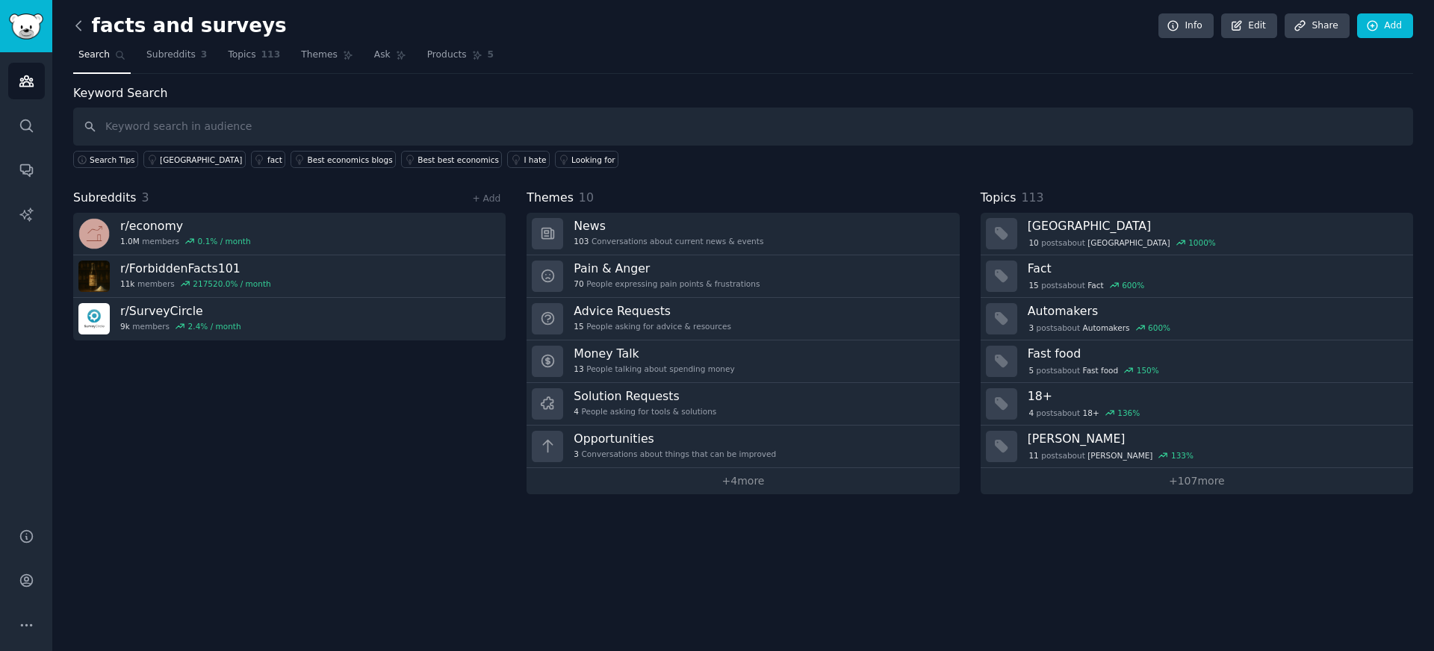
click at [79, 30] on icon at bounding box center [79, 26] width 16 height 16
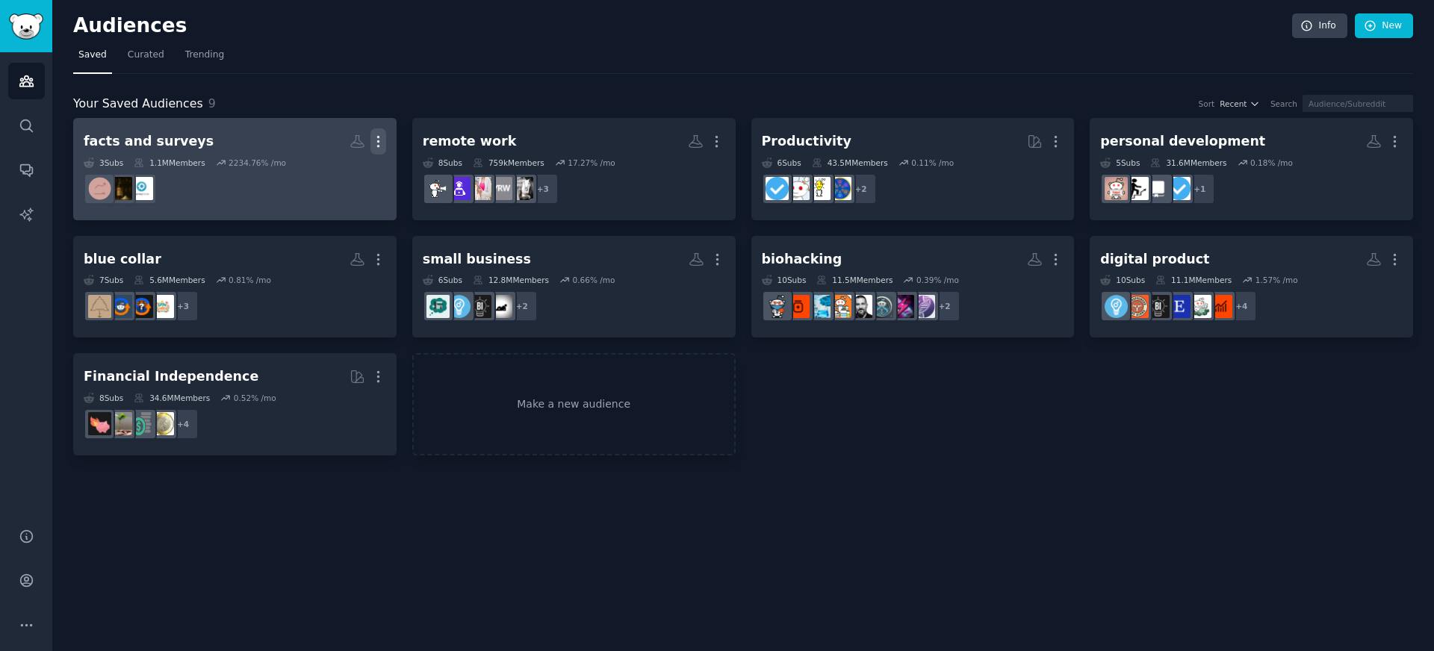
click at [379, 135] on icon "button" at bounding box center [379, 142] width 16 height 16
click at [340, 174] on p "Delete" at bounding box center [337, 173] width 34 height 16
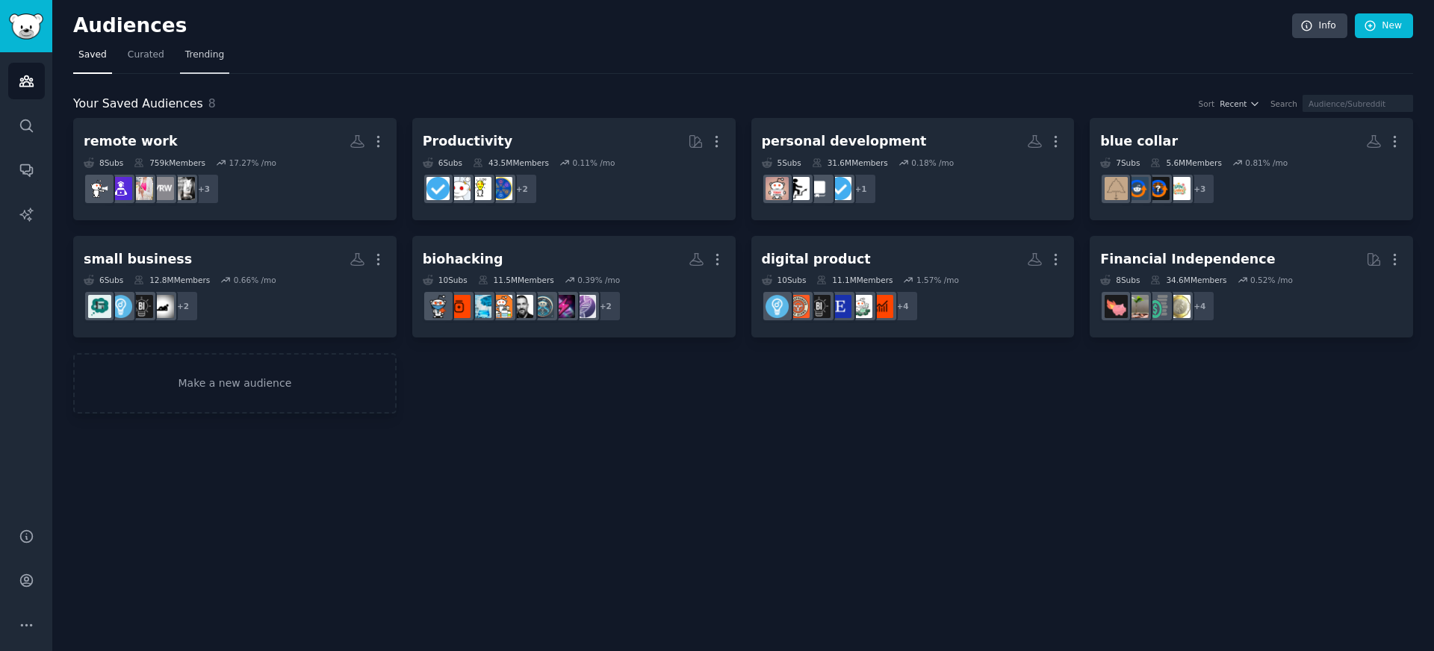
click at [196, 57] on span "Trending" at bounding box center [204, 55] width 39 height 13
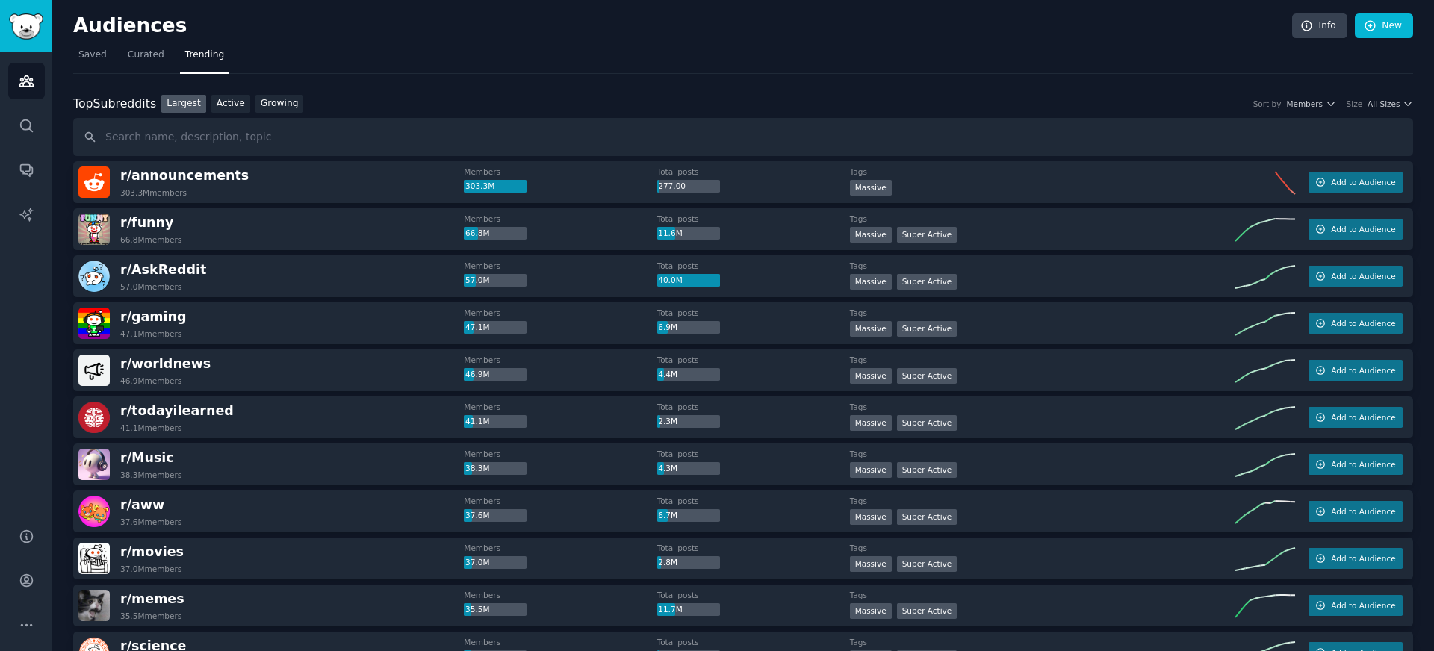
click at [1382, 109] on div "Top Subreddits Top Subreddits Largest Active Growing Sort by Members Size All S…" at bounding box center [743, 104] width 1340 height 19
click at [1377, 112] on div "Top Subreddits Top Subreddits Largest Active Growing Sort by Members Size All S…" at bounding box center [743, 104] width 1340 height 19
click at [1380, 109] on div "Top Subreddits Top Subreddits Largest Active Growing Sort by Members Size All S…" at bounding box center [743, 104] width 1340 height 19
click at [1383, 103] on span "All Sizes" at bounding box center [1384, 104] width 32 height 10
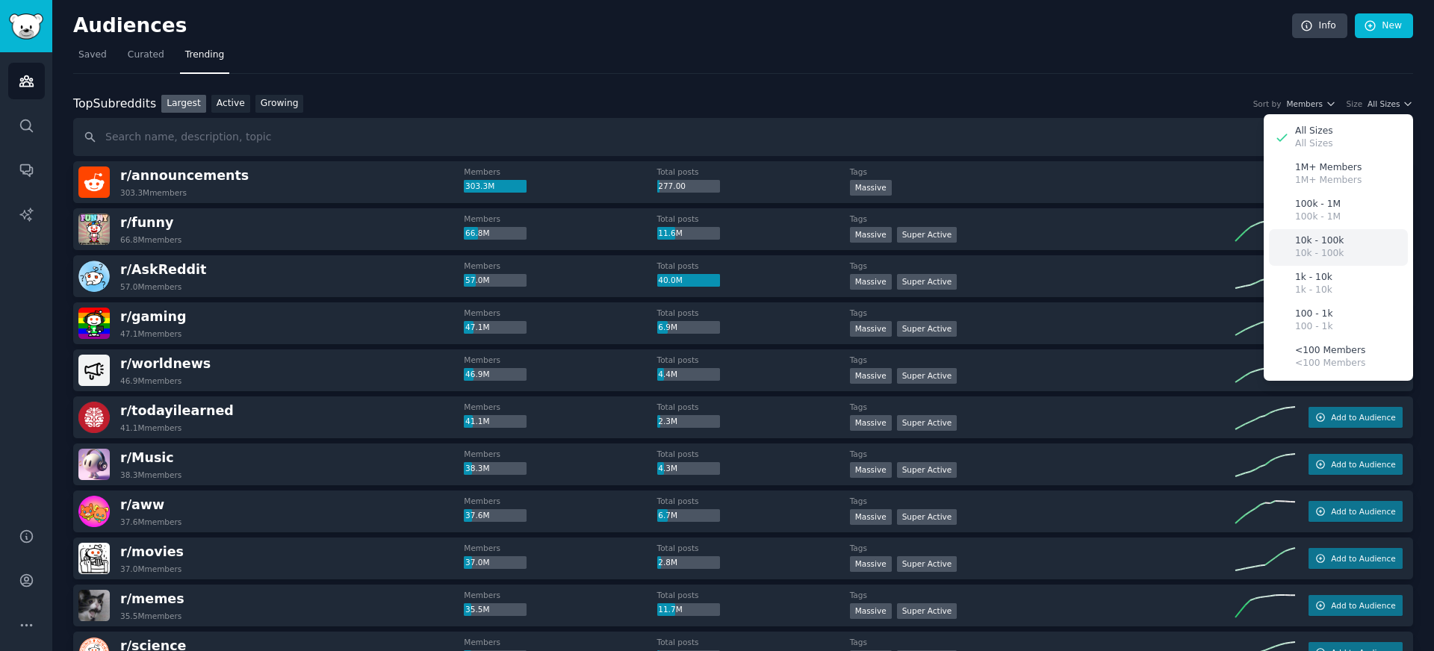
click at [1315, 251] on p "10k - 100k" at bounding box center [1319, 253] width 49 height 13
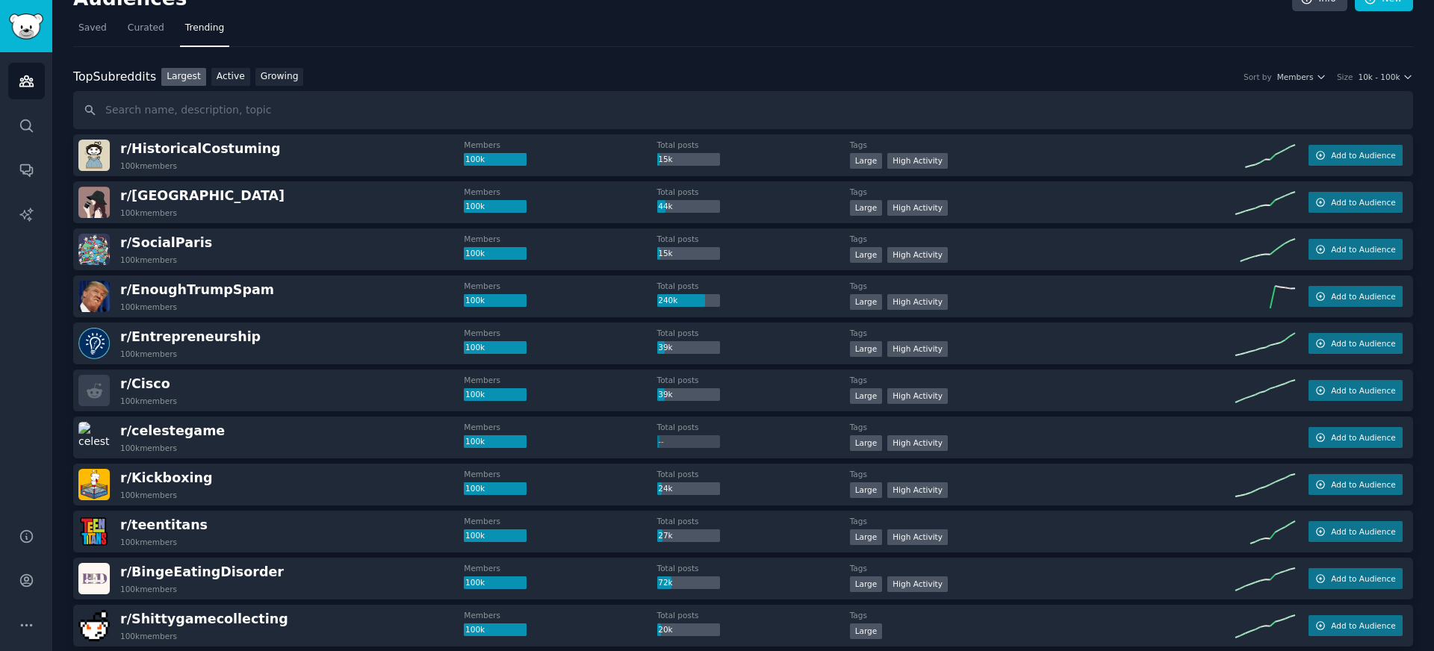
scroll to position [32, 0]
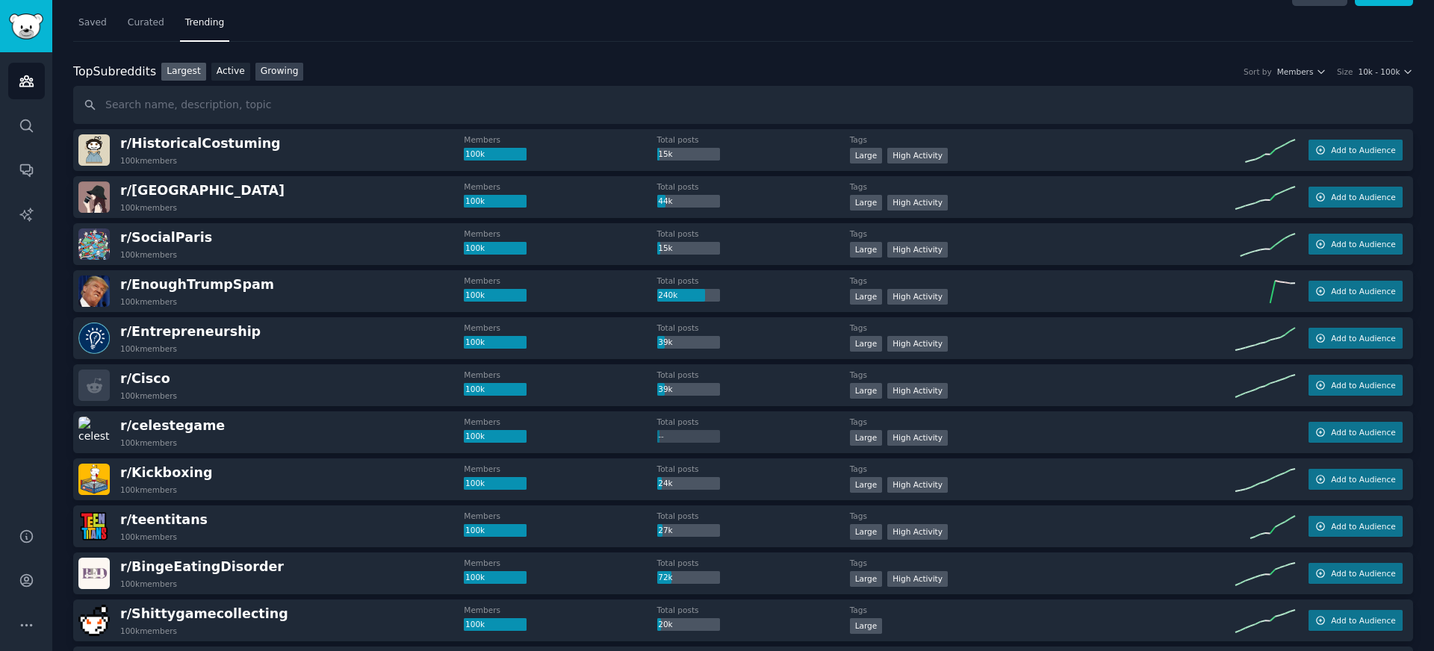
click at [288, 79] on link "Growing" at bounding box center [279, 72] width 49 height 19
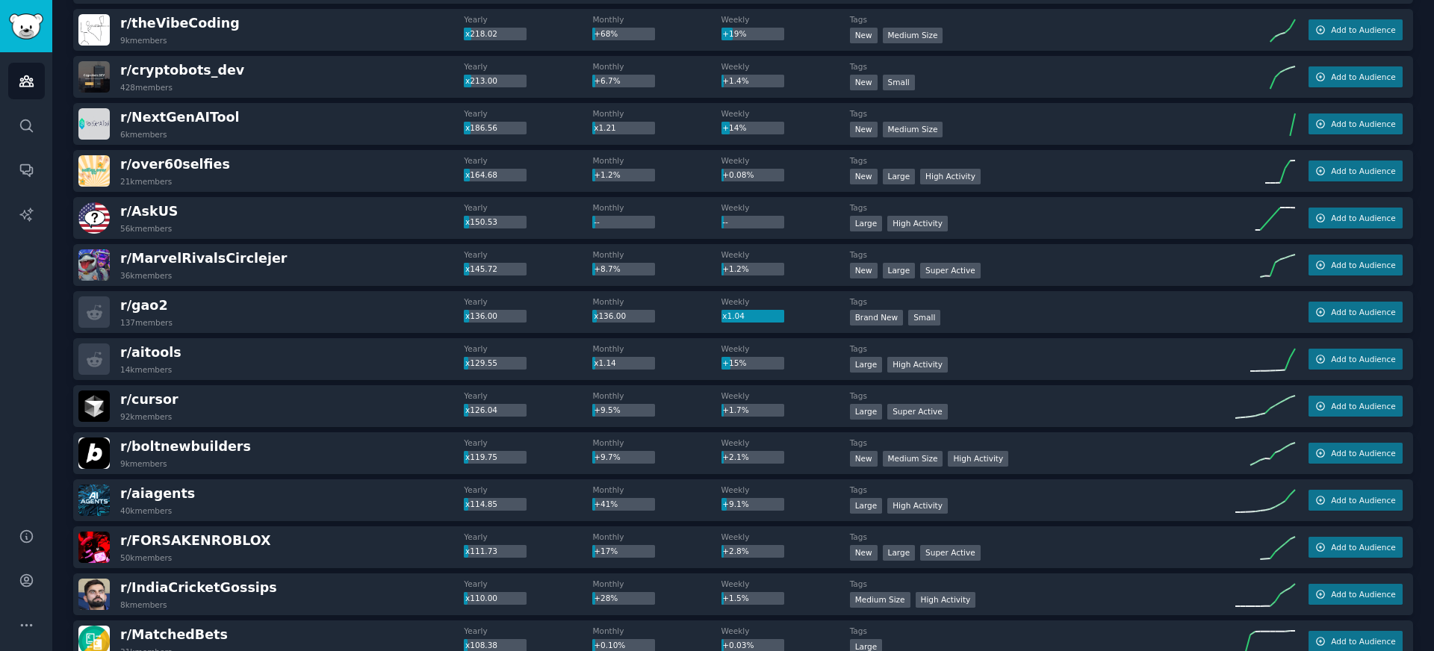
scroll to position [273, 0]
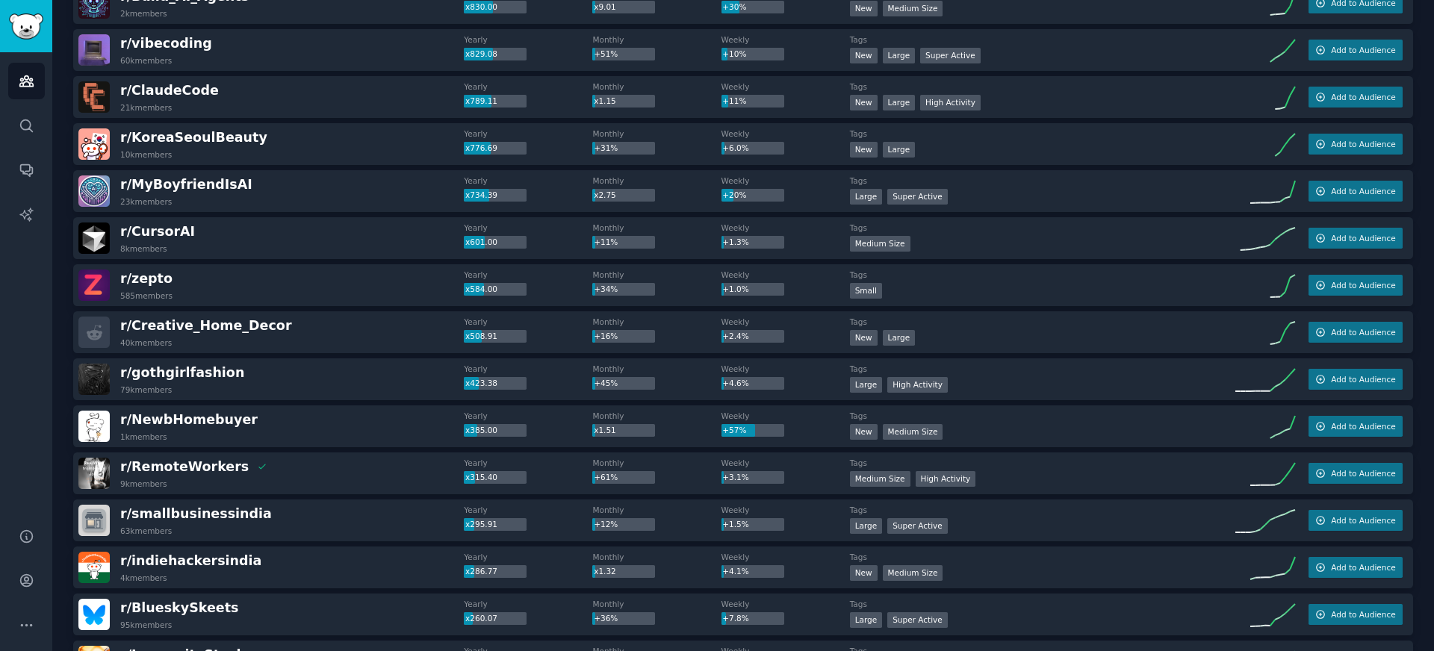
click at [336, 329] on div "r/ Creative_Home_Decor 40k members" at bounding box center [270, 332] width 385 height 31
click at [228, 324] on span "r/ Creative_Home_Decor" at bounding box center [206, 325] width 172 height 15
click at [222, 331] on span "r/ Creative_Home_Decor" at bounding box center [206, 325] width 172 height 15
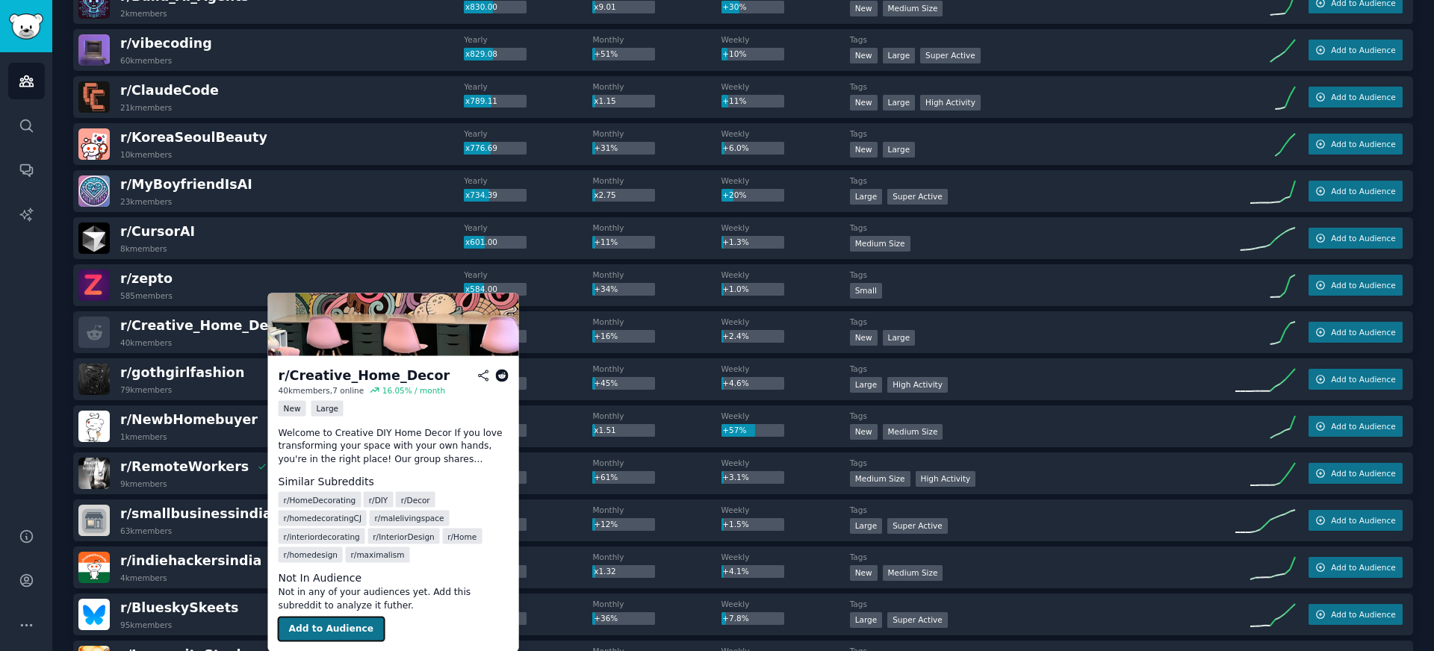
click at [327, 629] on button "Add to Audience" at bounding box center [332, 630] width 106 height 24
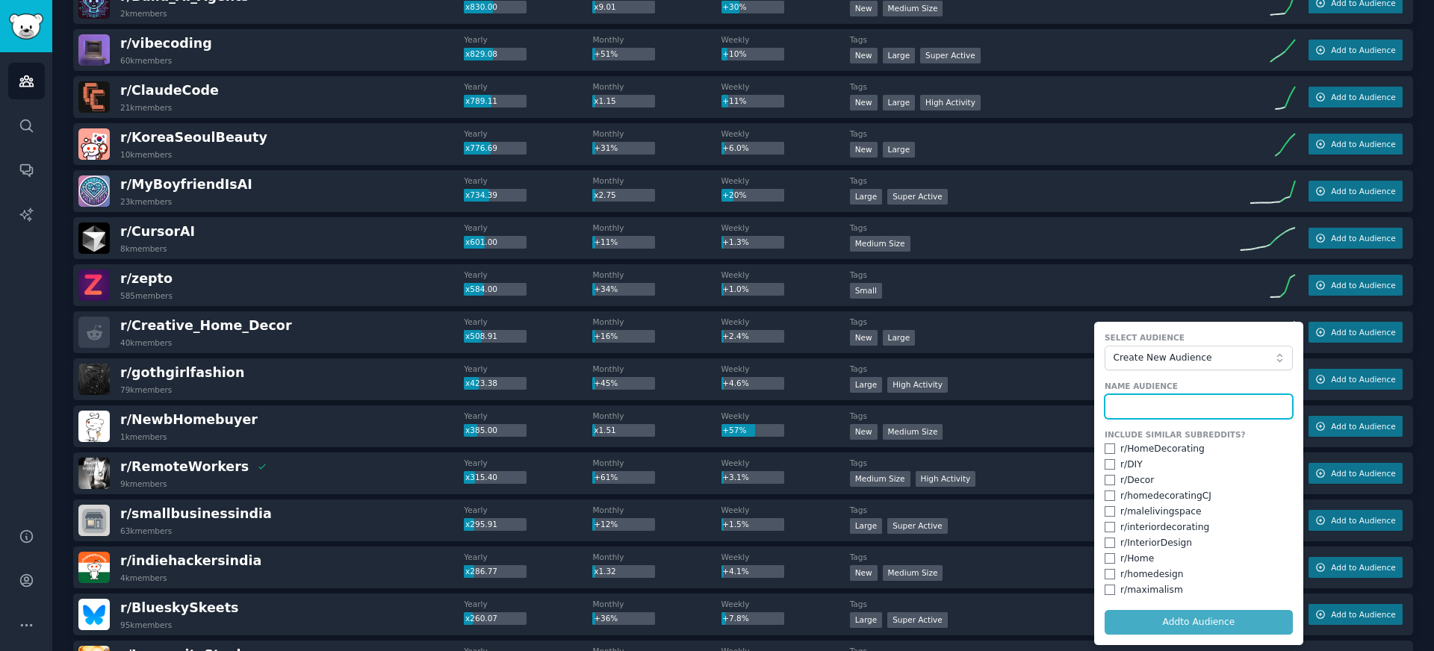
scroll to position [274, 0]
click at [1122, 447] on div "r/ HomeDecorating" at bounding box center [1162, 448] width 84 height 13
click at [1105, 445] on input "checkbox" at bounding box center [1110, 448] width 10 height 10
checkbox input "true"
click at [1108, 480] on input "checkbox" at bounding box center [1110, 479] width 10 height 10
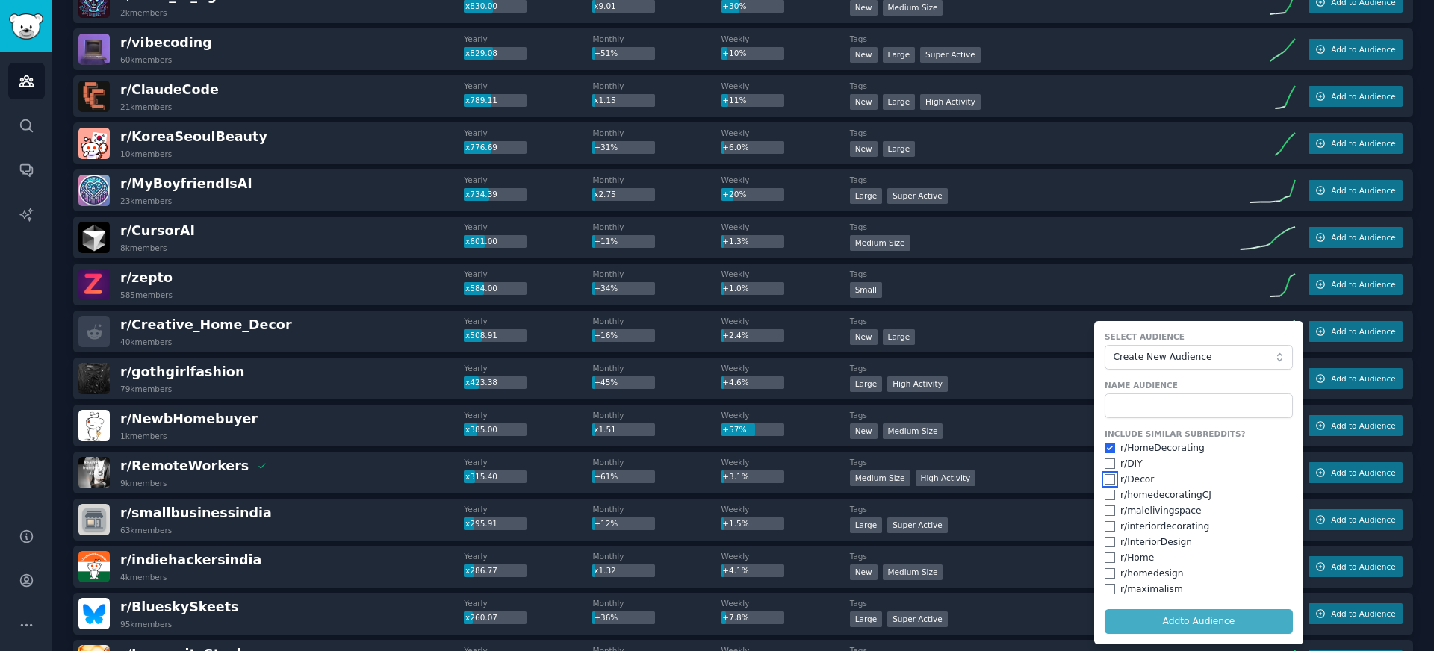
checkbox input "true"
click at [1108, 500] on input "checkbox" at bounding box center [1110, 495] width 10 height 10
checkbox input "true"
click at [1106, 516] on input "checkbox" at bounding box center [1110, 511] width 10 height 10
checkbox input "true"
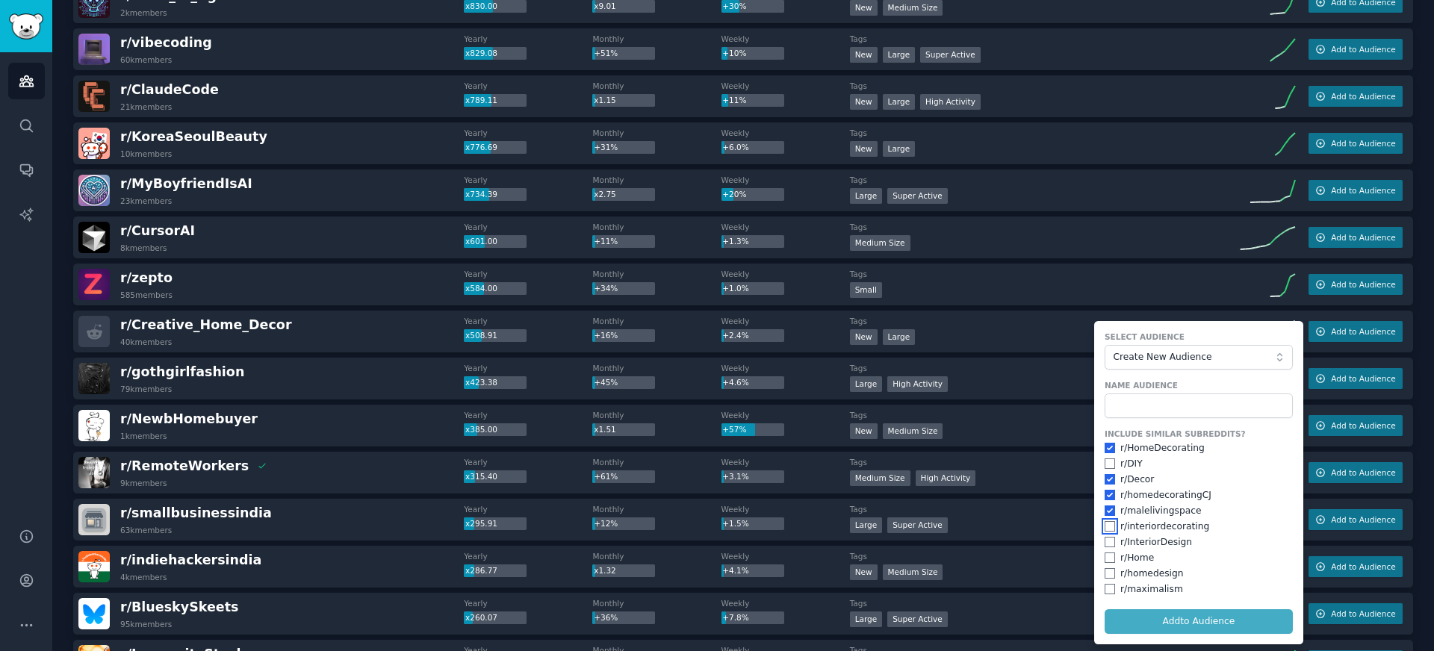
click at [1107, 525] on input "checkbox" at bounding box center [1110, 526] width 10 height 10
checkbox input "true"
click at [1108, 542] on input "checkbox" at bounding box center [1110, 542] width 10 height 10
checkbox input "true"
click at [1107, 574] on input "checkbox" at bounding box center [1110, 573] width 10 height 10
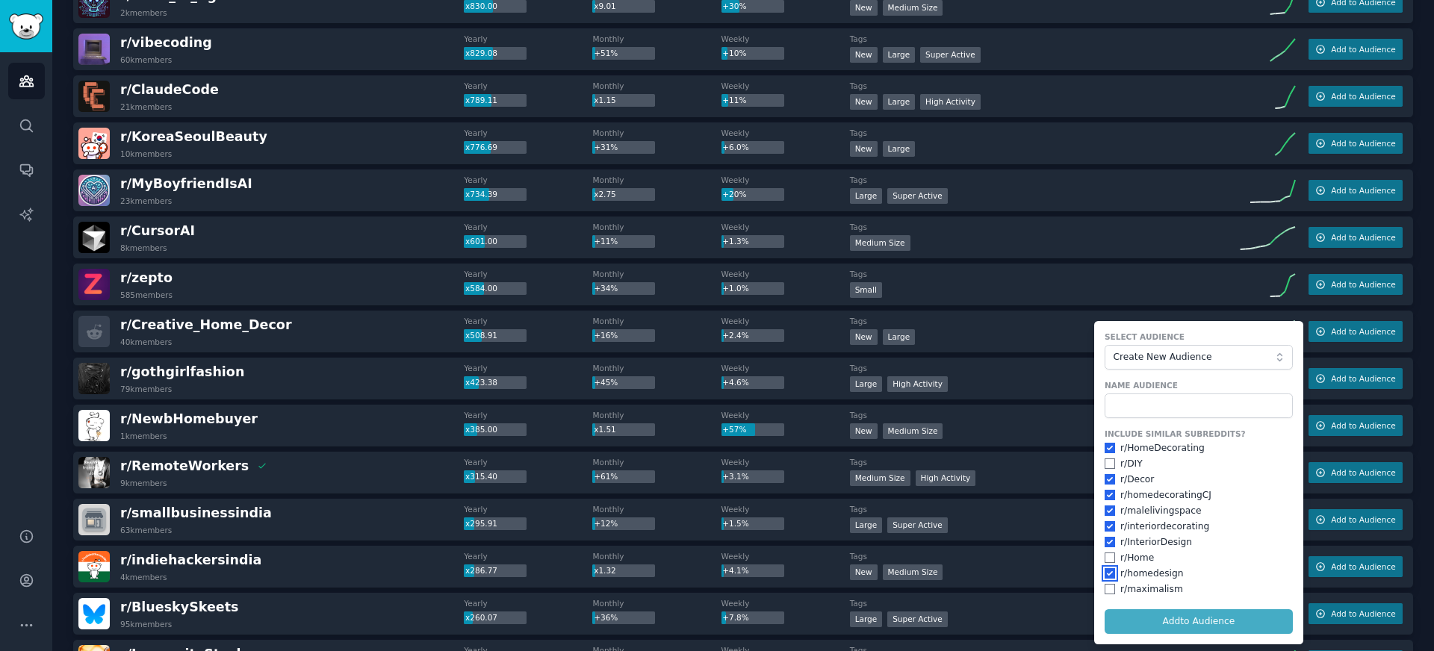
checkbox input "true"
click at [1107, 592] on input "checkbox" at bounding box center [1110, 589] width 10 height 10
checkbox input "true"
click at [1109, 559] on input "checkbox" at bounding box center [1110, 558] width 10 height 10
checkbox input "true"
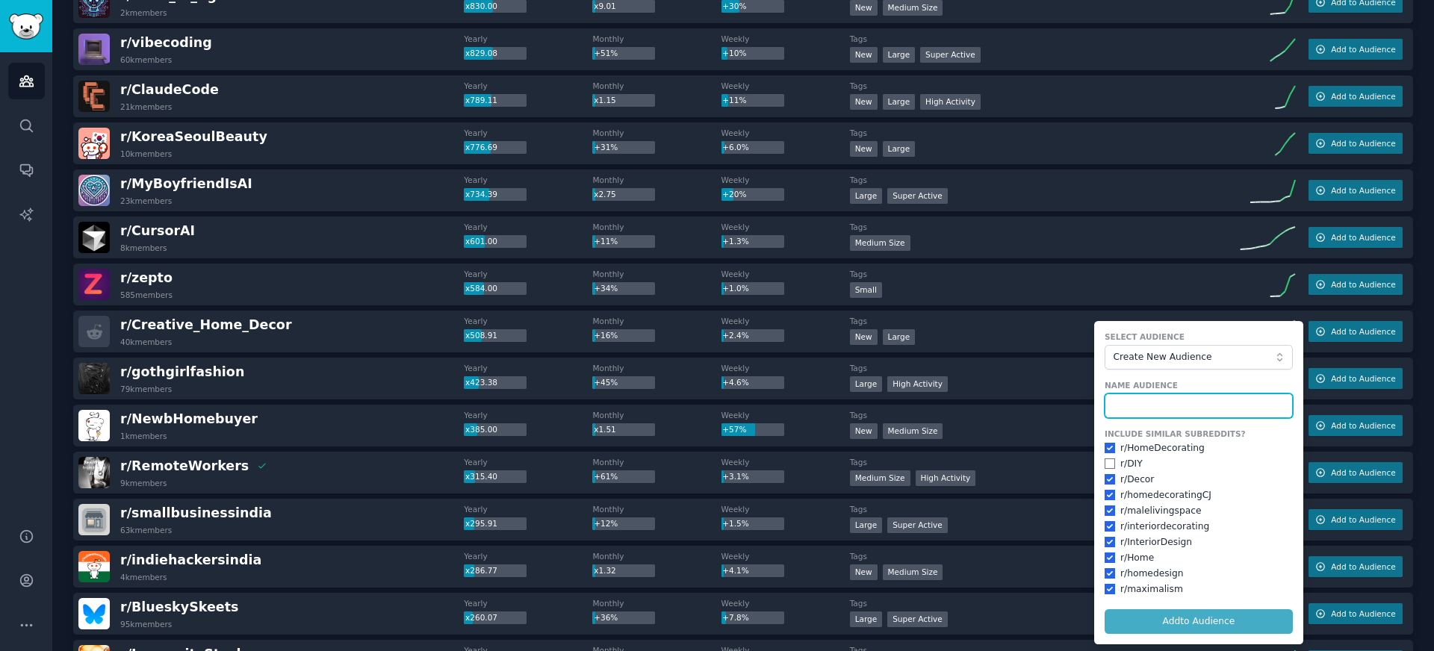
click at [1156, 405] on input "text" at bounding box center [1199, 406] width 188 height 25
type input "home"
type input "Home decor"
click at [1105, 610] on button "Add to Audience" at bounding box center [1199, 622] width 188 height 25
checkbox input "false"
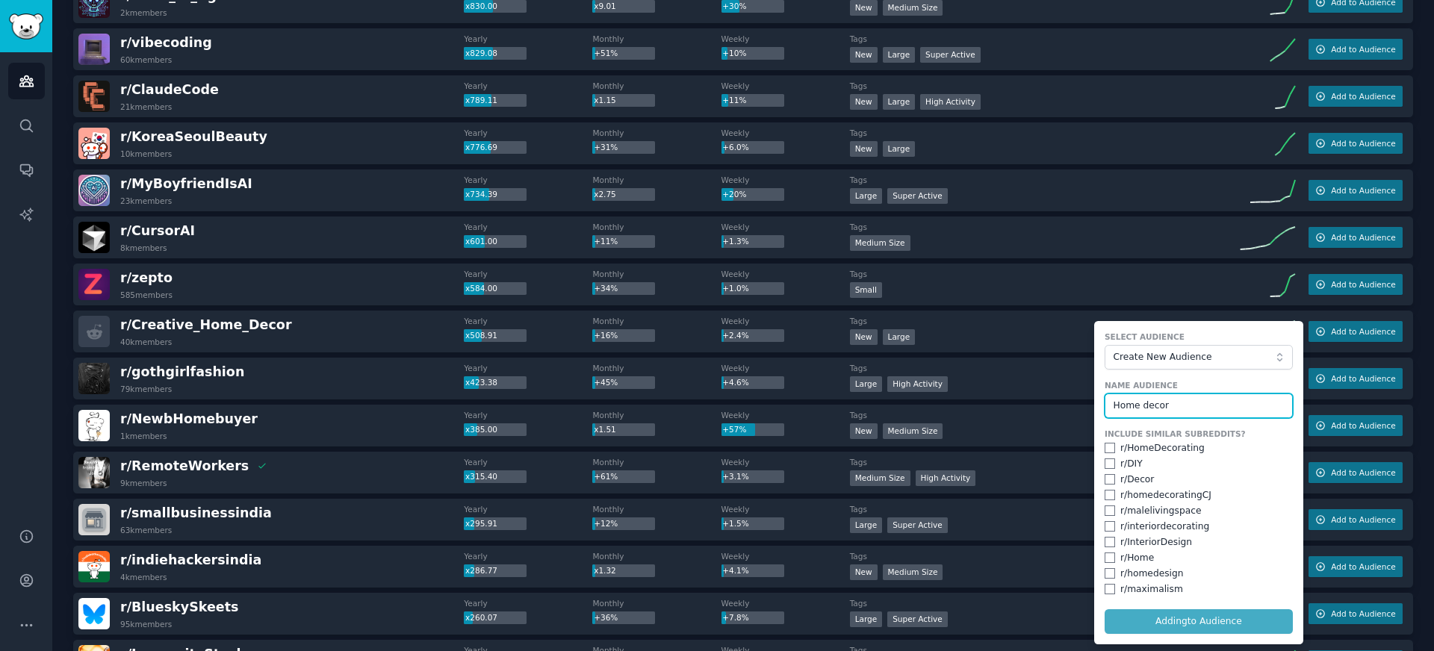
checkbox input "false"
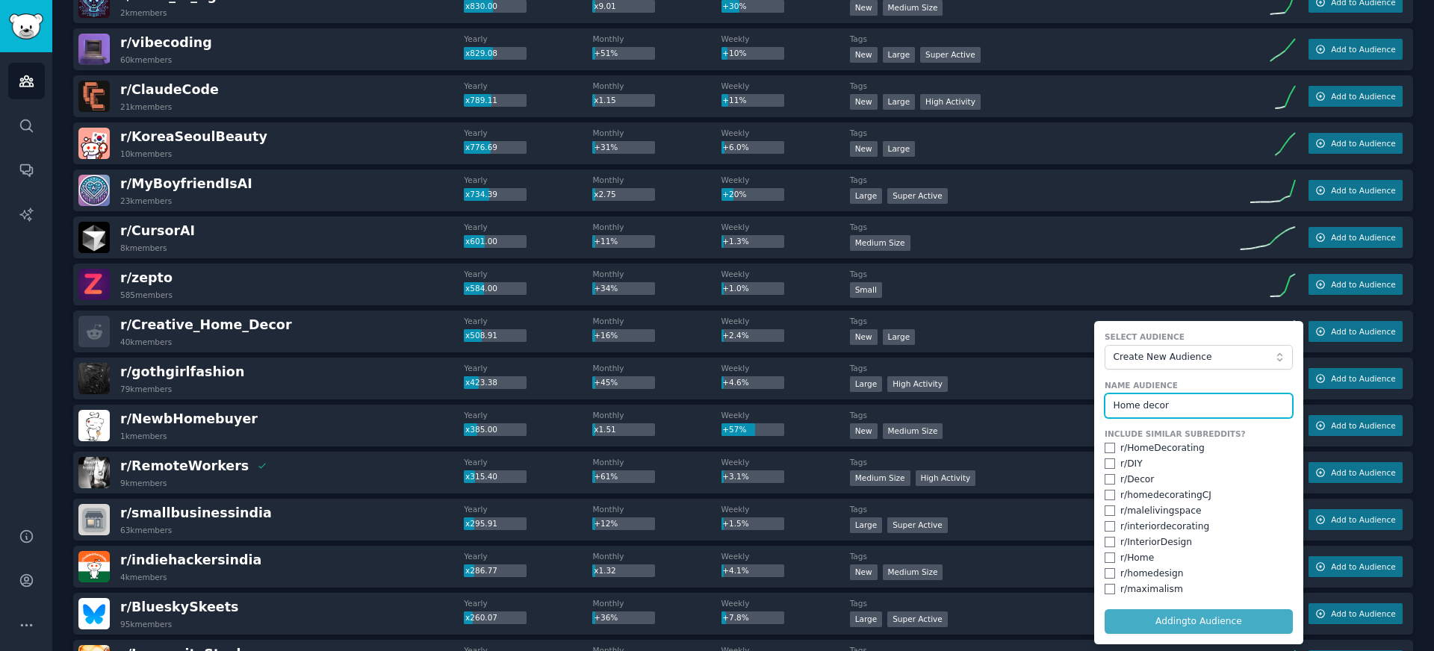
checkbox input "false"
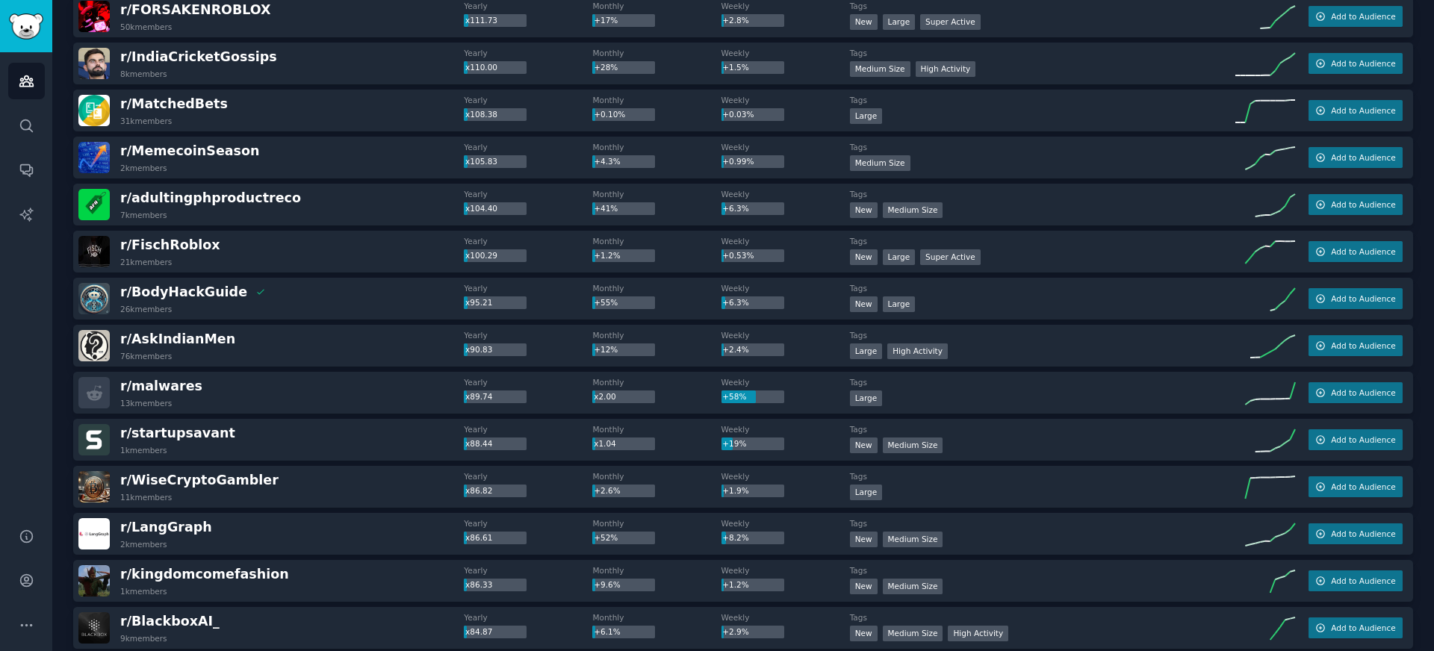
scroll to position [1580, 0]
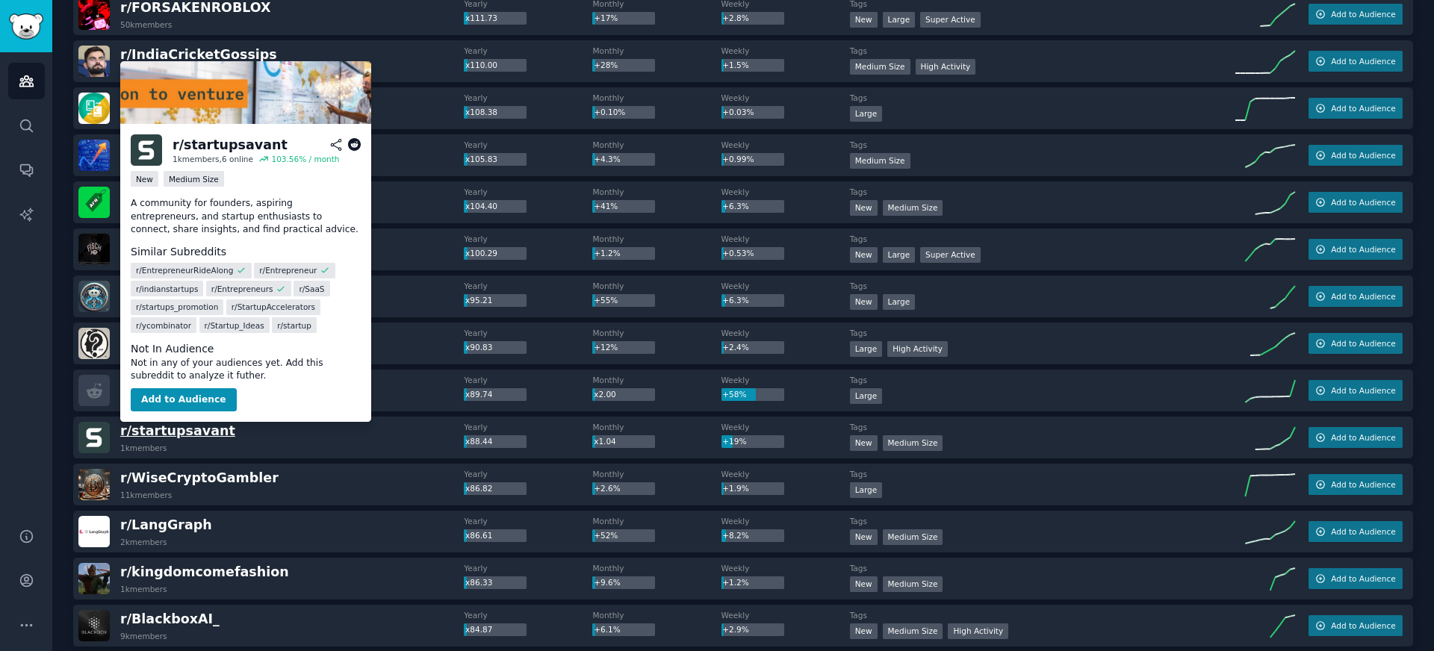
click at [187, 438] on span "r/ startupsavant" at bounding box center [177, 431] width 115 height 15
click at [198, 397] on button "Add to Audience" at bounding box center [184, 400] width 106 height 24
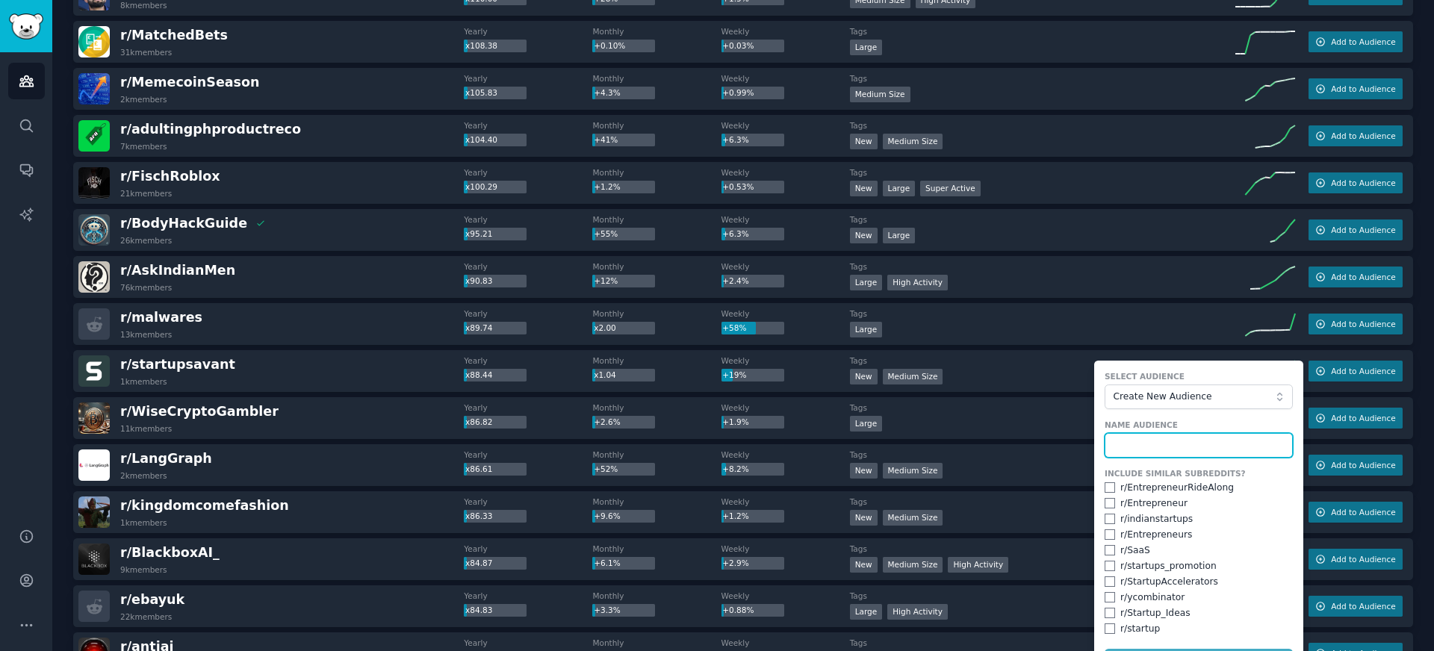
scroll to position [1647, 0]
